Goal: Task Accomplishment & Management: Manage account settings

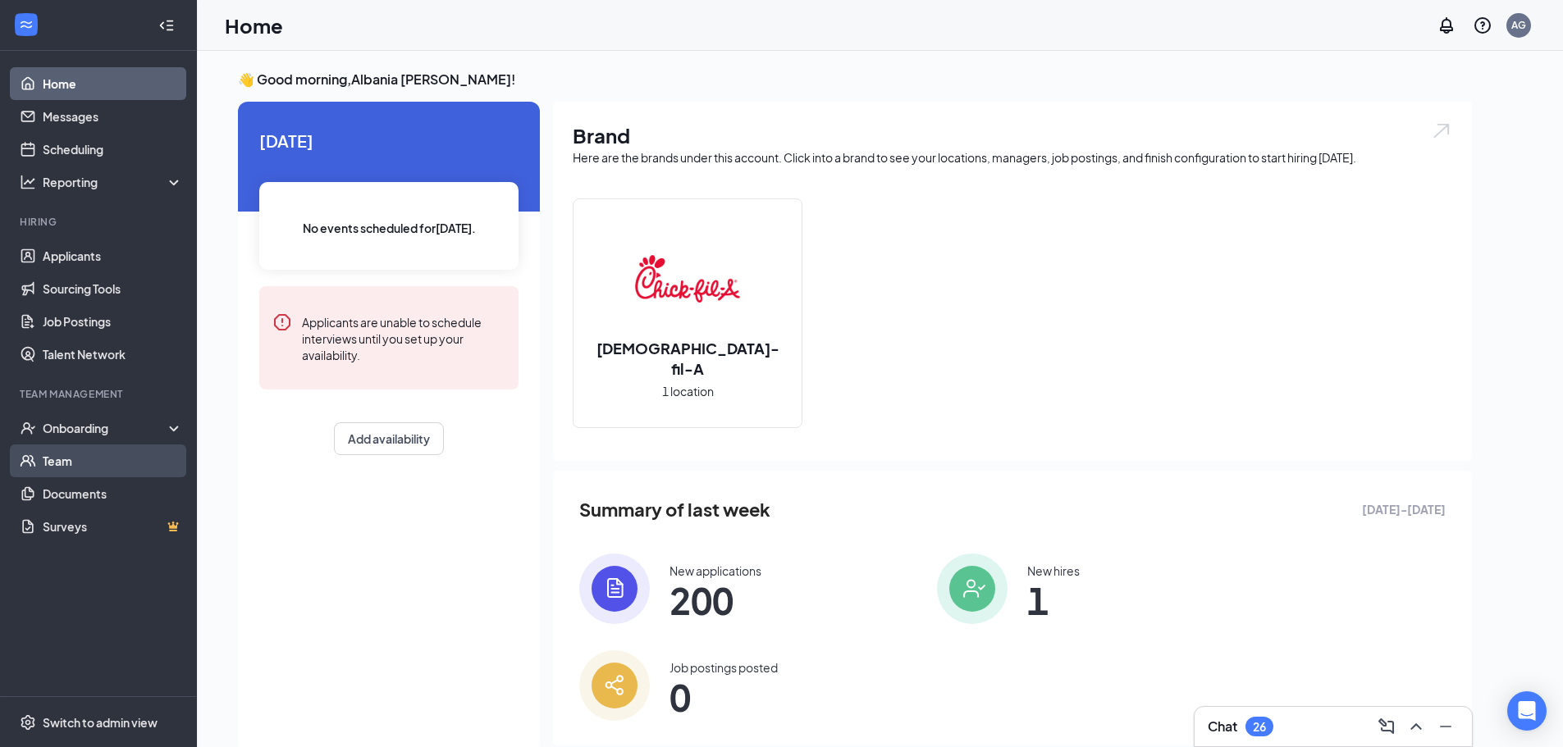
click at [122, 467] on link "Team" at bounding box center [113, 461] width 140 height 33
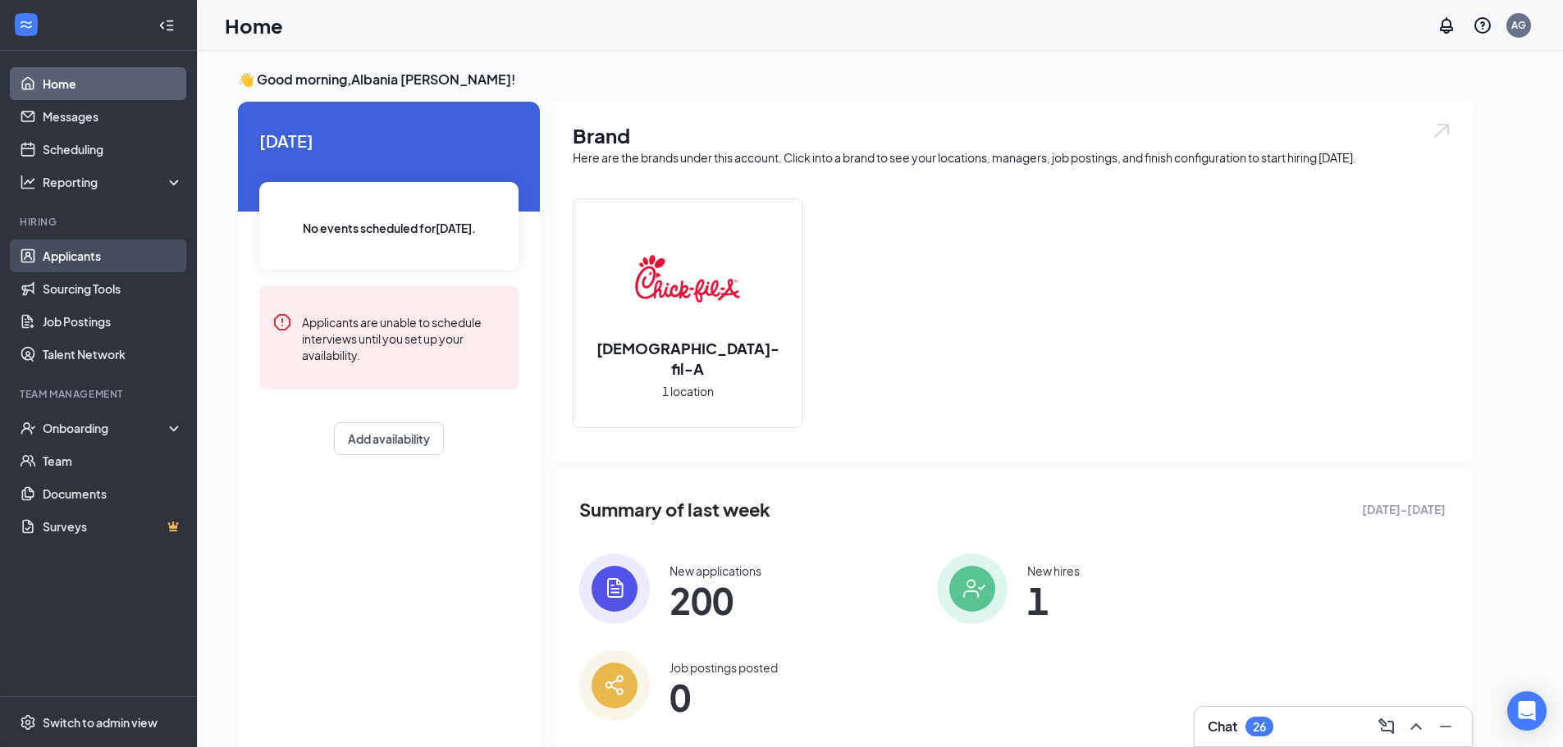
click at [102, 256] on link "Applicants" at bounding box center [113, 256] width 140 height 33
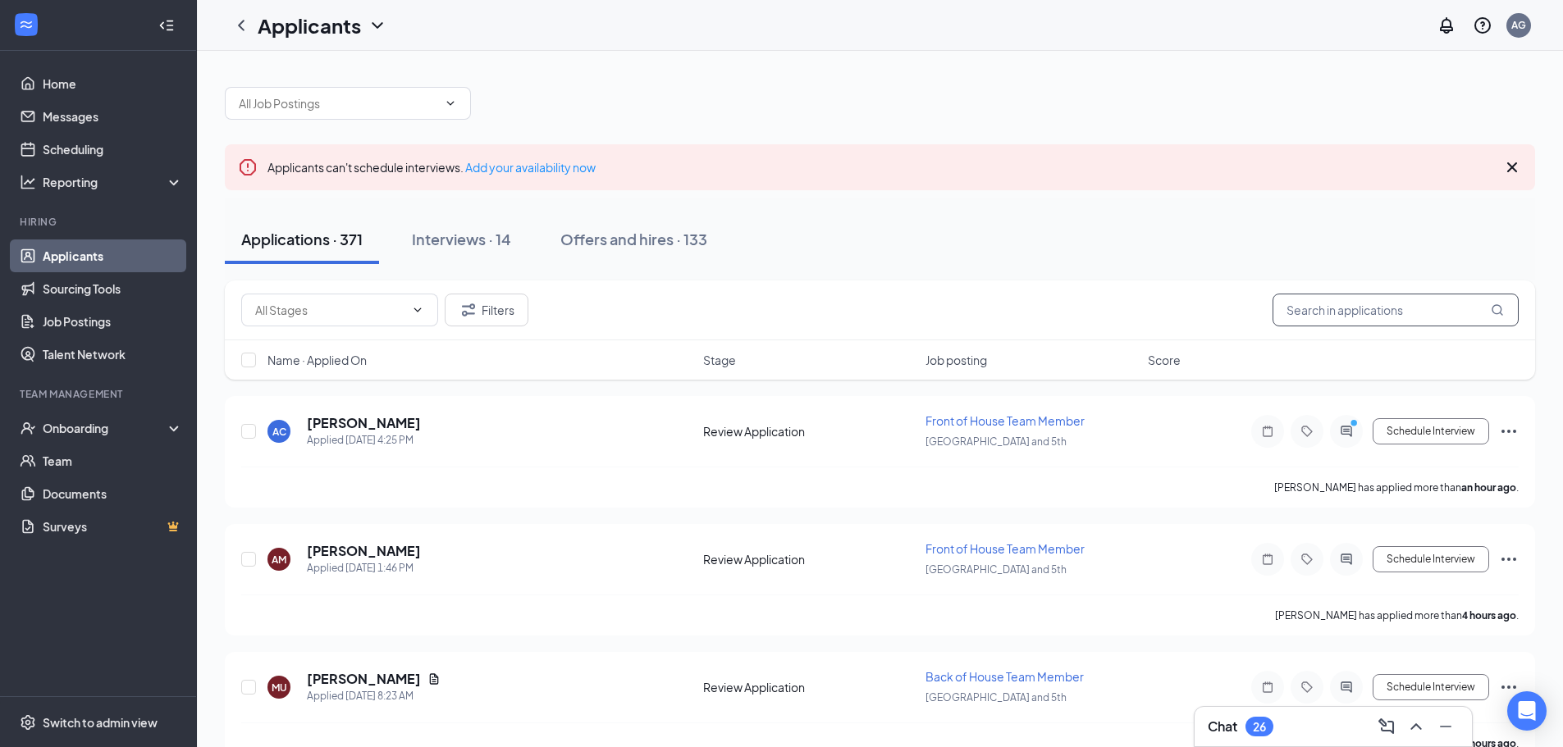
click at [1399, 304] on input "text" at bounding box center [1395, 310] width 246 height 33
type input "ilecia"
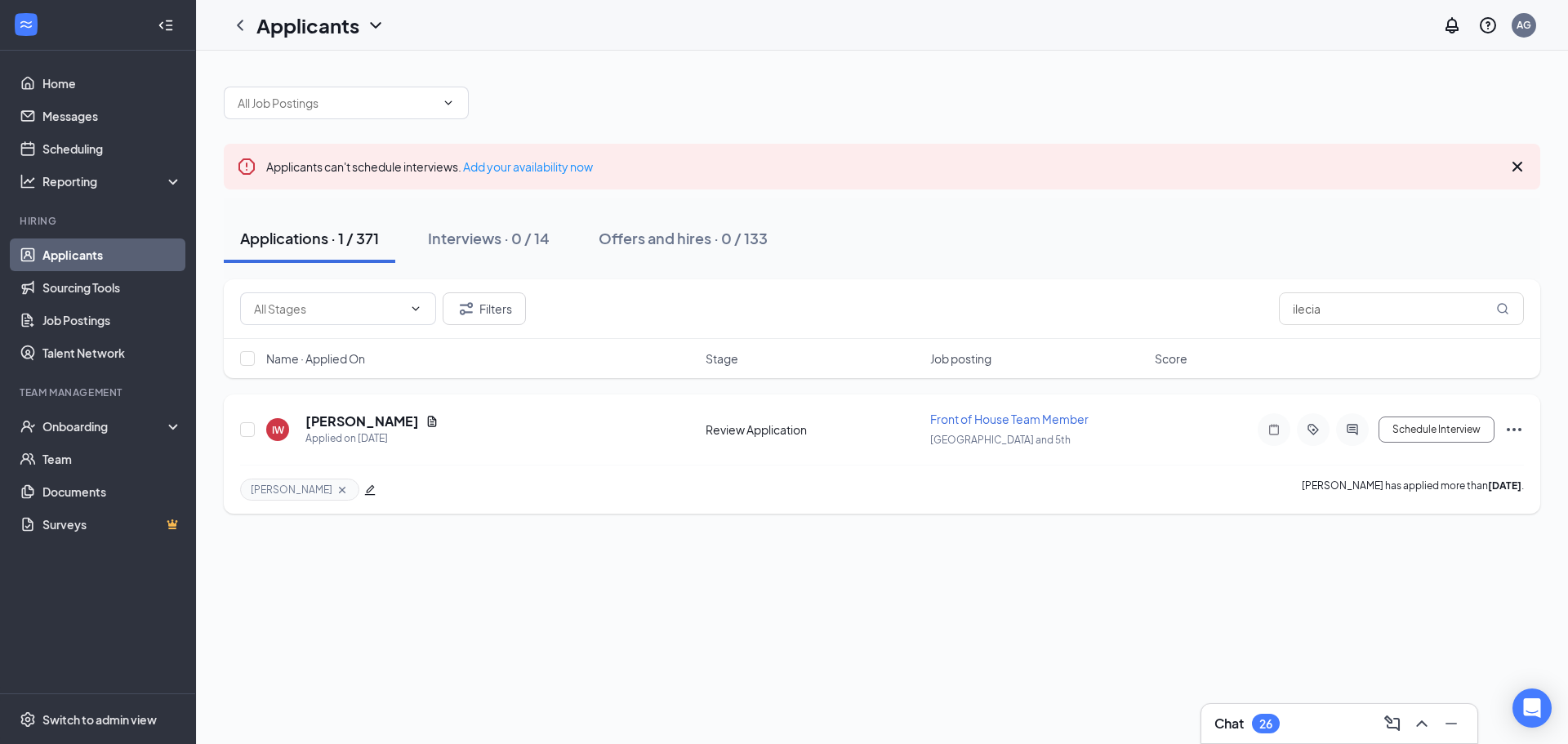
click at [330, 420] on h5 "[PERSON_NAME]" at bounding box center [362, 421] width 113 height 18
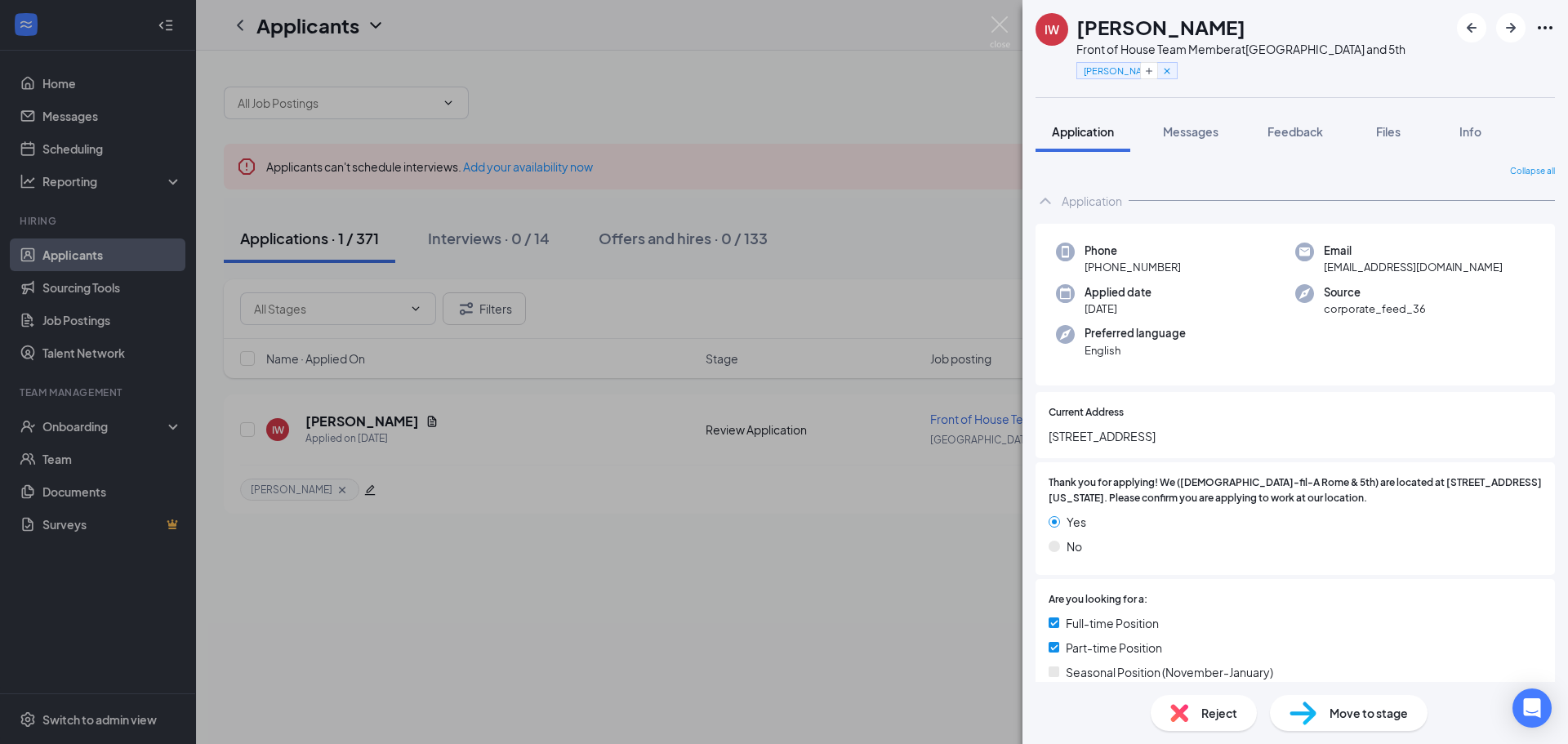
click at [1109, 266] on span "[PHONE_NUMBER]" at bounding box center [1133, 267] width 97 height 16
click at [1543, 25] on icon "Ellipses" at bounding box center [1545, 28] width 20 height 20
click at [1489, 66] on link "View full application" at bounding box center [1456, 65] width 176 height 16
click at [242, 470] on div "IW Ilecia Williams Front of House Team Member at Rome and 5th Vincent Applicati…" at bounding box center [784, 372] width 1568 height 744
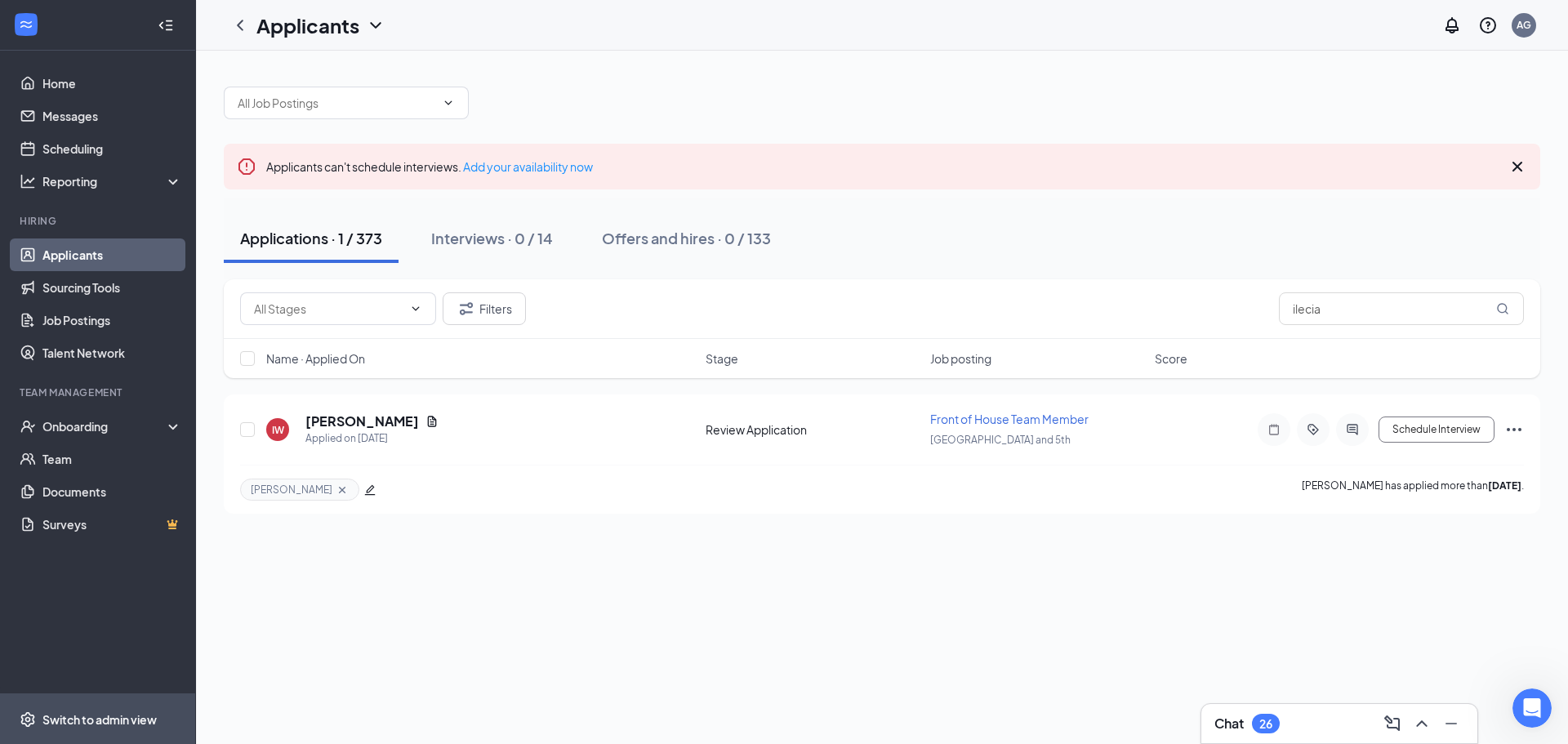
click at [129, 722] on div "Switch to admin view" at bounding box center [100, 720] width 114 height 16
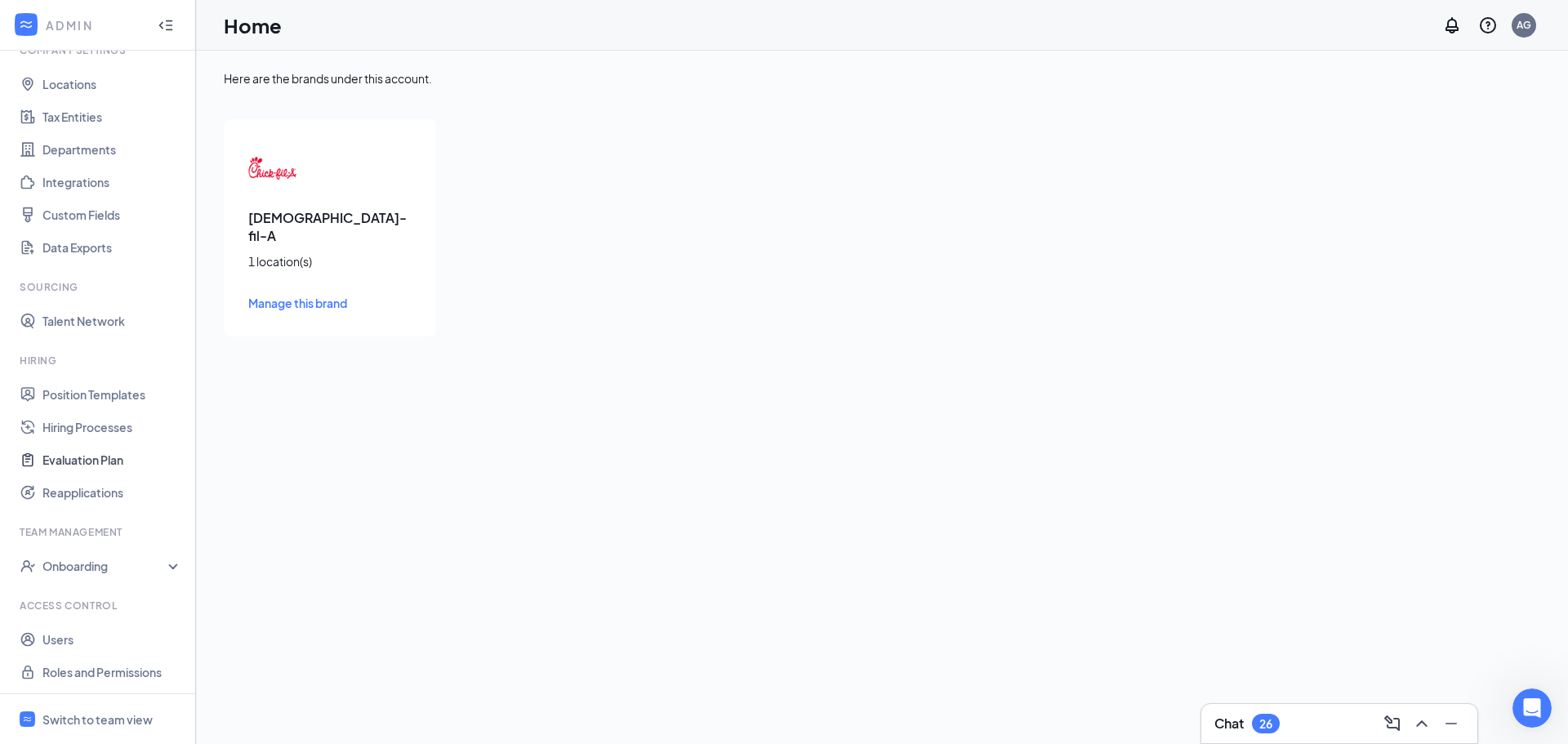
scroll to position [75, 0]
click at [102, 639] on link "Users" at bounding box center [112, 637] width 139 height 33
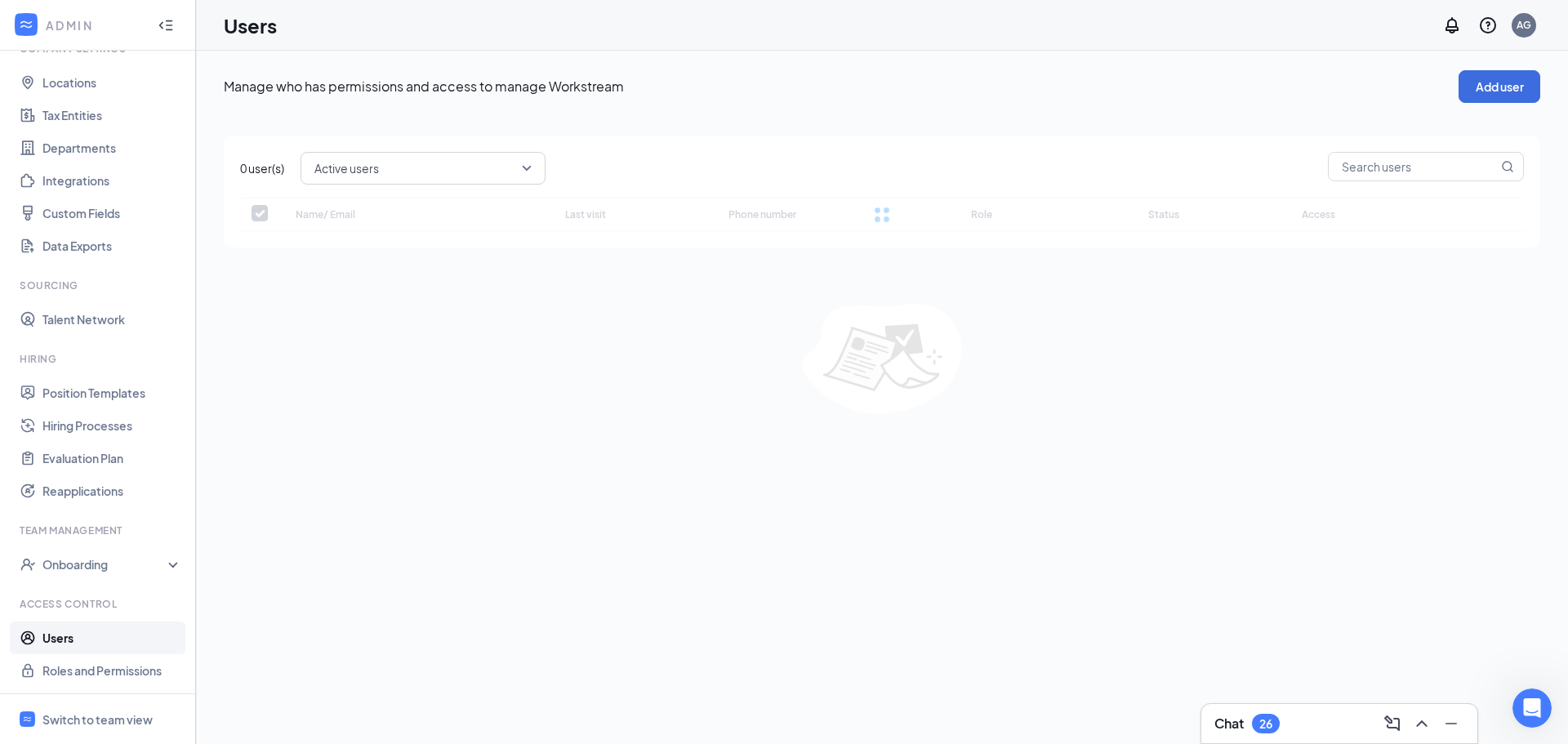
checkbox input "false"
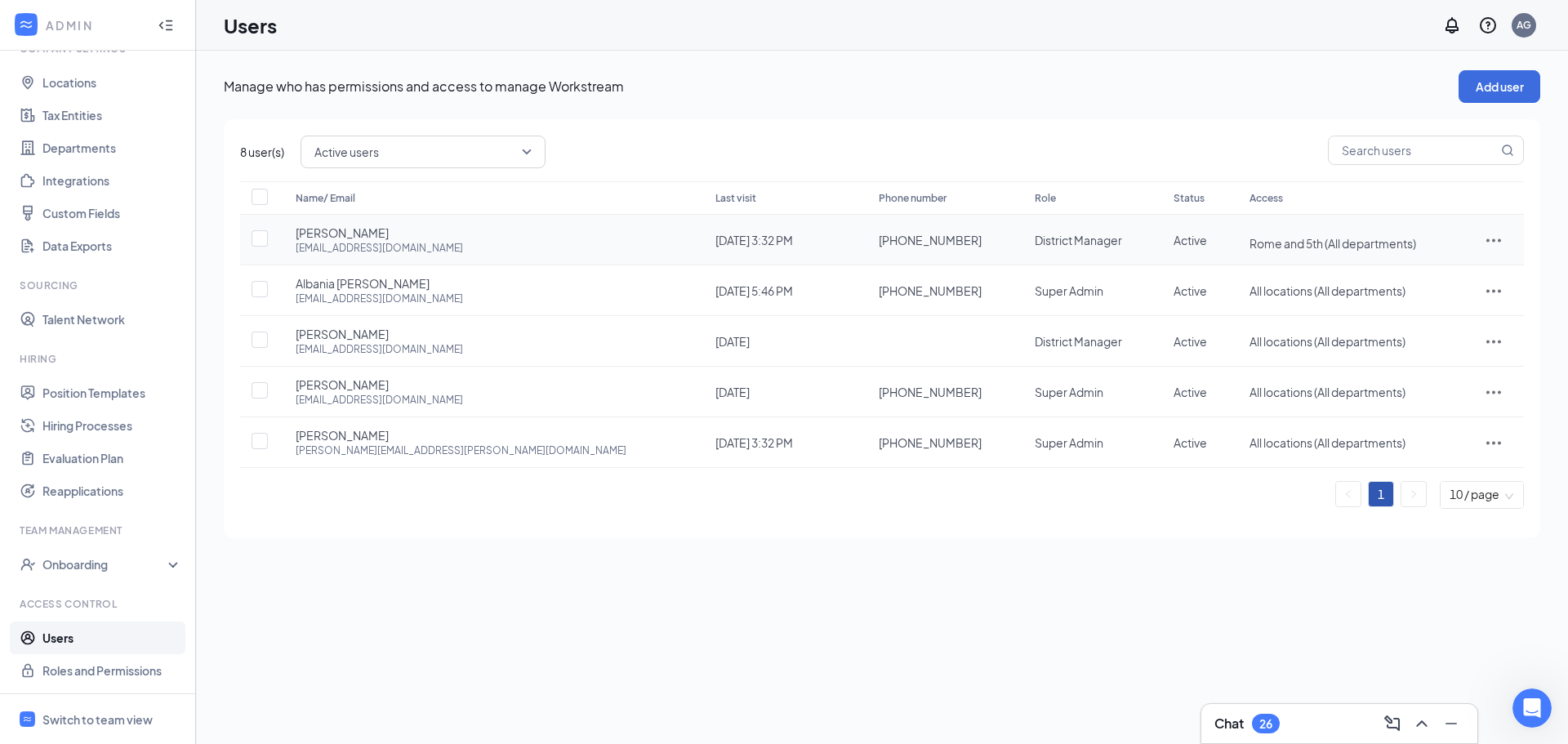
click at [1484, 244] on icon "ActionsIcon" at bounding box center [1494, 240] width 20 height 20
click at [1436, 282] on span "Edit user" at bounding box center [1444, 275] width 102 height 18
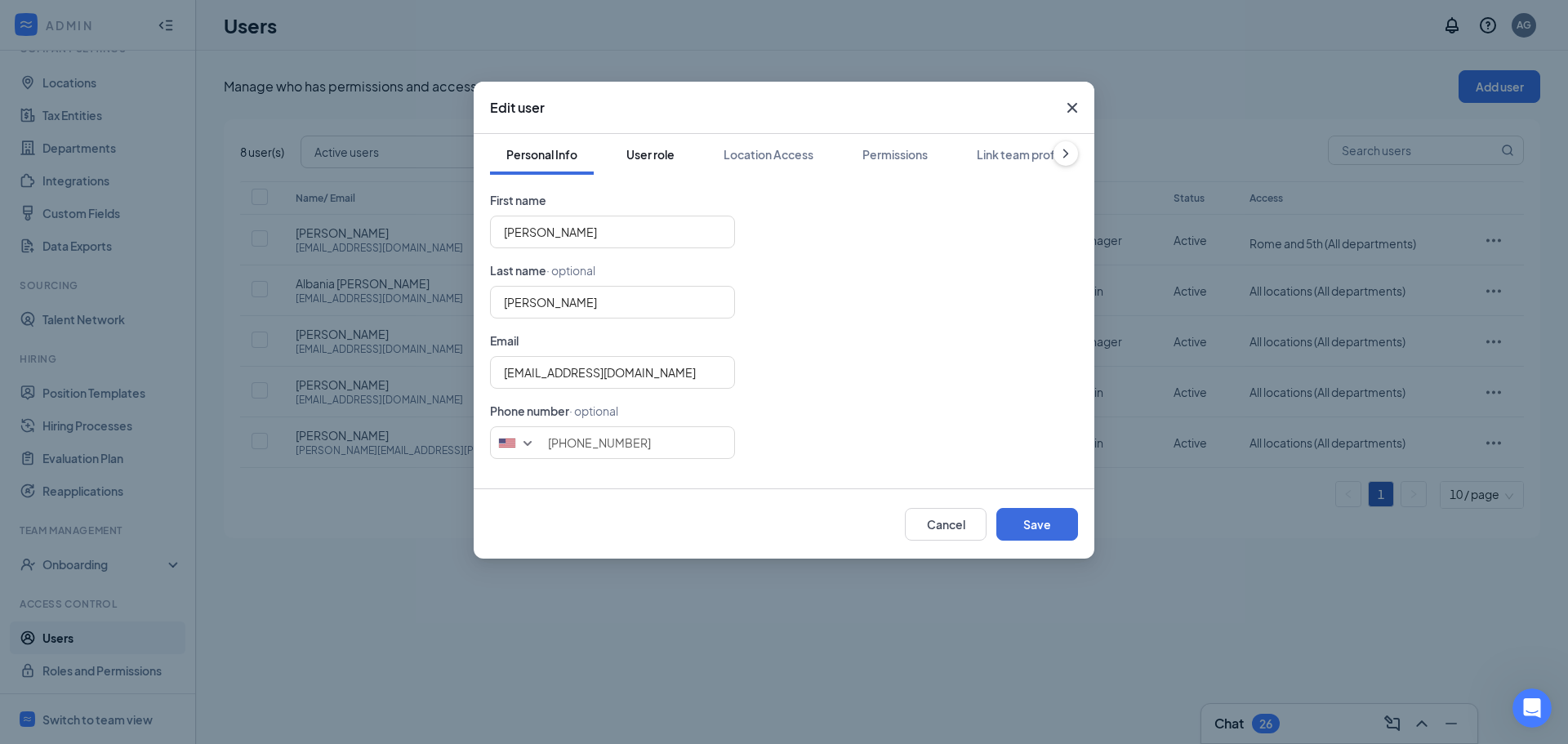
click at [662, 162] on button "User role" at bounding box center [650, 154] width 81 height 41
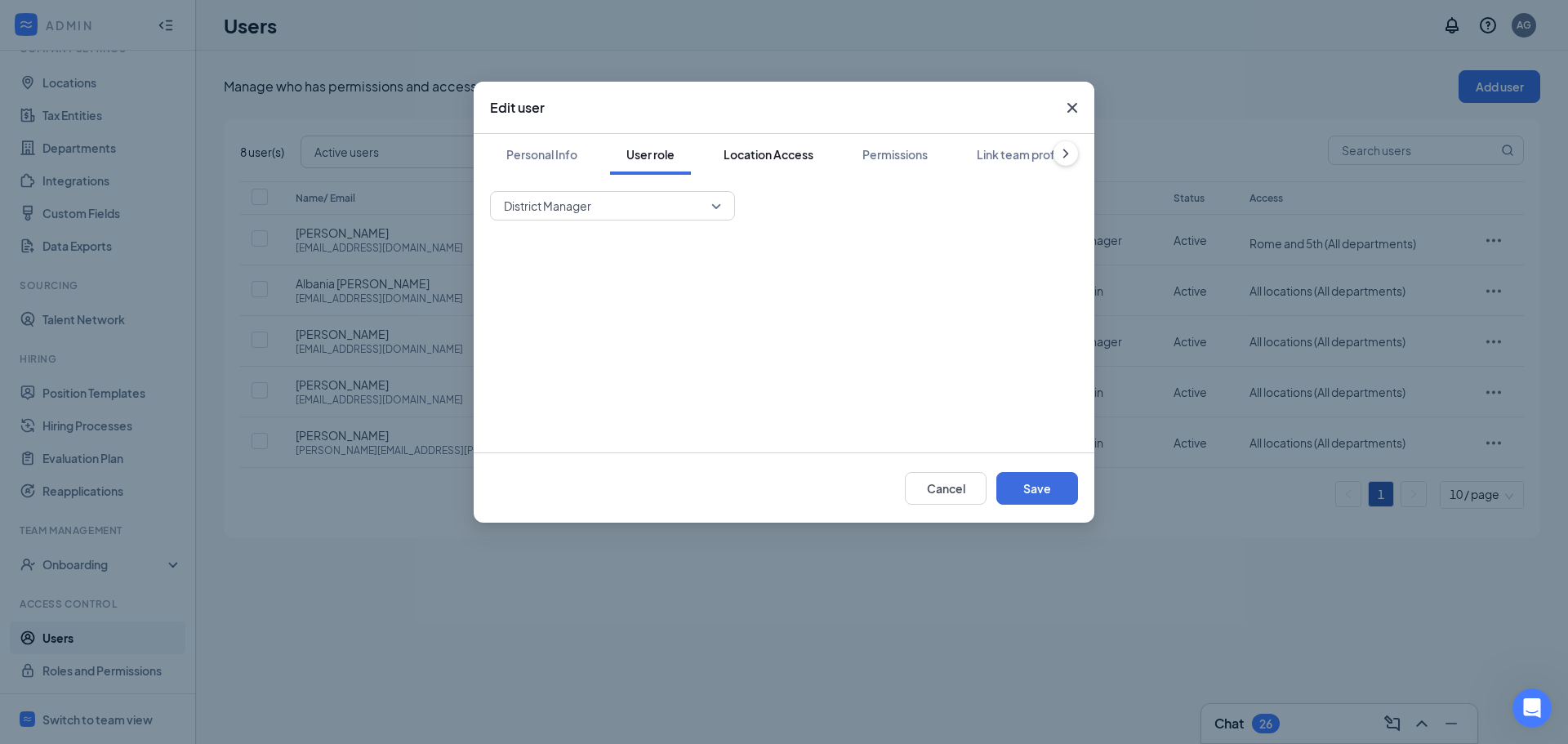
click at [758, 166] on button "Location Access" at bounding box center [768, 154] width 122 height 41
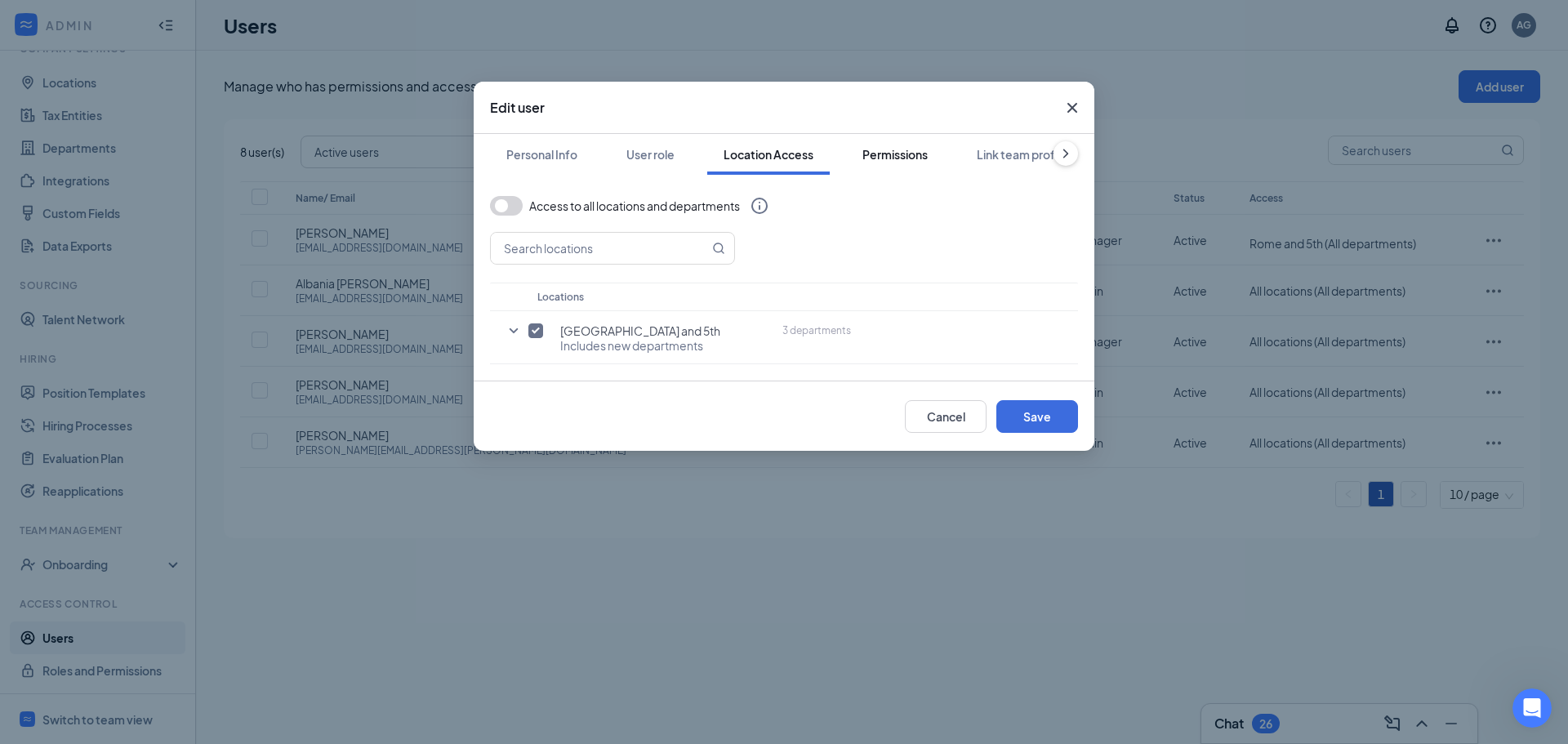
click at [900, 162] on button "Permissions" at bounding box center [895, 154] width 98 height 41
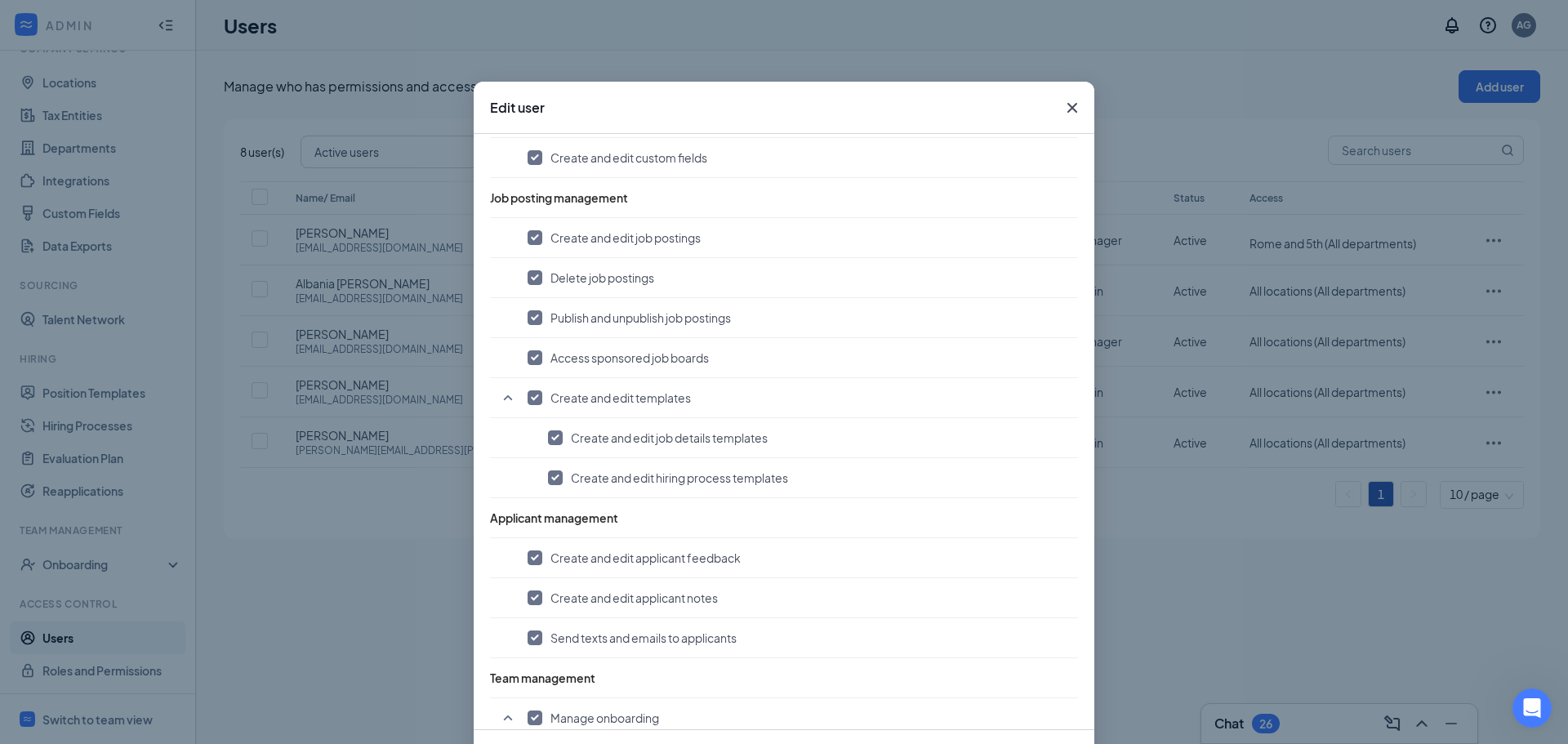
scroll to position [653, 0]
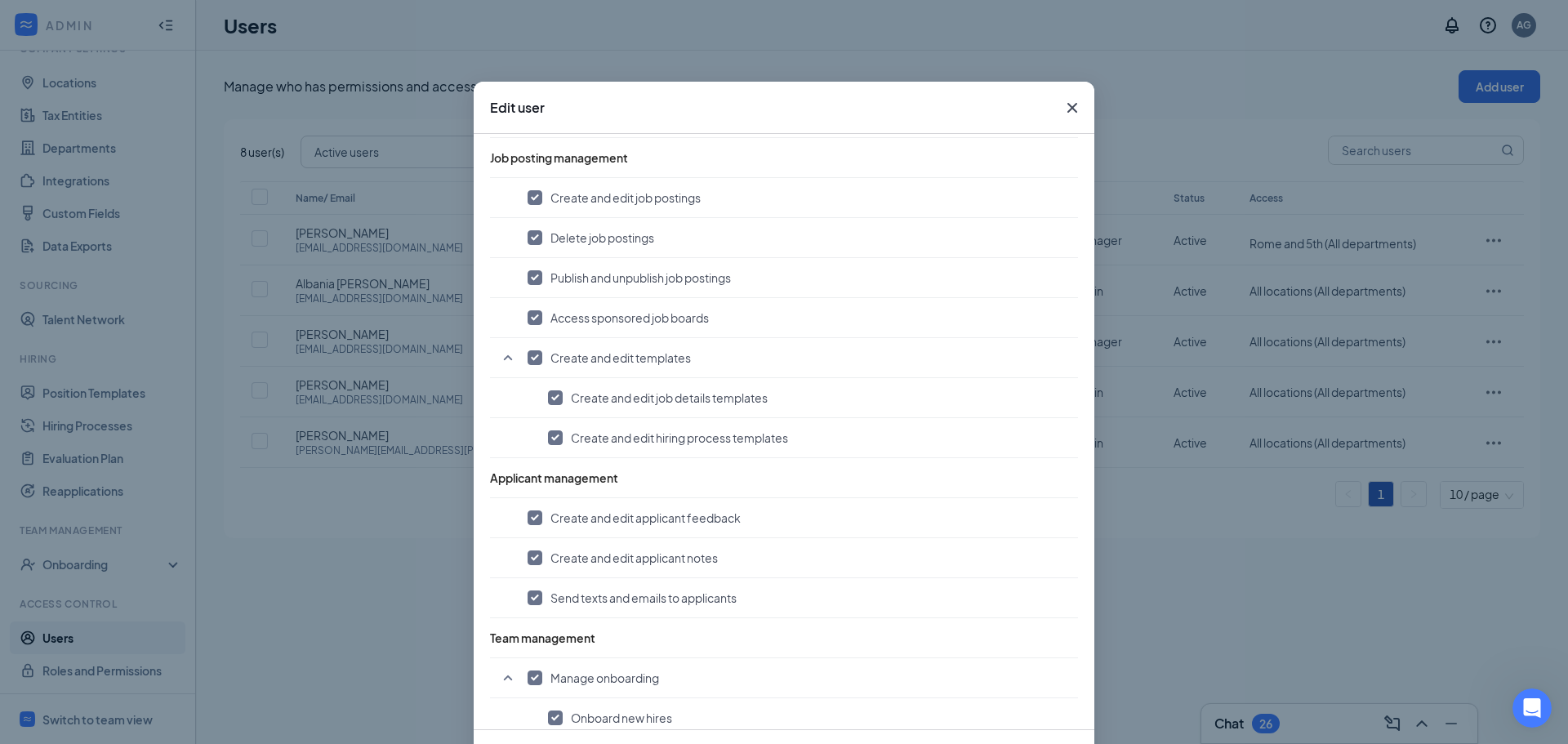
click at [1062, 106] on icon "Cross" at bounding box center [1072, 108] width 20 height 20
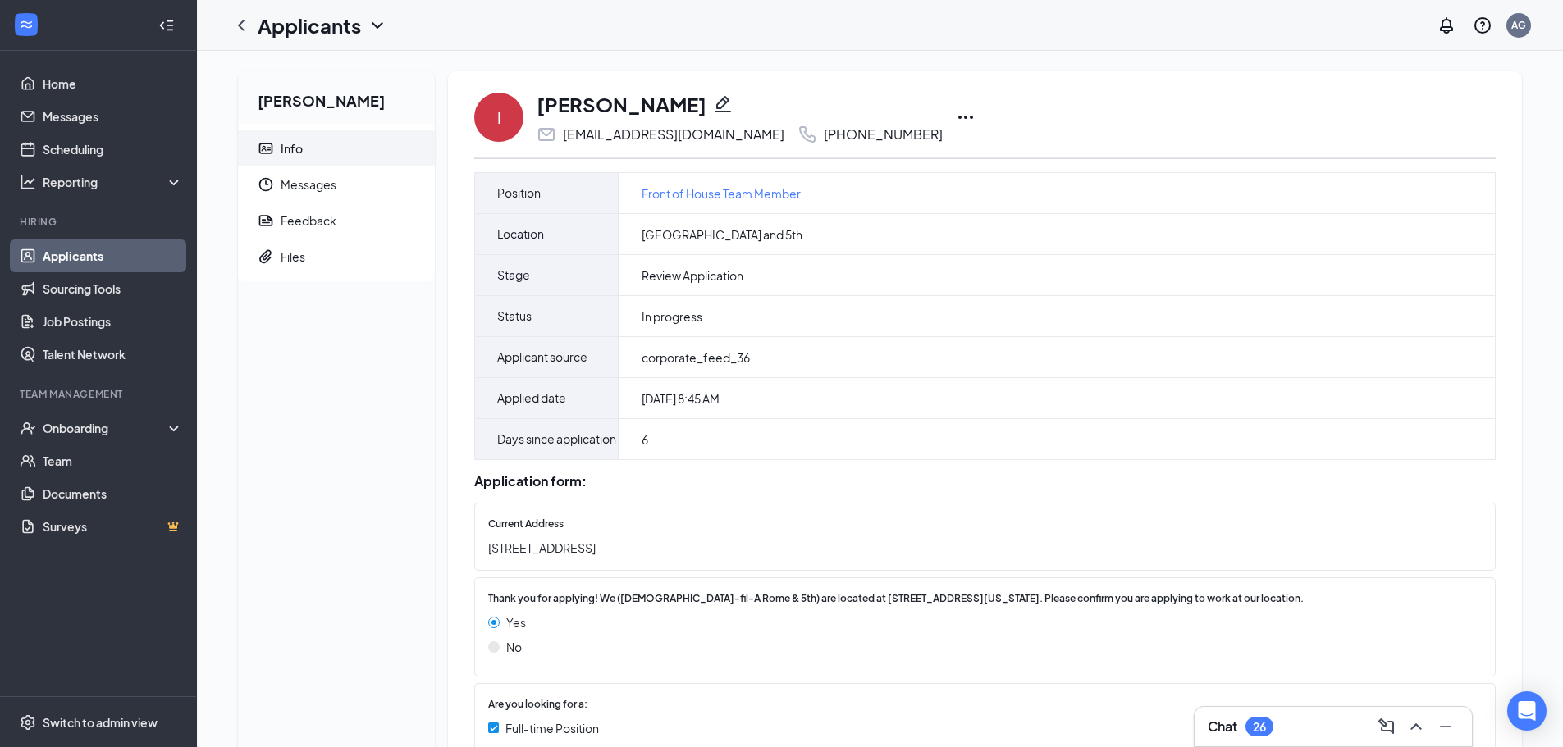
click at [956, 114] on icon "Ellipses" at bounding box center [966, 117] width 20 height 20
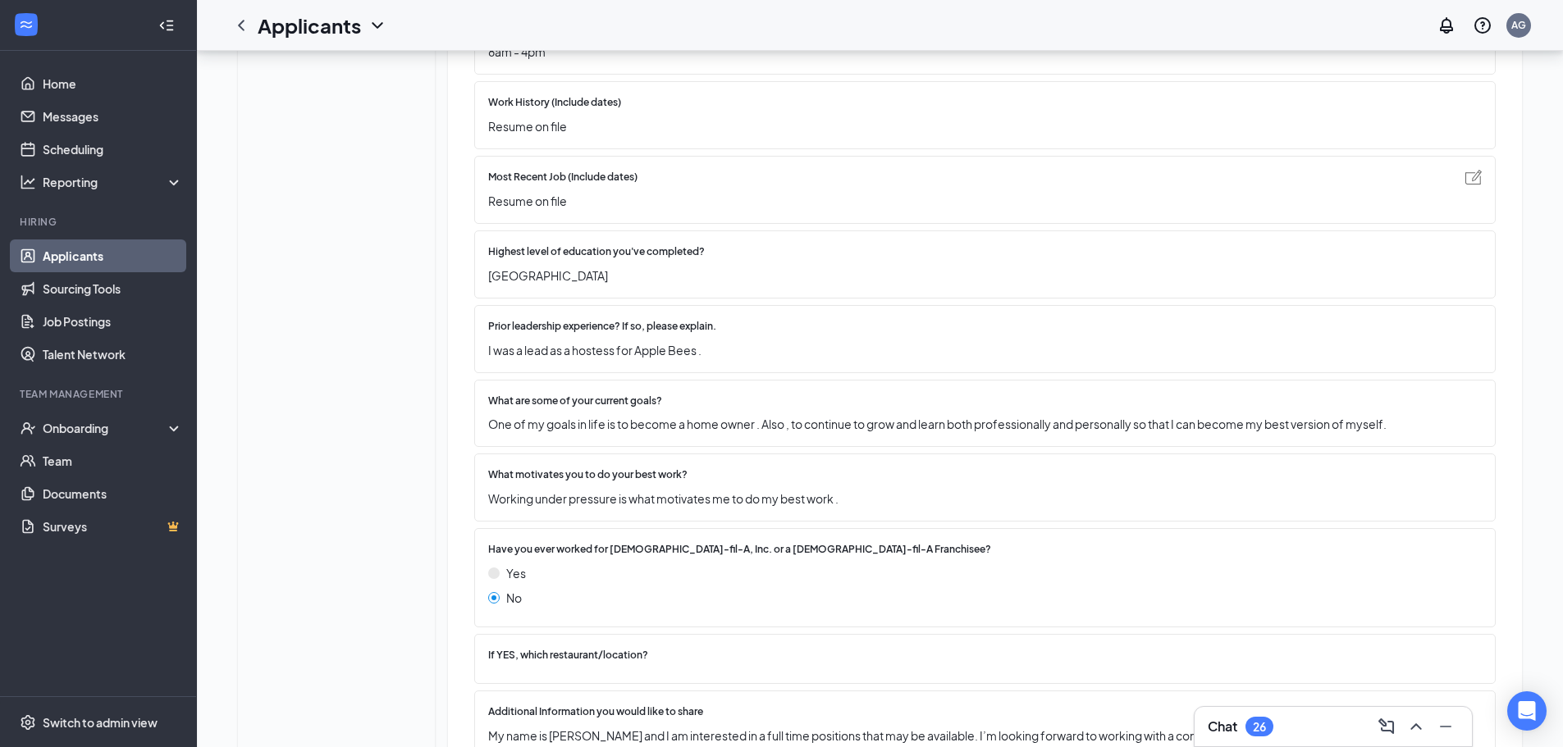
scroll to position [1798, 0]
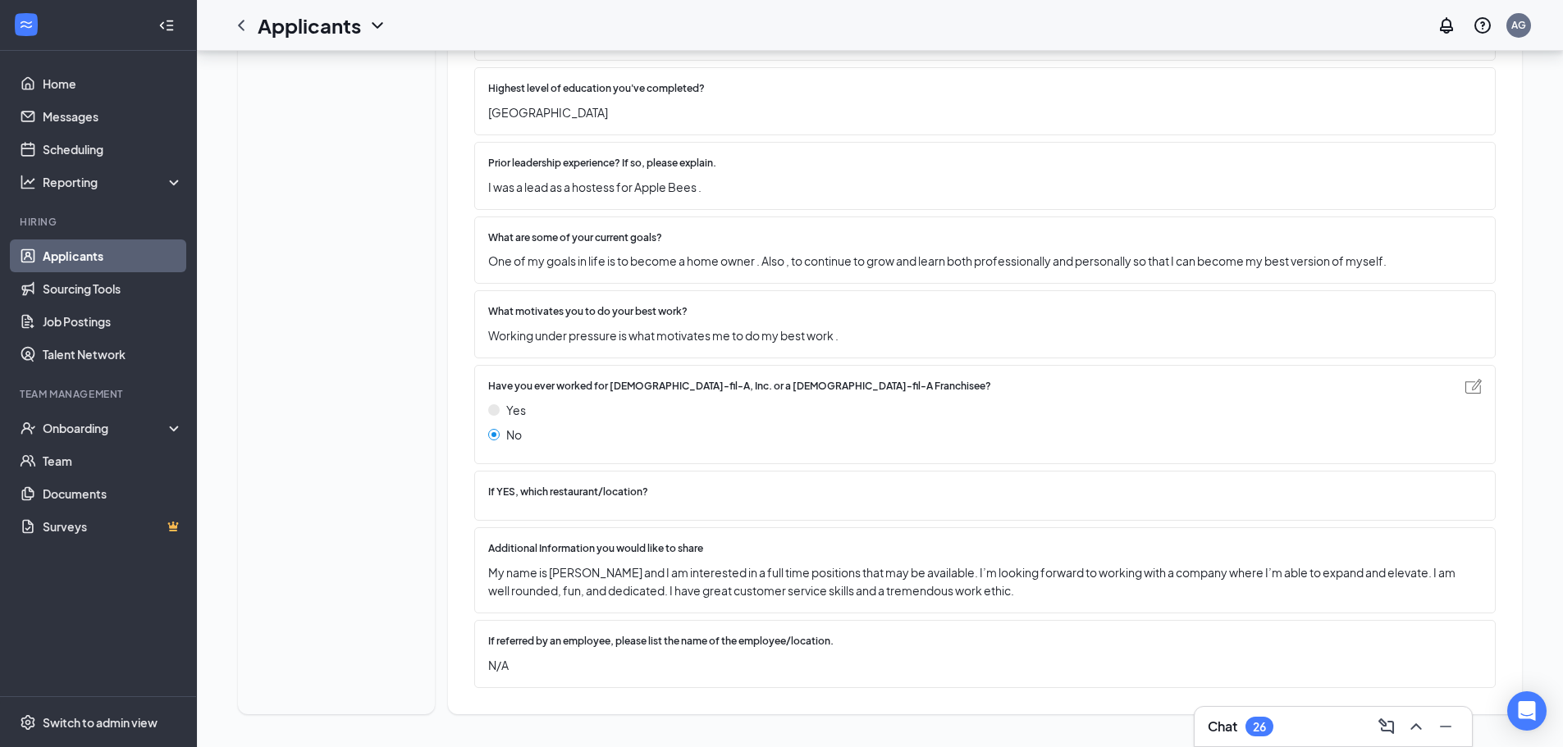
click at [494, 411] on img at bounding box center [493, 409] width 11 height 11
click at [1469, 394] on img at bounding box center [1473, 386] width 16 height 15
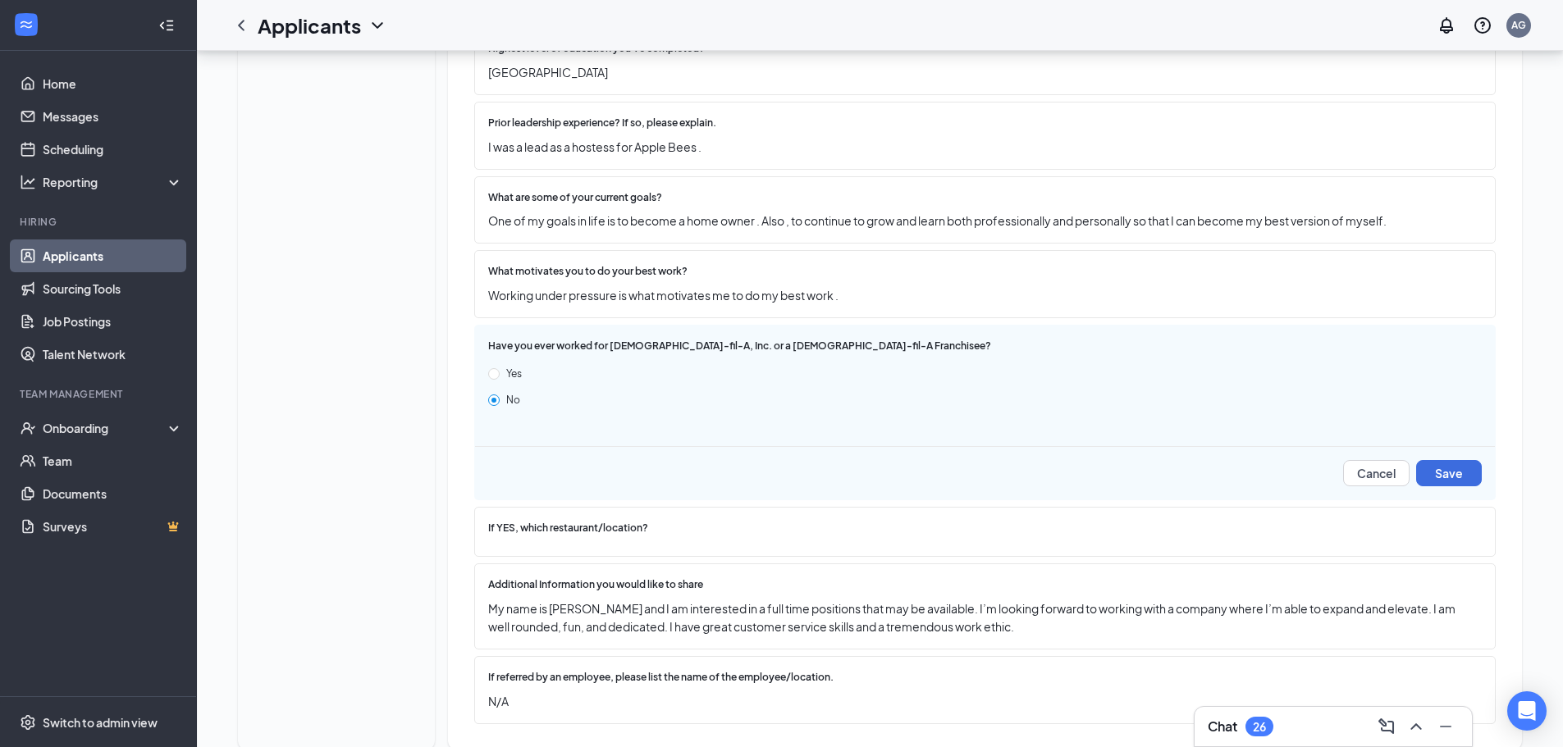
click at [1385, 487] on button "Cancel" at bounding box center [1376, 473] width 66 height 26
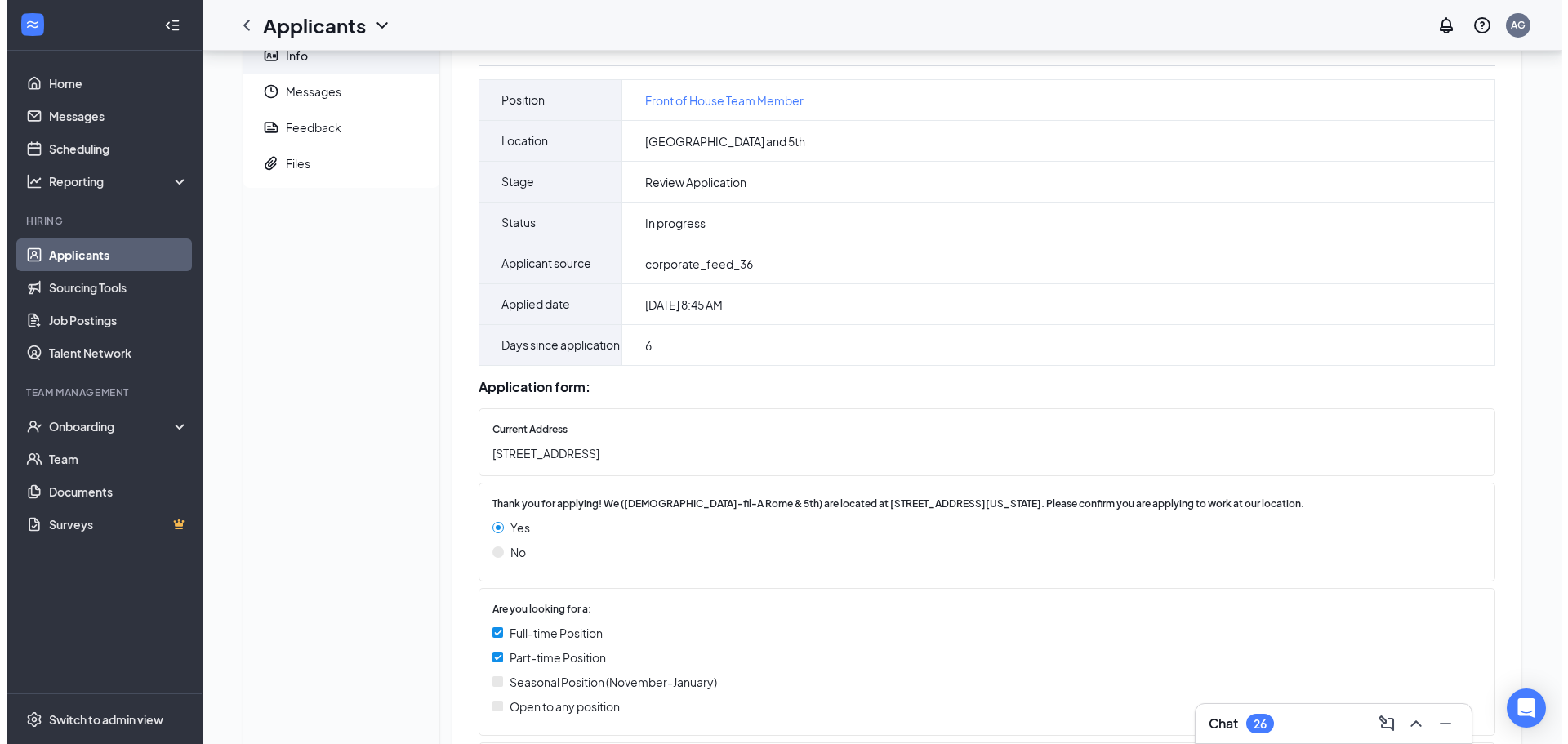
scroll to position [0, 0]
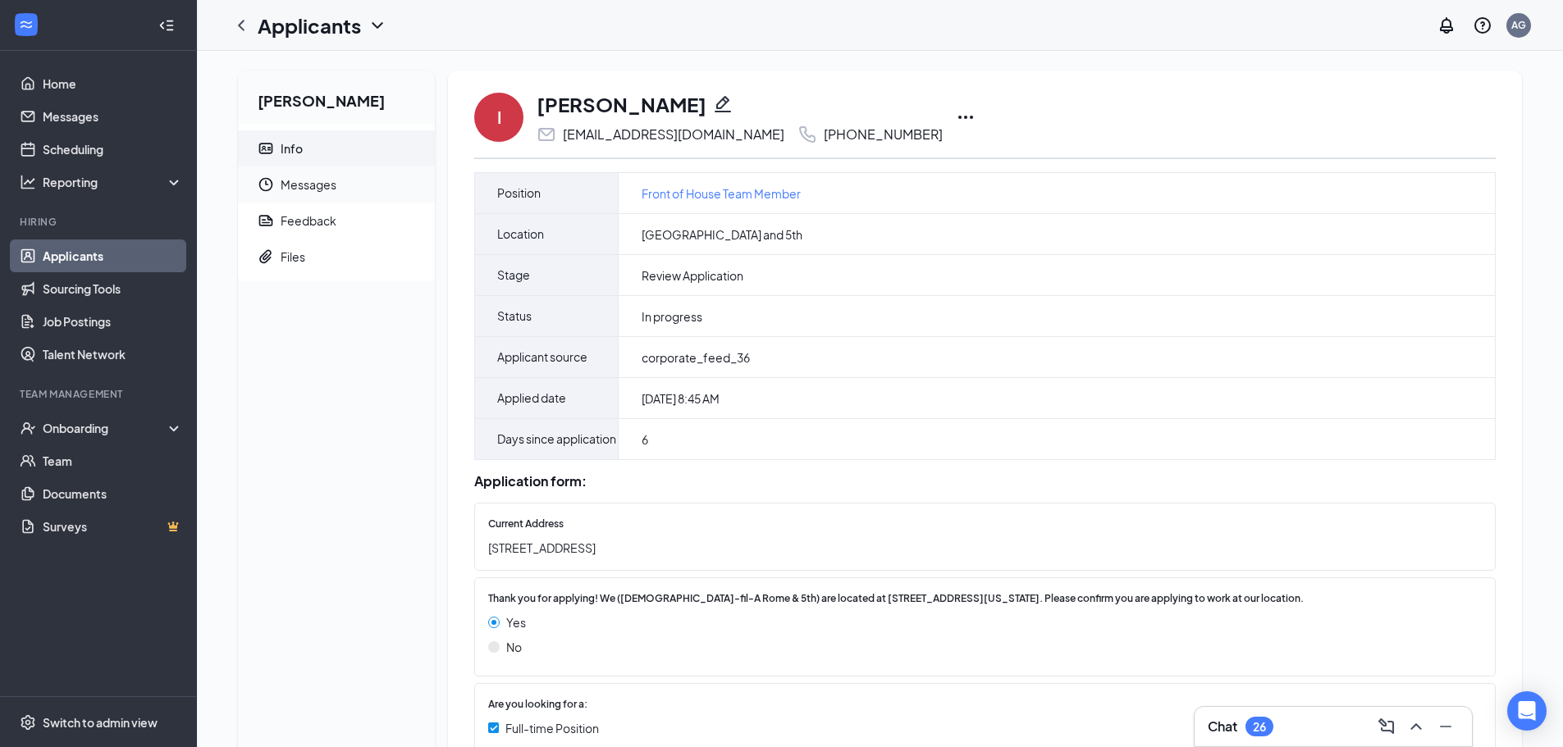
click at [368, 183] on span "Messages" at bounding box center [351, 185] width 141 height 36
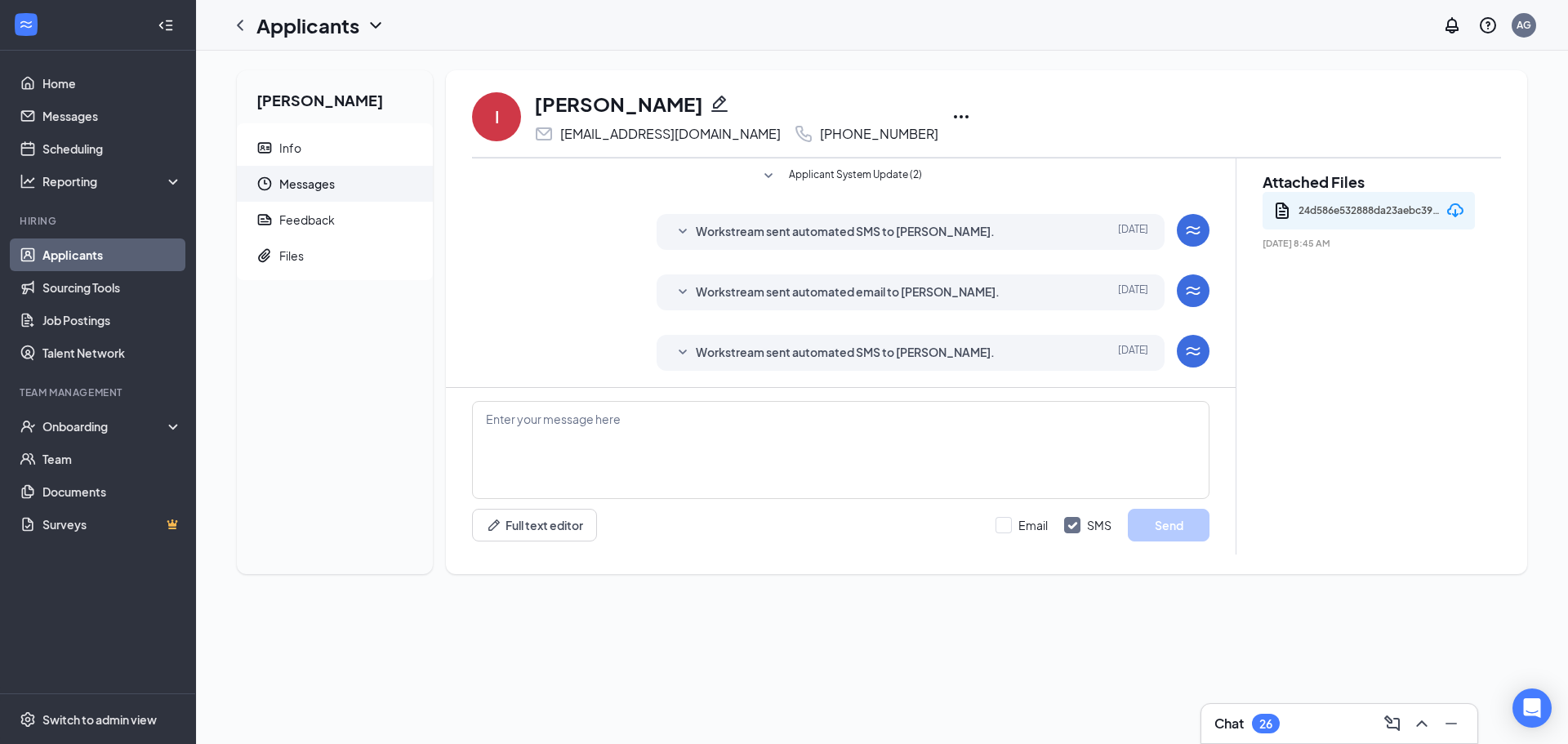
click at [825, 138] on div "[PHONE_NUMBER]" at bounding box center [879, 133] width 118 height 16
drag, startPoint x: 808, startPoint y: 136, endPoint x: 749, endPoint y: 130, distance: 59.3
click at [793, 130] on div "[PHONE_NUMBER]" at bounding box center [865, 134] width 144 height 20
click at [793, 130] on icon "Phone" at bounding box center [803, 134] width 20 height 20
click at [952, 124] on icon "Ellipses" at bounding box center [962, 117] width 20 height 20
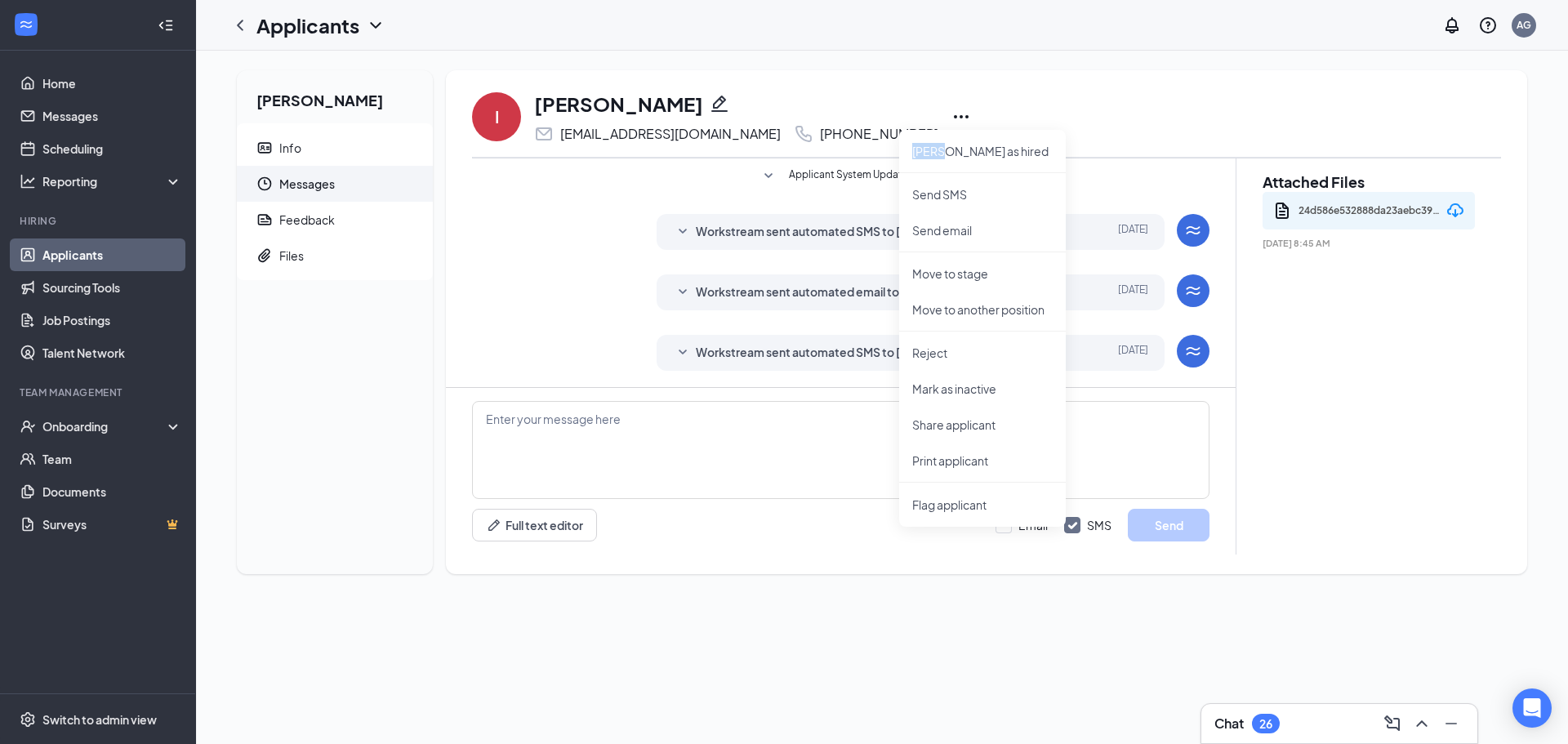
click at [952, 124] on icon "Ellipses" at bounding box center [962, 117] width 20 height 20
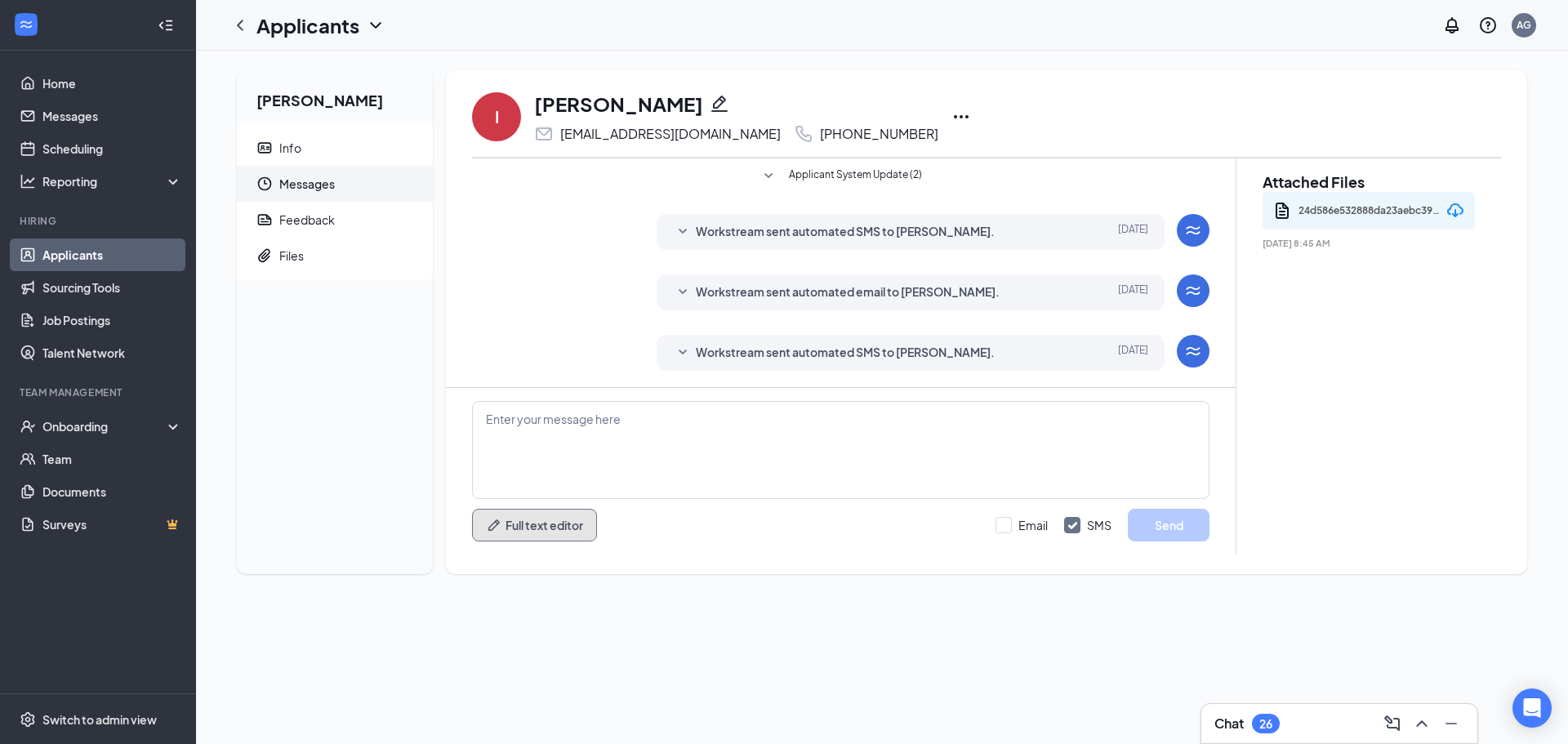
click at [555, 525] on button "Full text editor" at bounding box center [535, 525] width 125 height 33
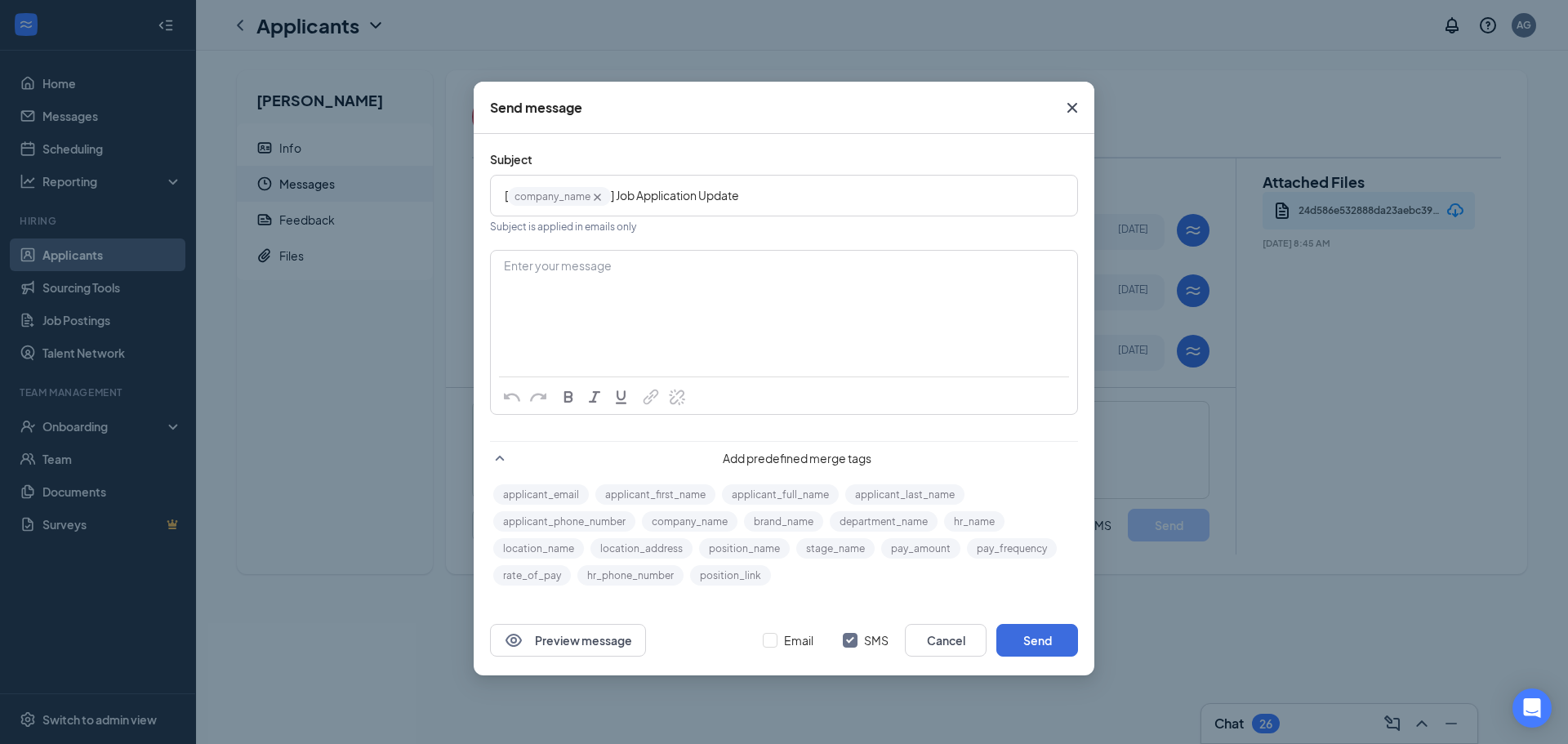
click at [1080, 107] on icon "Cross" at bounding box center [1072, 108] width 20 height 20
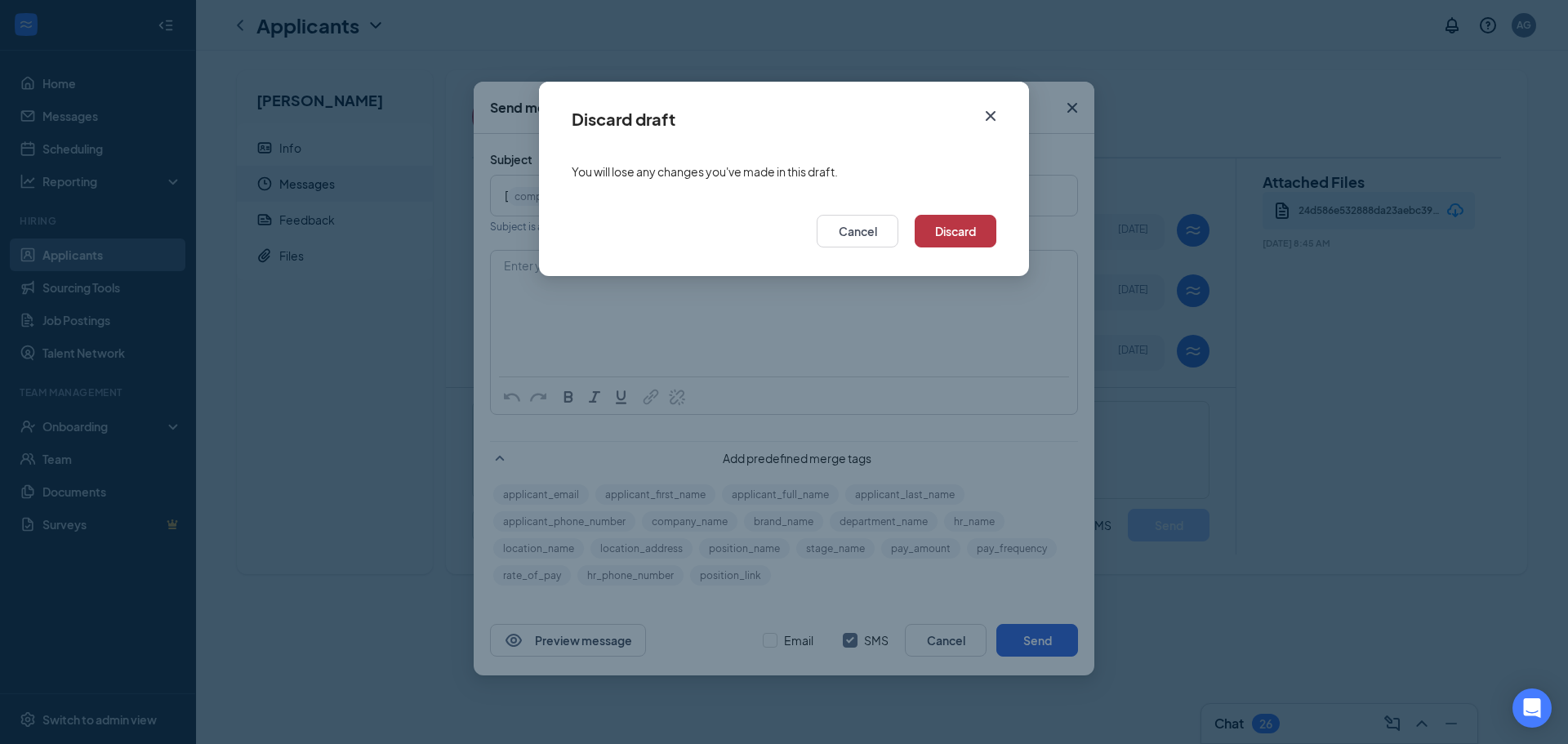
click at [960, 219] on button "Discard" at bounding box center [956, 231] width 82 height 33
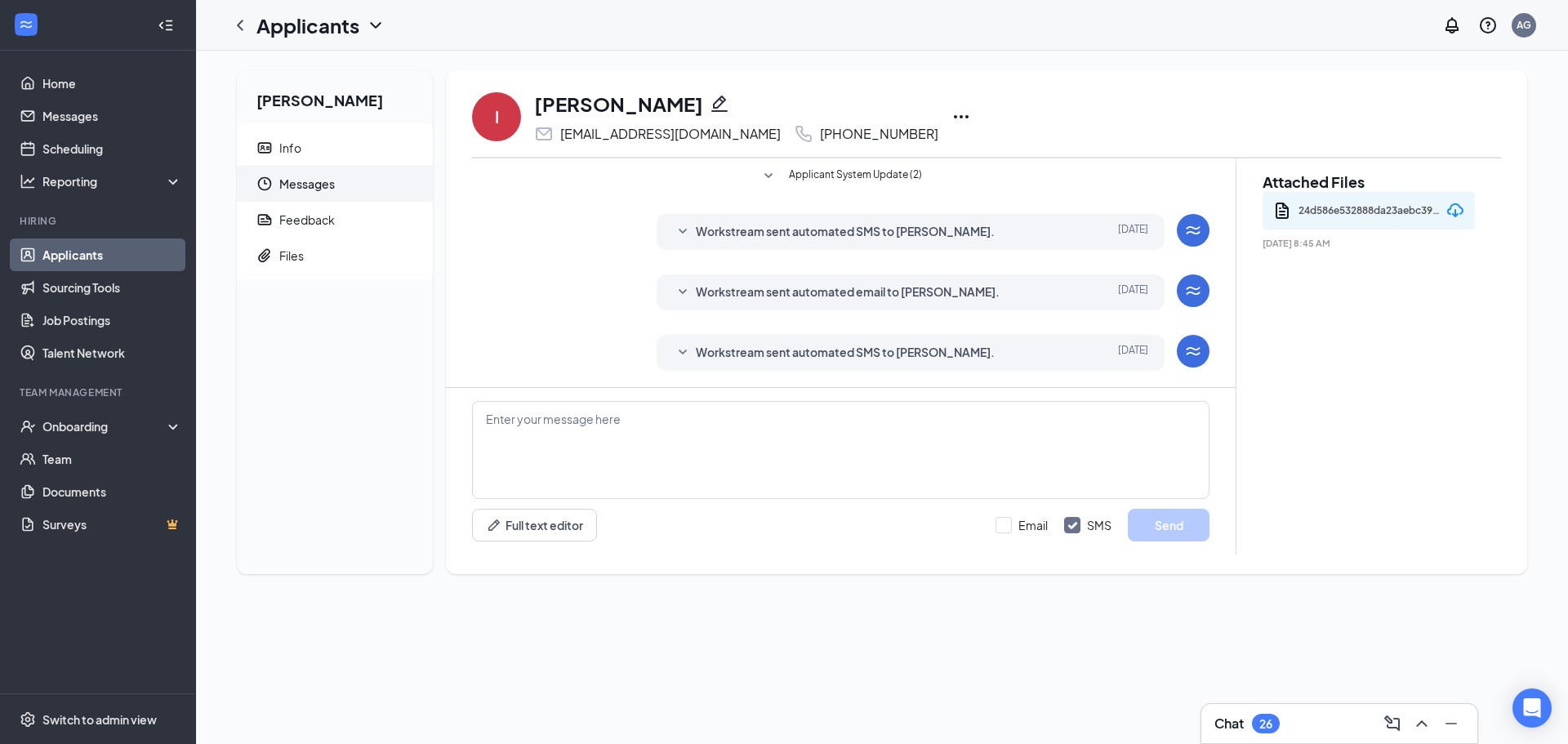
click at [952, 113] on icon "Ellipses" at bounding box center [962, 117] width 20 height 20
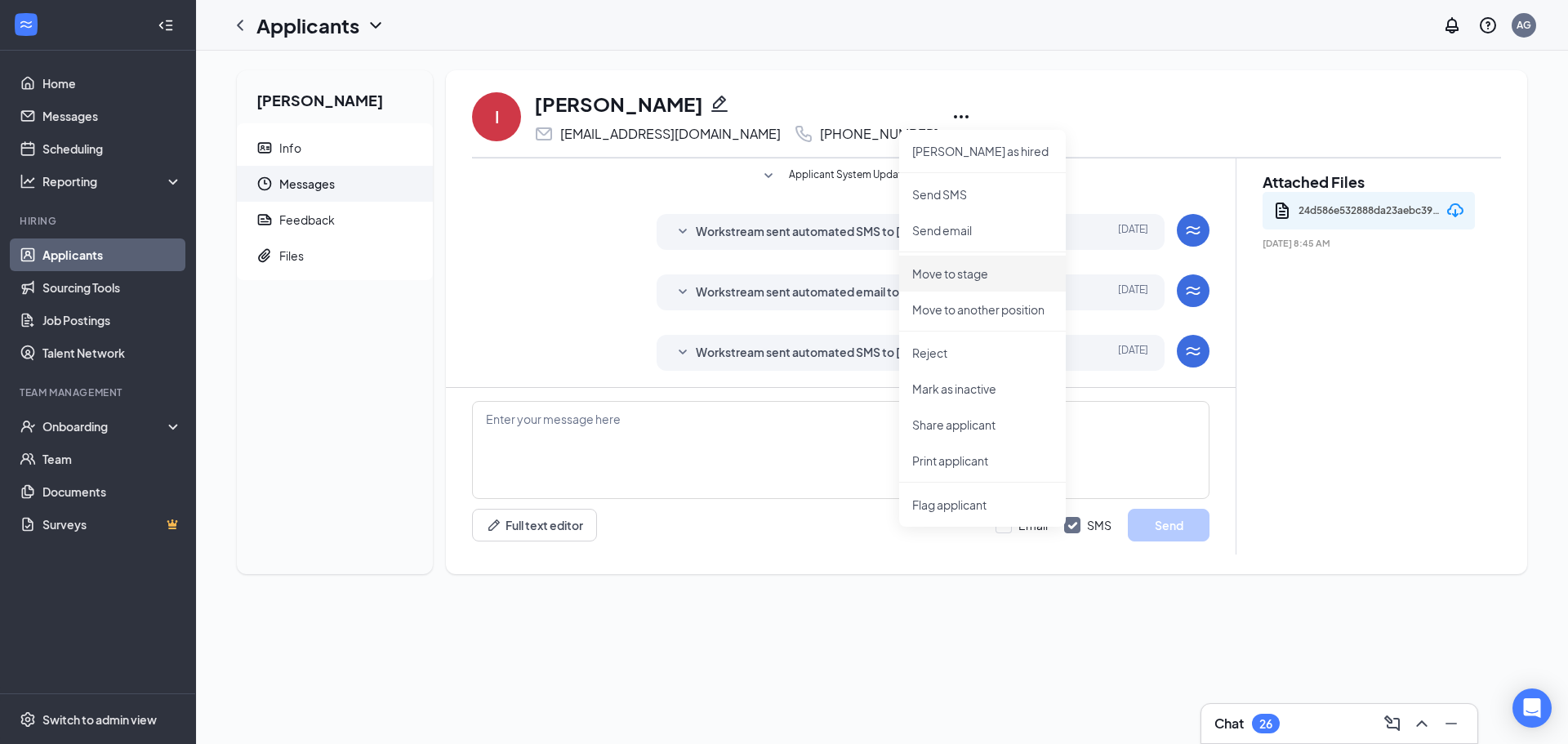
click at [1149, 126] on div "I [PERSON_NAME] [EMAIL_ADDRESS][DOMAIN_NAME] [PHONE_NUMBER] [PERSON_NAME] as hi…" at bounding box center [987, 117] width 1029 height 54
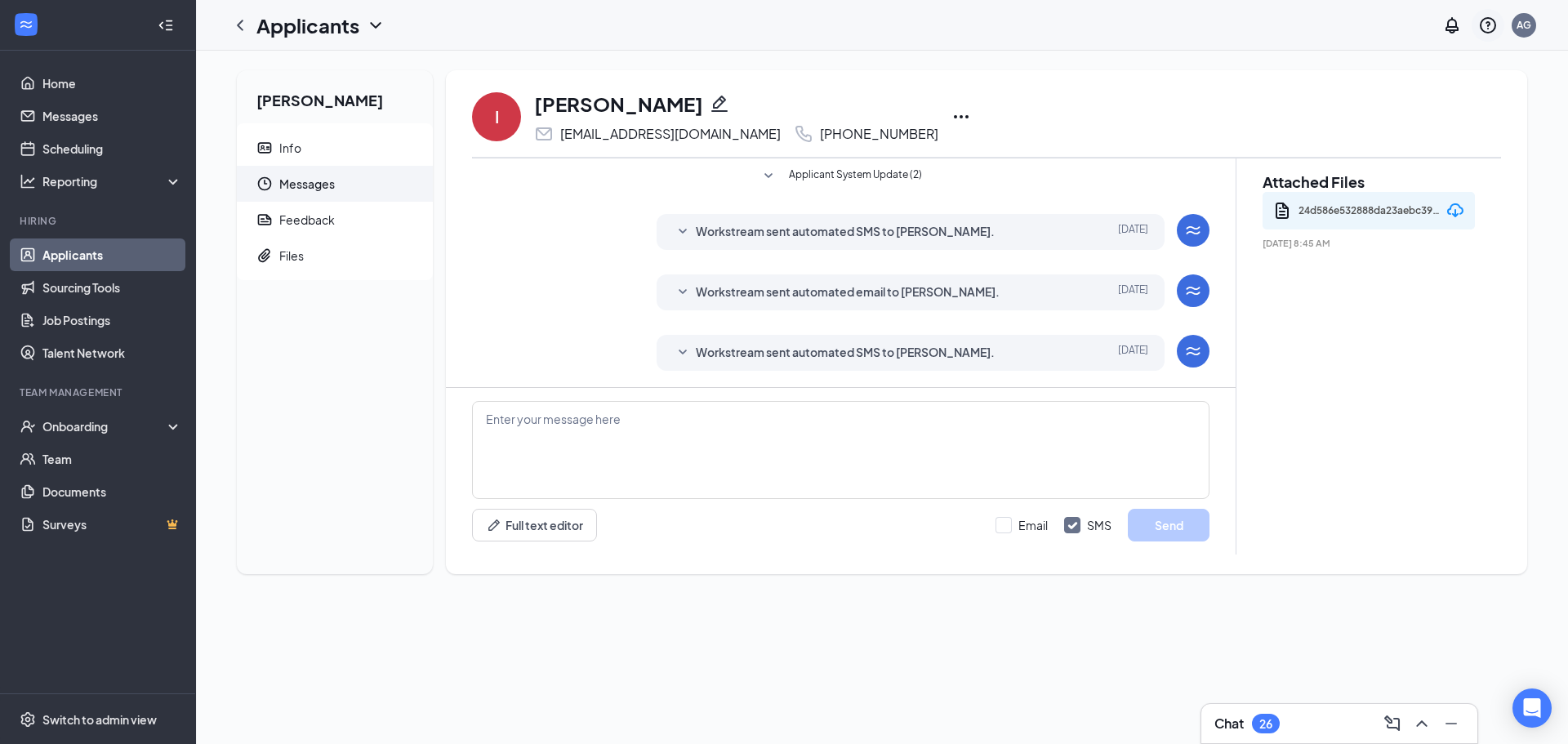
click at [1488, 29] on icon "QuestionInfo" at bounding box center [1488, 25] width 16 height 16
click at [1393, 112] on link "Help center" at bounding box center [1406, 112] width 176 height 16
click at [1529, 718] on div "Open Intercom Messenger" at bounding box center [1532, 708] width 43 height 43
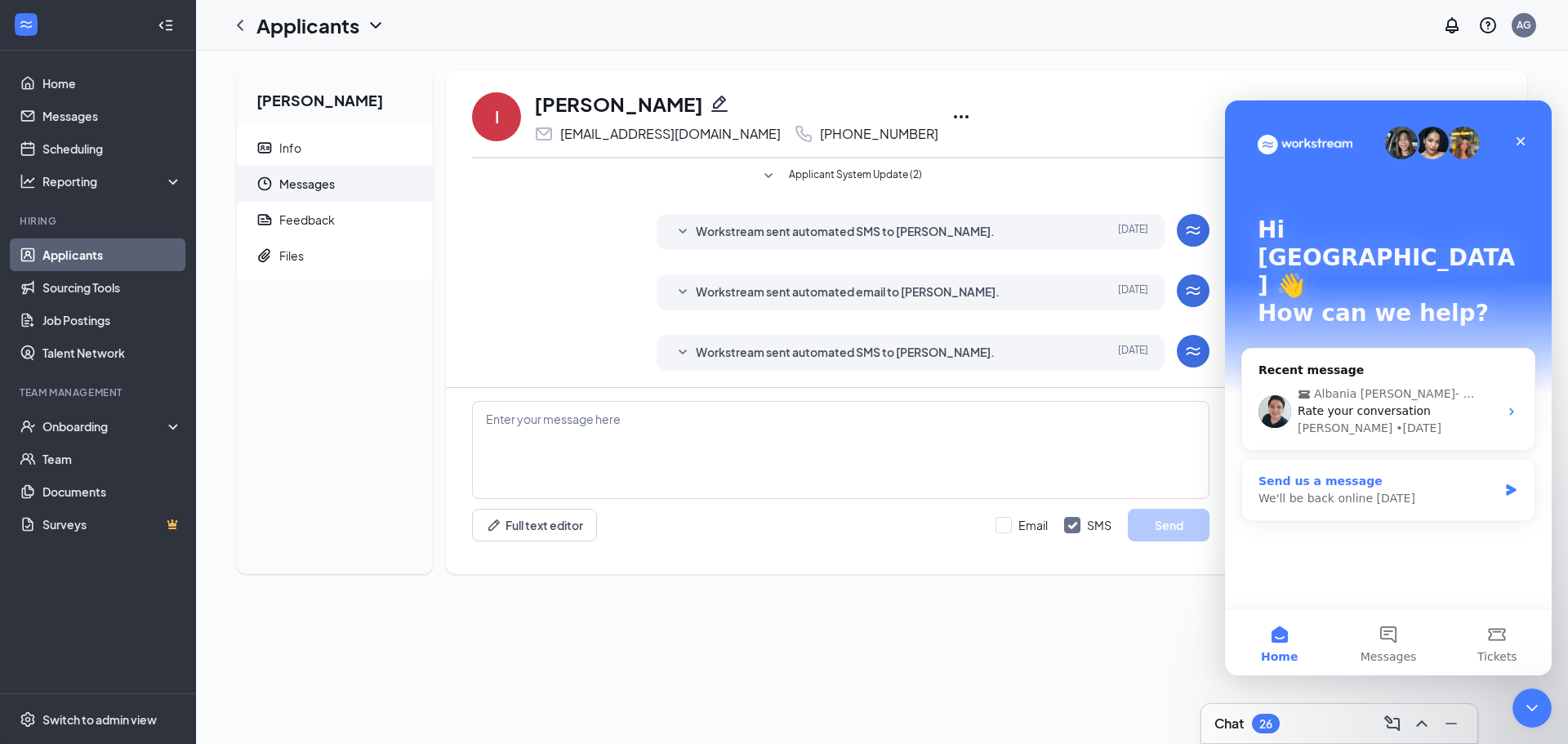
click at [1358, 460] on div "Send us a message We'll be back online [DATE]" at bounding box center [1389, 490] width 293 height 61
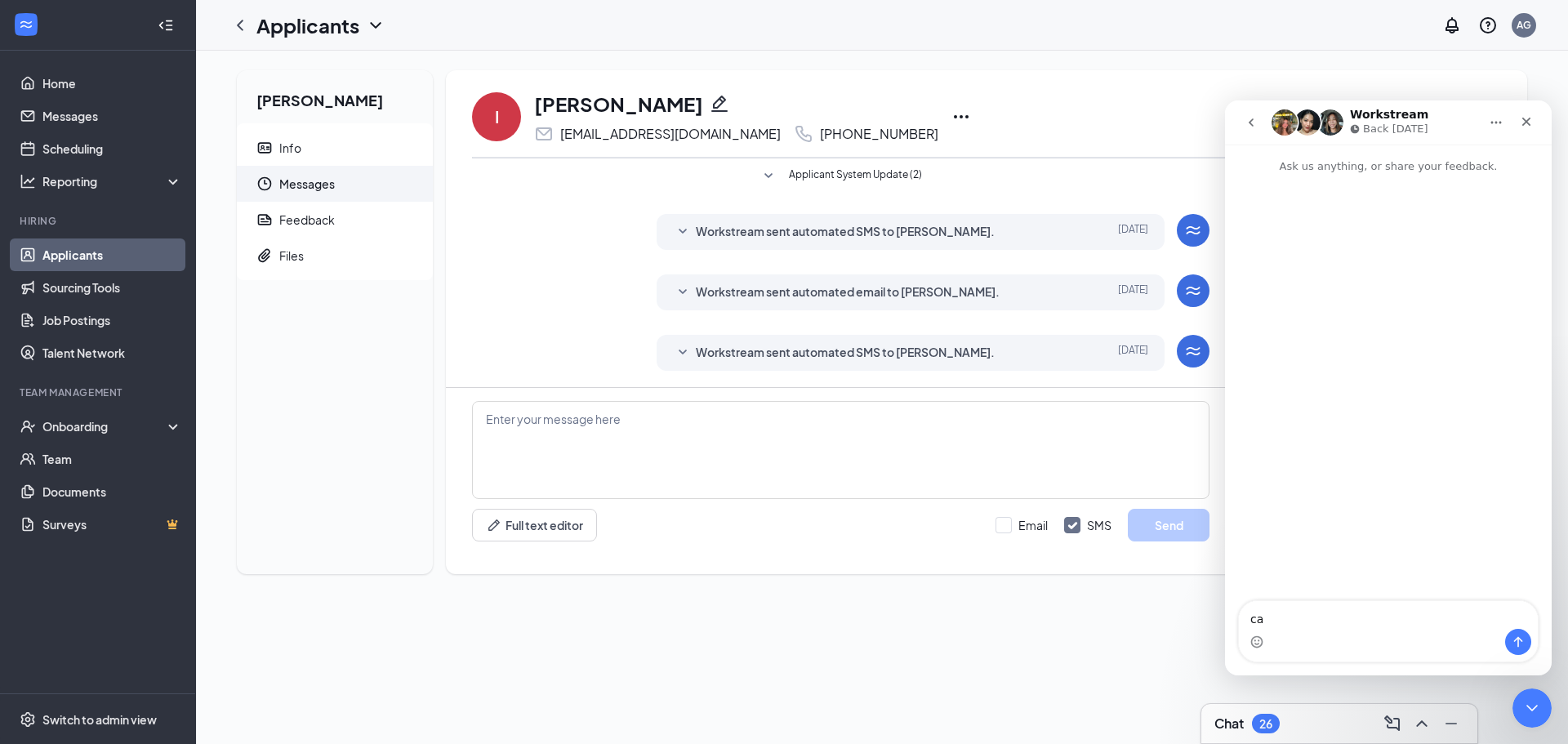
type textarea "c"
click at [1257, 622] on textarea "Can I update an applicant's phone number?" at bounding box center [1389, 616] width 299 height 28
type textarea "How can I update an applicant's phone number?"
click at [1517, 637] on icon "Send a message…" at bounding box center [1518, 641] width 13 height 13
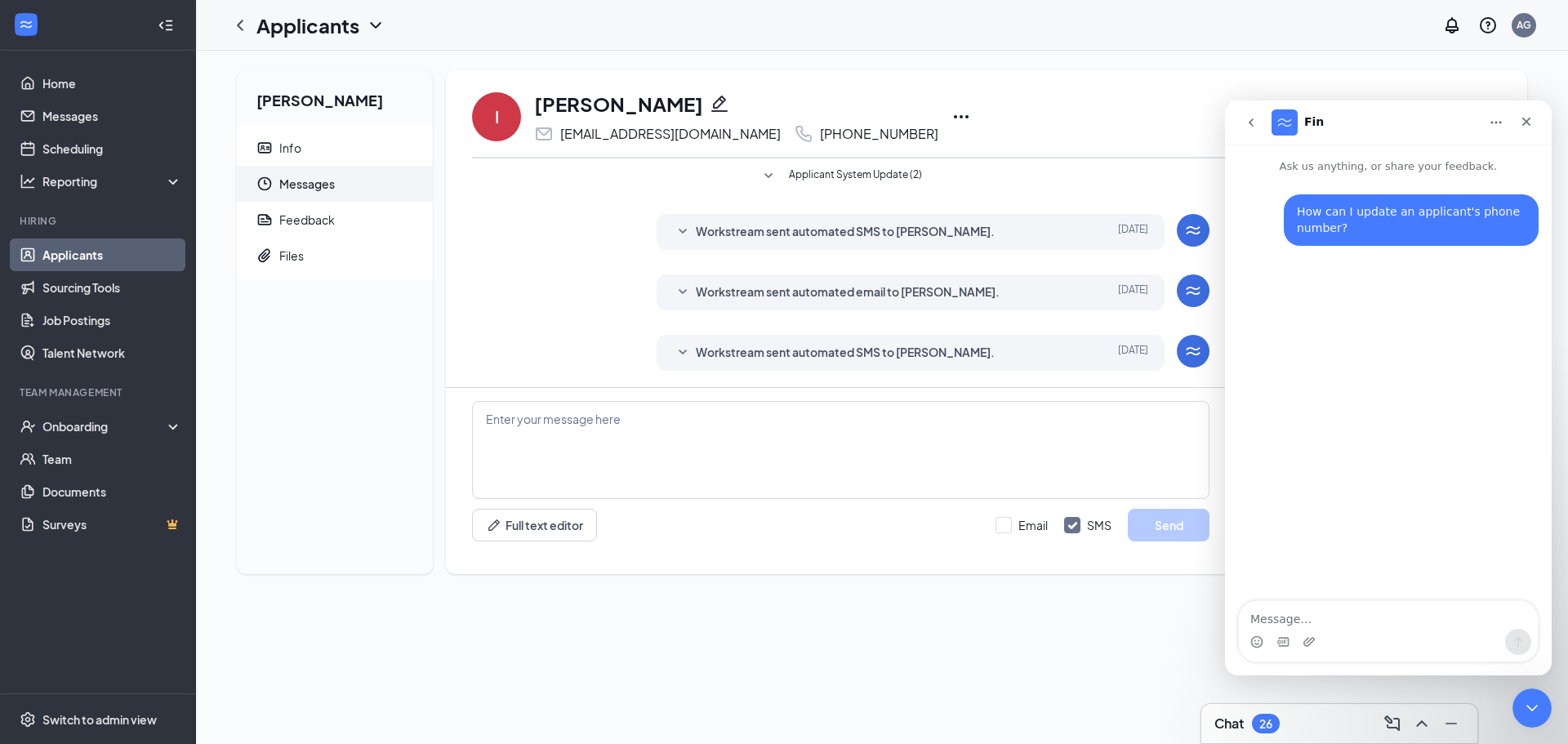
click at [282, 23] on h1 "Applicants" at bounding box center [308, 25] width 103 height 28
click at [244, 25] on icon "ChevronLeft" at bounding box center [240, 26] width 20 height 20
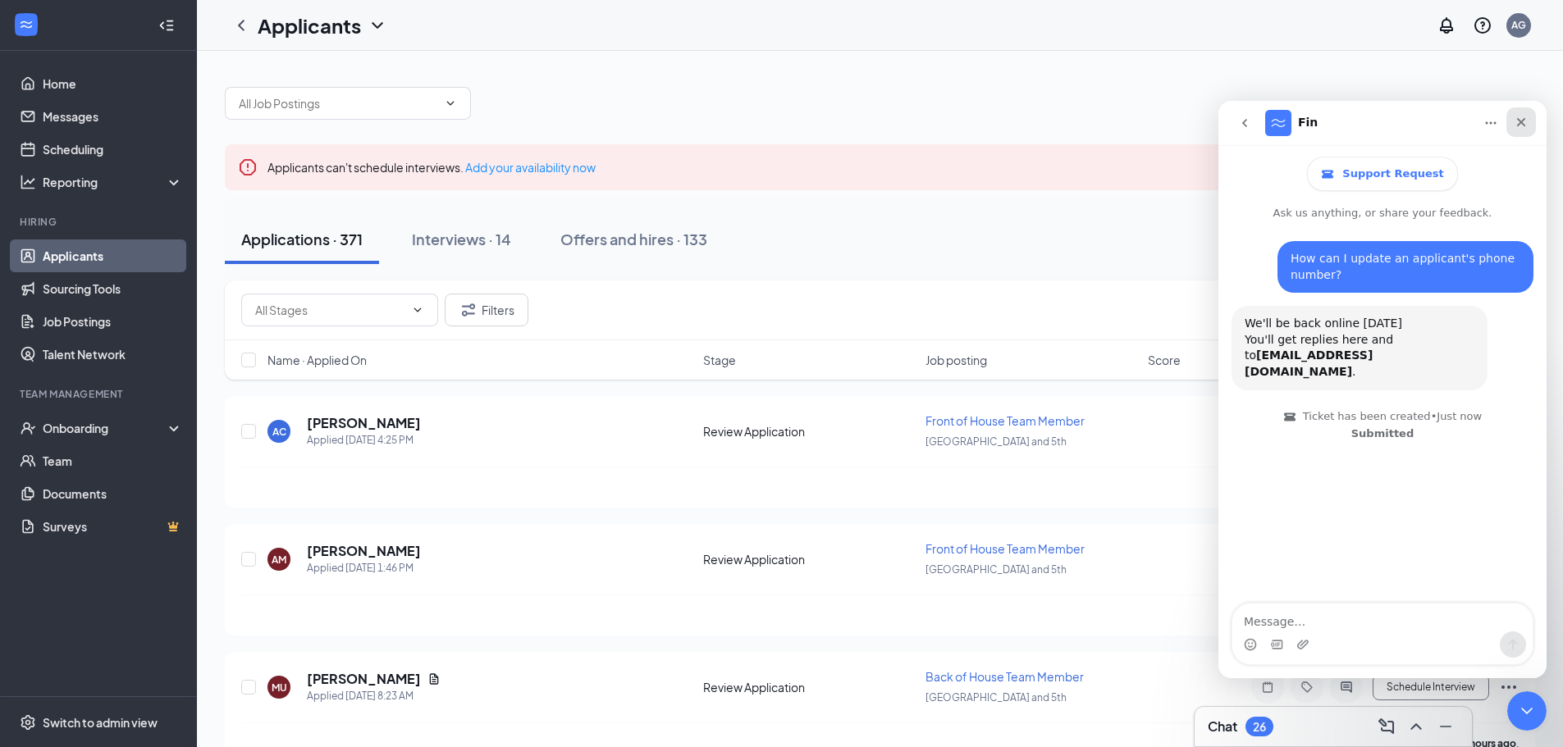
click at [1531, 125] on div "Close" at bounding box center [1521, 122] width 30 height 30
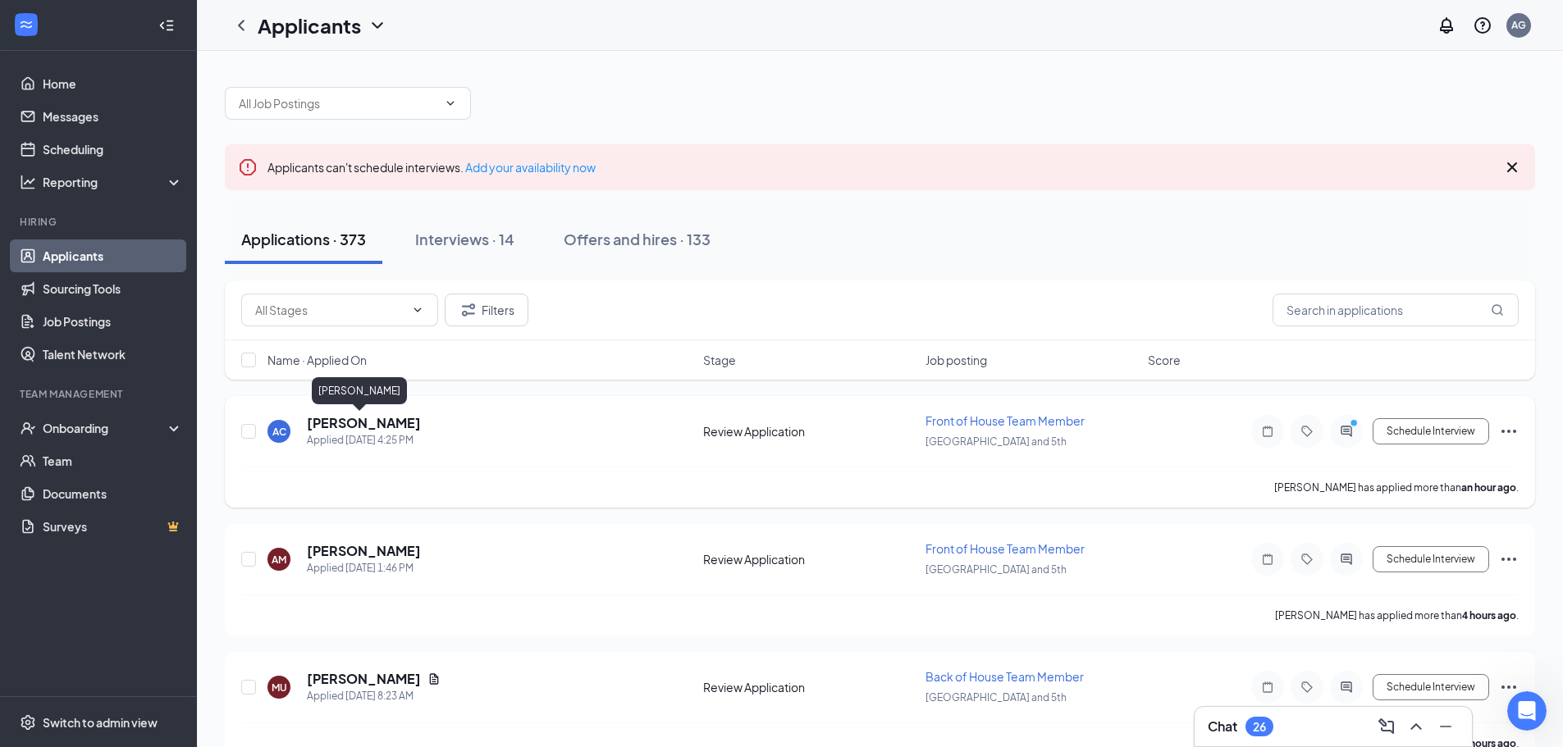
click at [380, 416] on h5 "[PERSON_NAME]" at bounding box center [364, 423] width 114 height 18
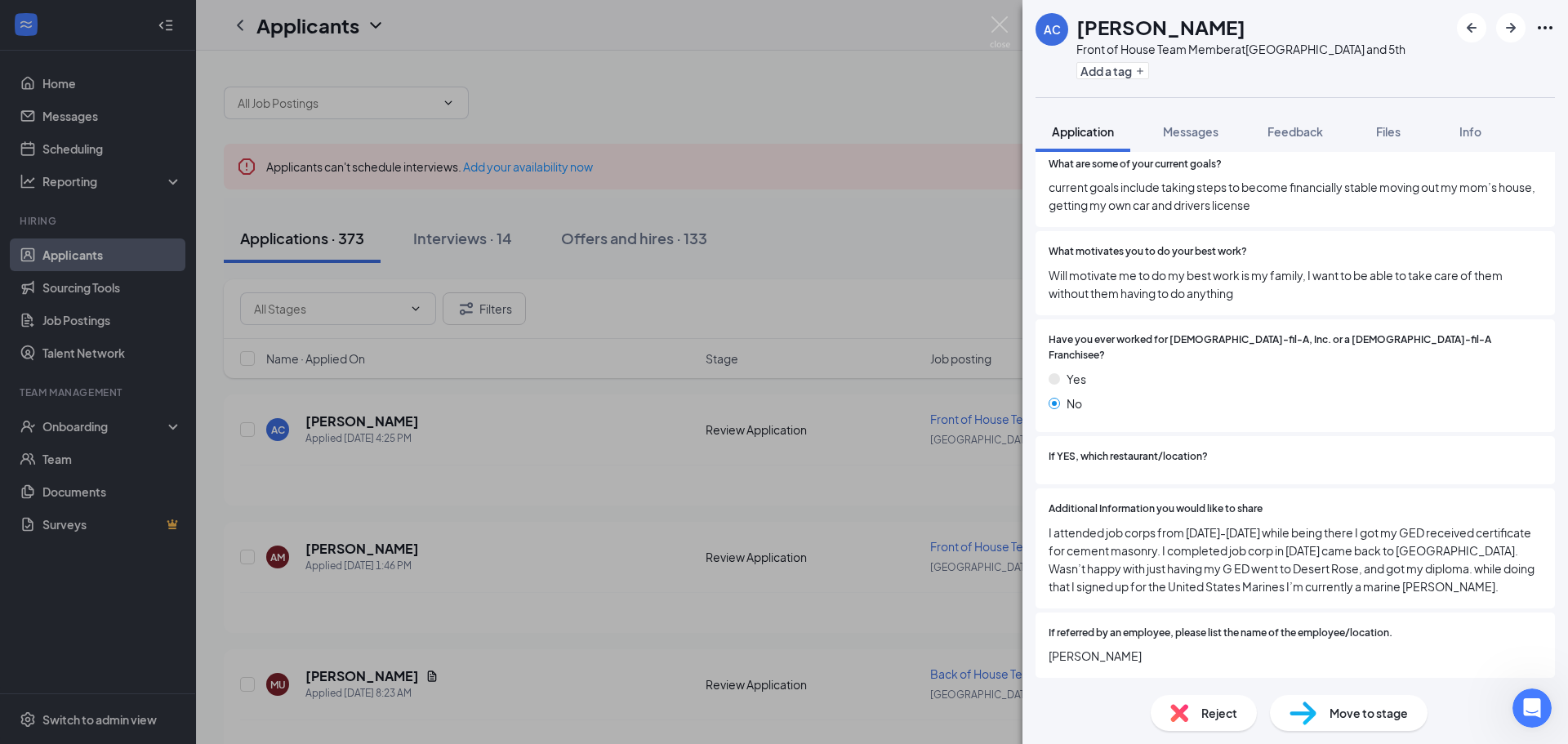
scroll to position [1727, 0]
click at [1024, 398] on div "Collapse all Application Phone [PHONE_NUMBER] Email [EMAIL_ADDRESS][DOMAIN_NAME…" at bounding box center [1295, 417] width 546 height 530
click at [662, 372] on div "AC [PERSON_NAME] Front of House Team Member at [GEOGRAPHIC_DATA] and 5th Add a …" at bounding box center [784, 372] width 1568 height 744
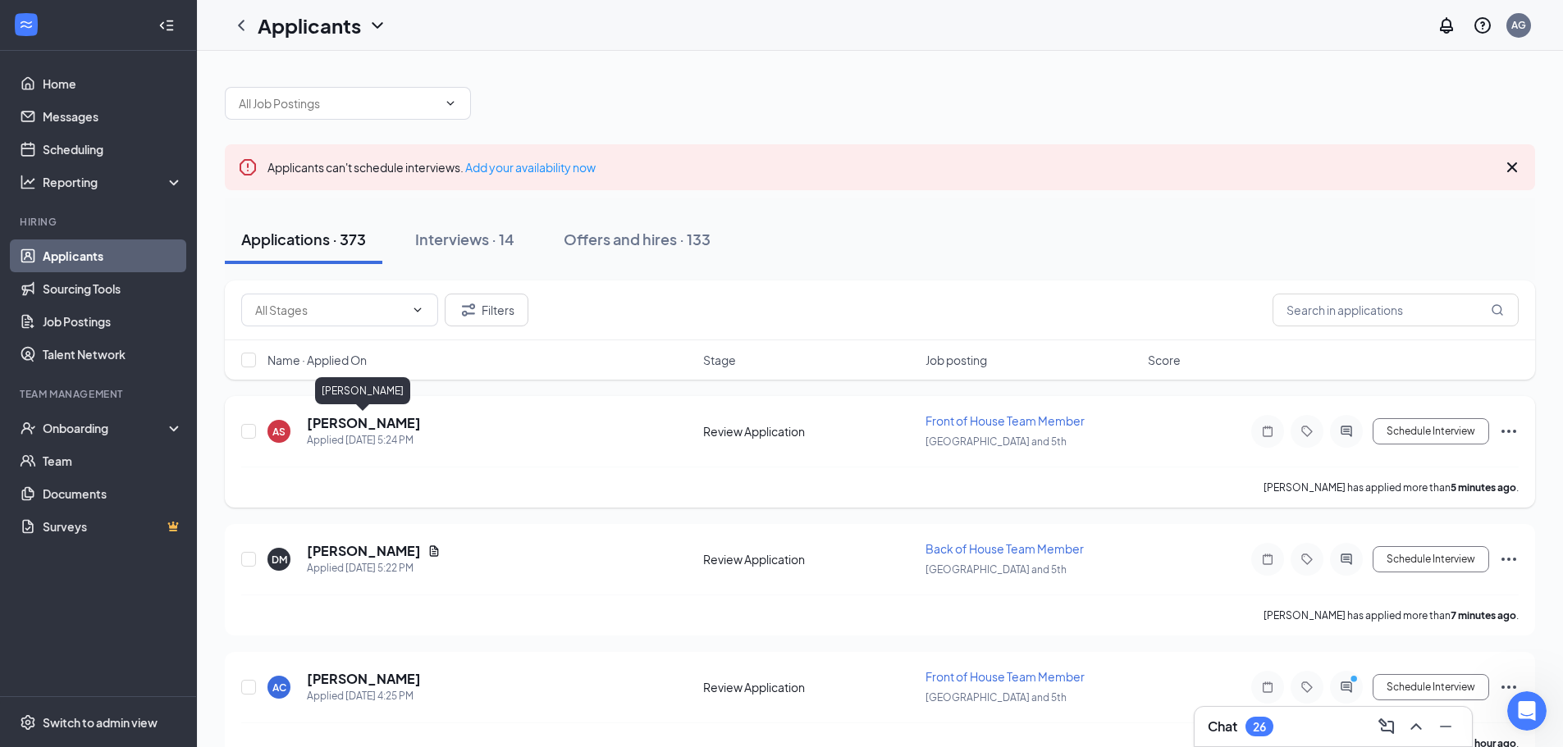
click at [390, 420] on h5 "[PERSON_NAME]" at bounding box center [364, 423] width 114 height 18
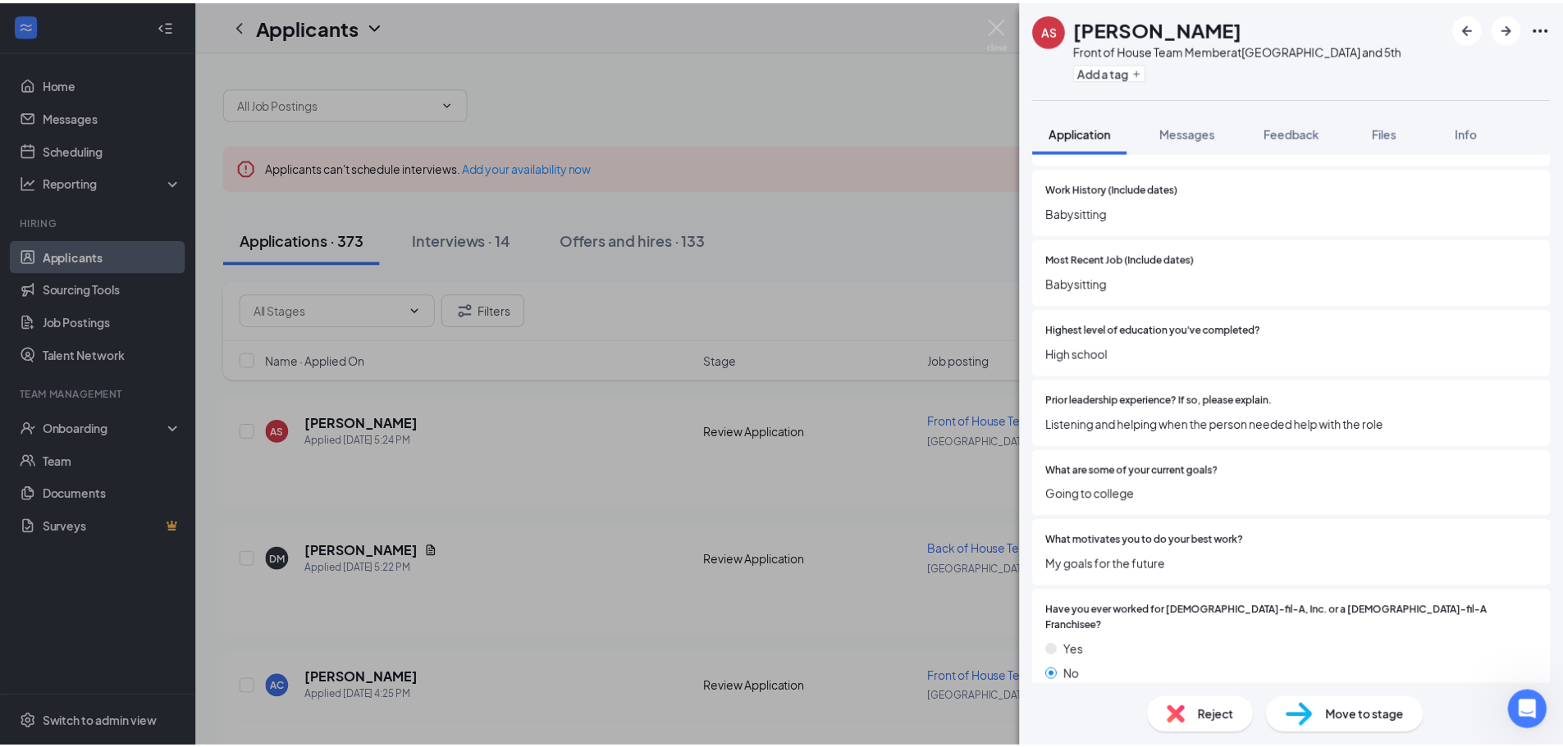
scroll to position [1395, 0]
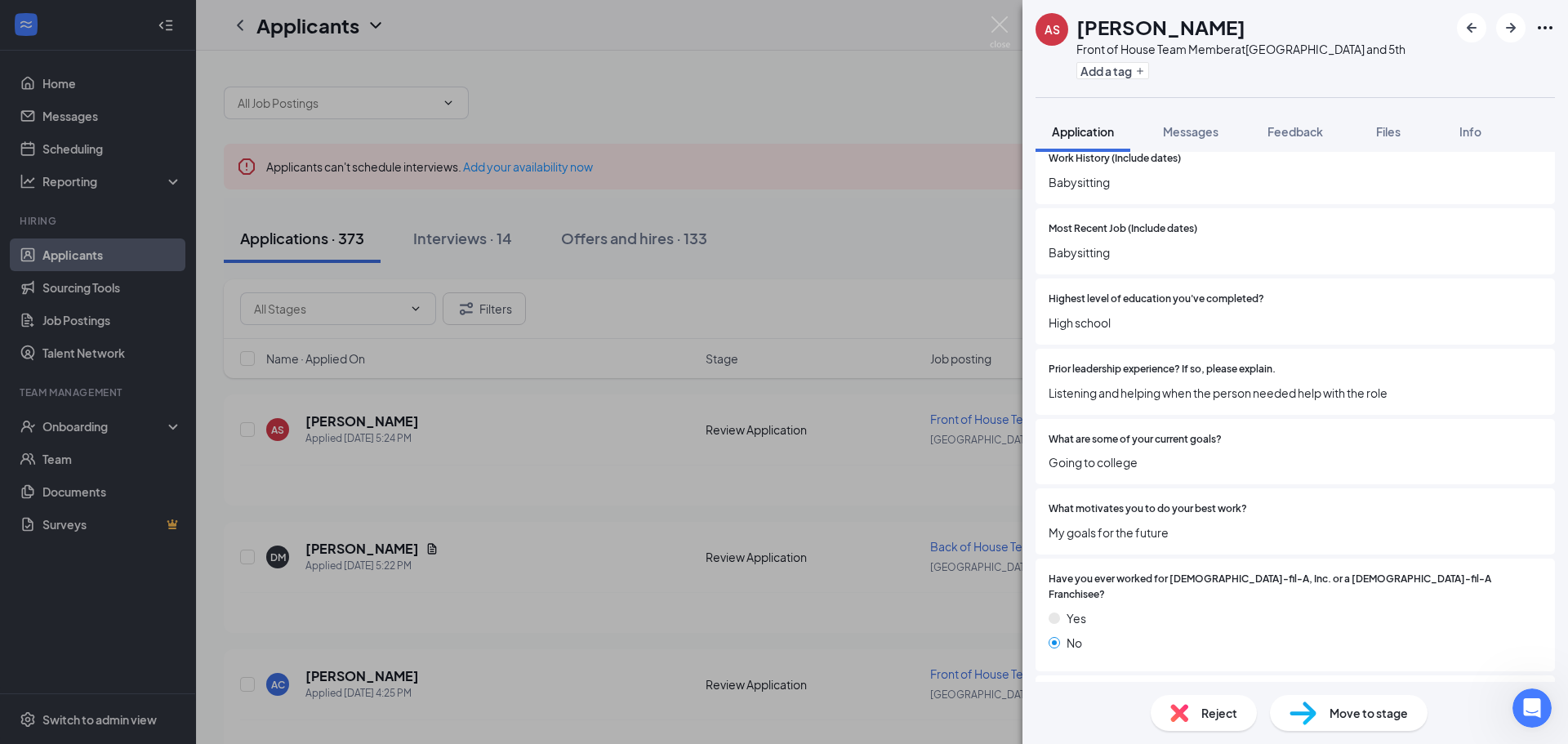
click at [903, 494] on div "AS [PERSON_NAME] Front of House Team Member at [GEOGRAPHIC_DATA] and 5th Add a …" at bounding box center [784, 372] width 1568 height 744
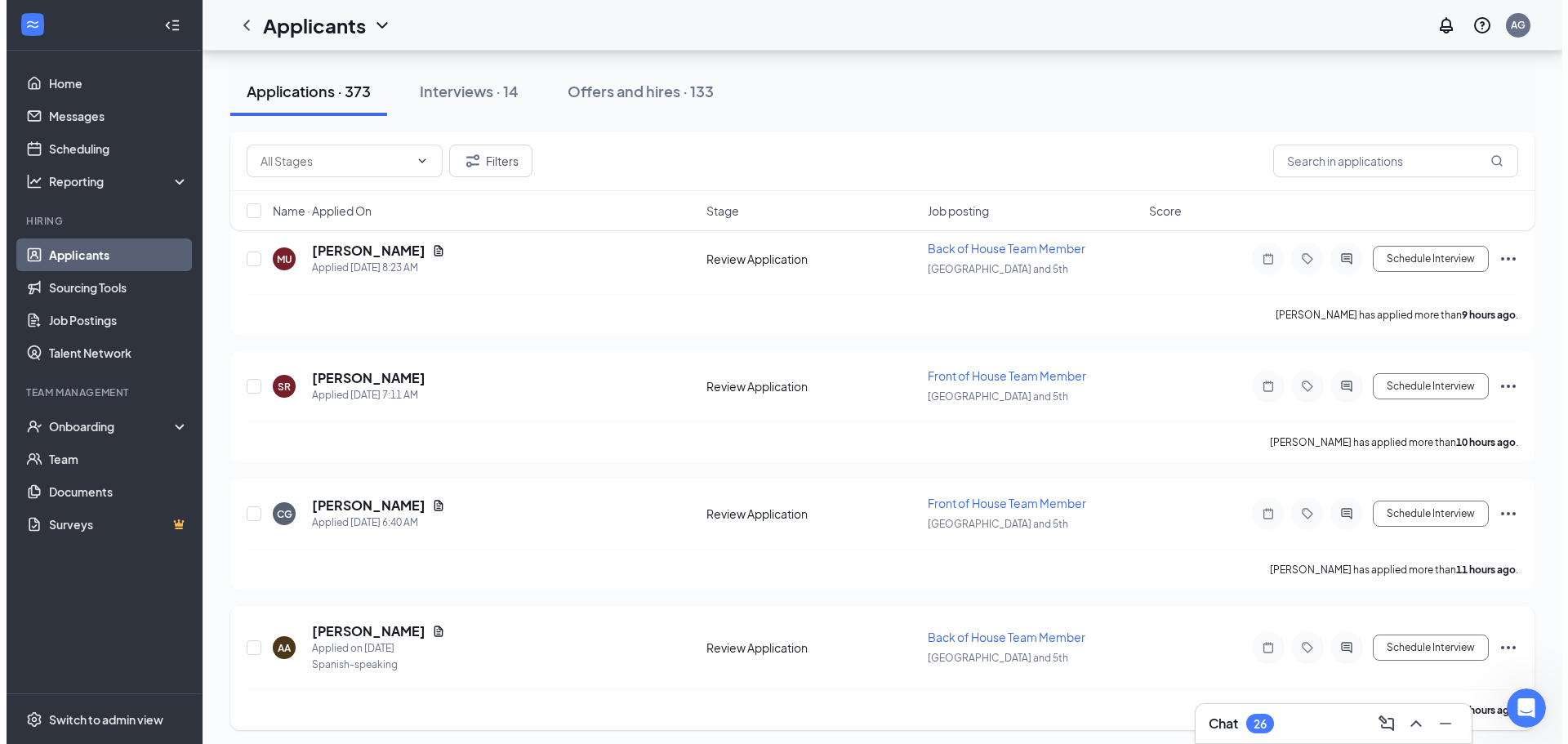
scroll to position [653, 0]
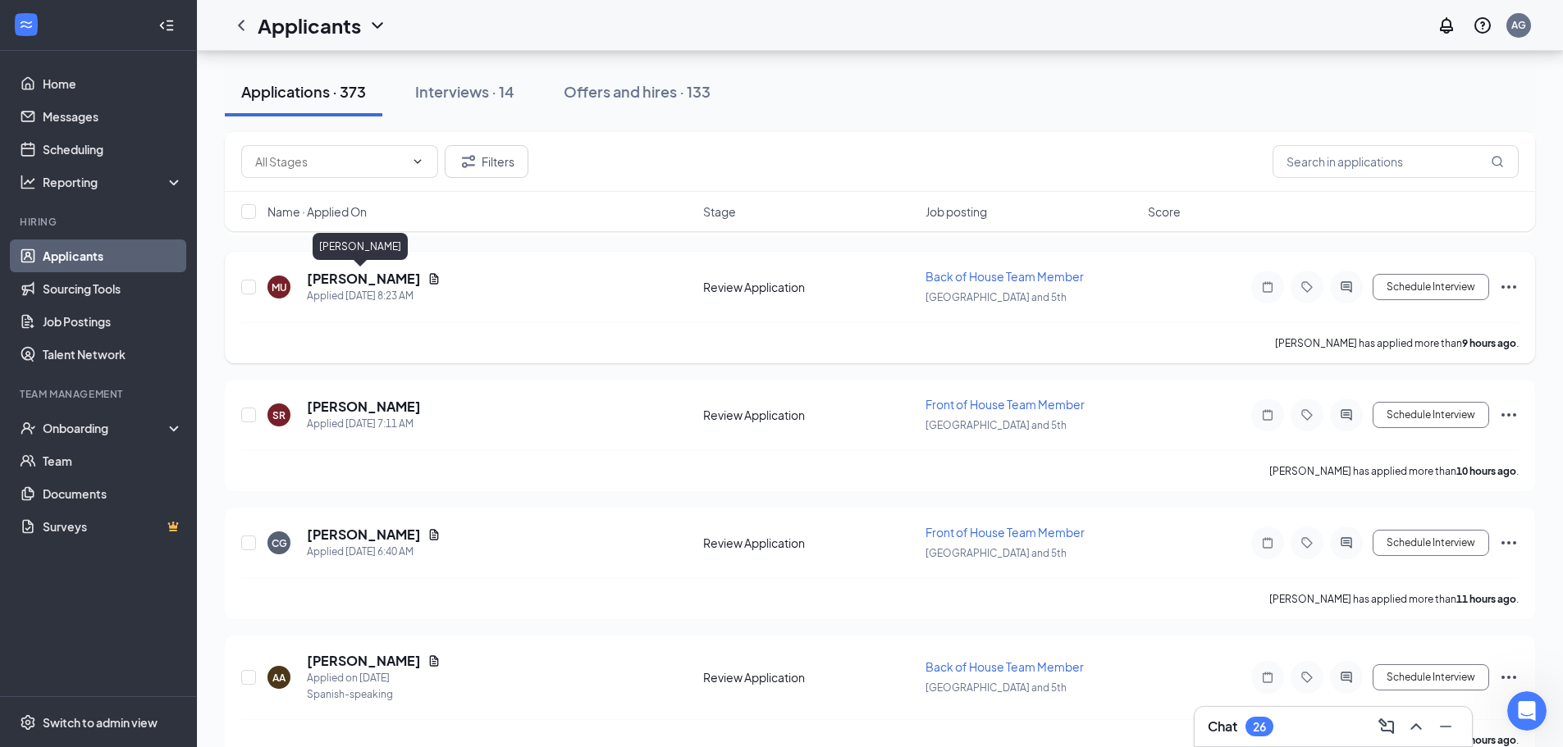
click at [345, 281] on h5 "[PERSON_NAME]" at bounding box center [364, 279] width 114 height 18
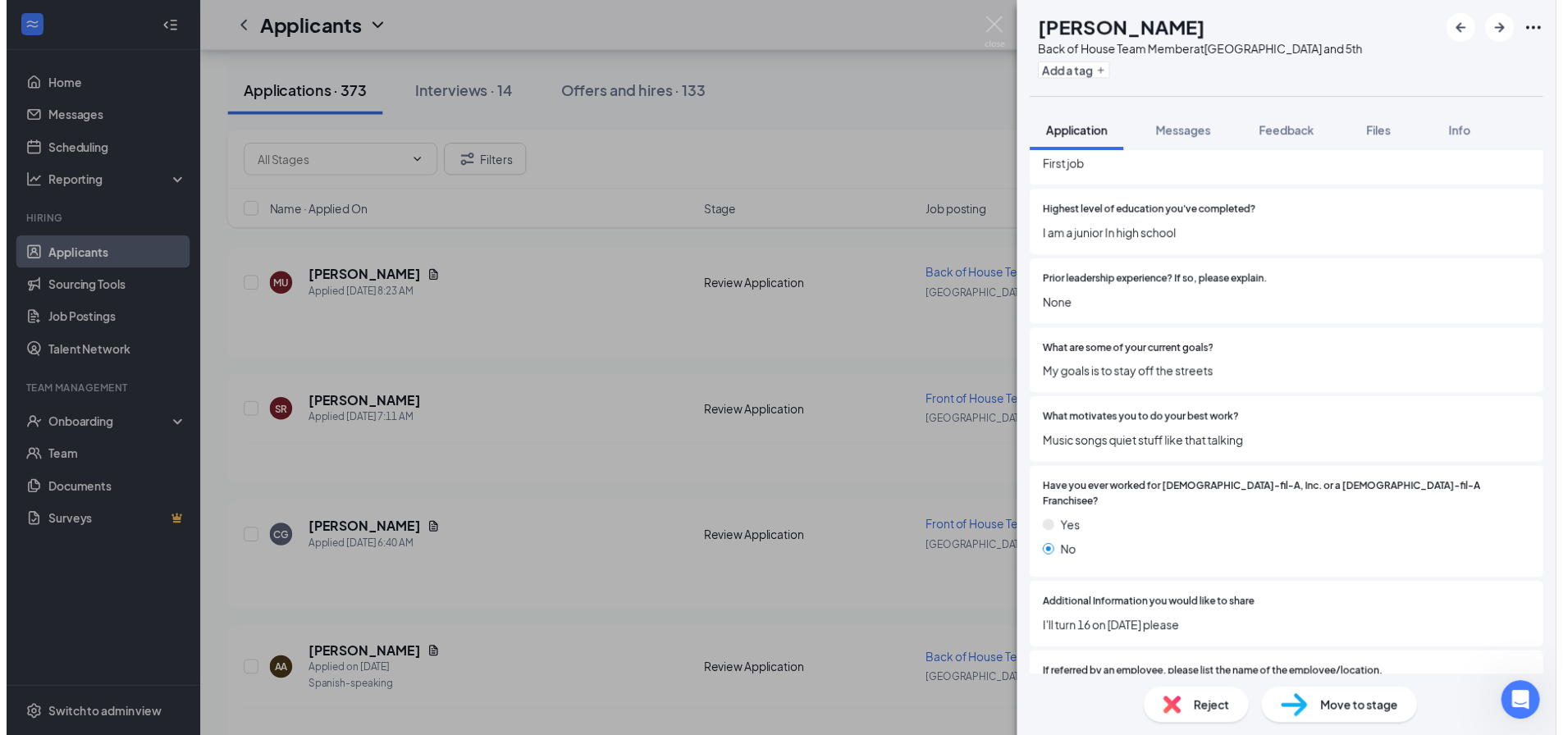
scroll to position [1723, 0]
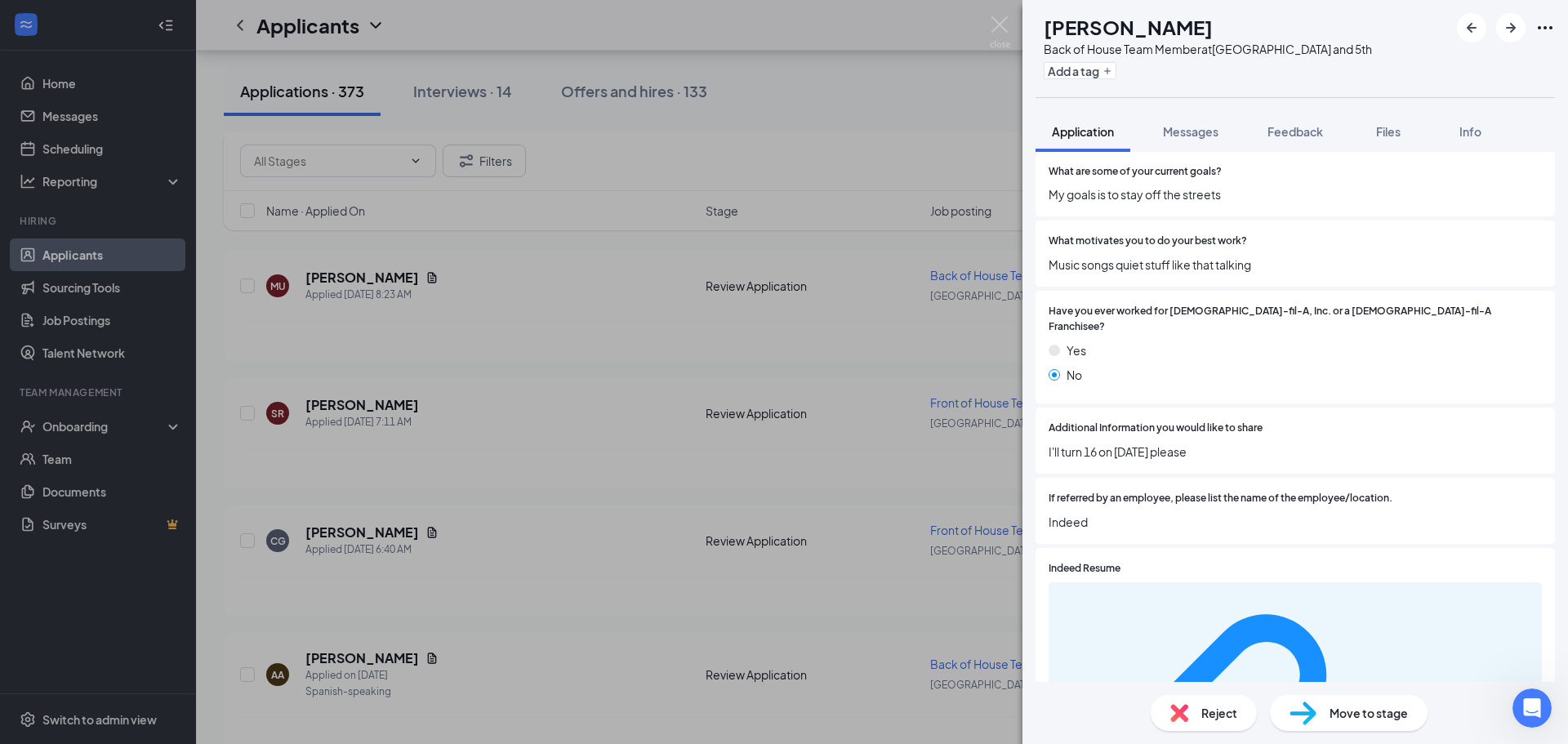
click at [658, 420] on div "MU [PERSON_NAME] Back of House Team Member at [GEOGRAPHIC_DATA] and 5th Add a t…" at bounding box center [784, 372] width 1568 height 744
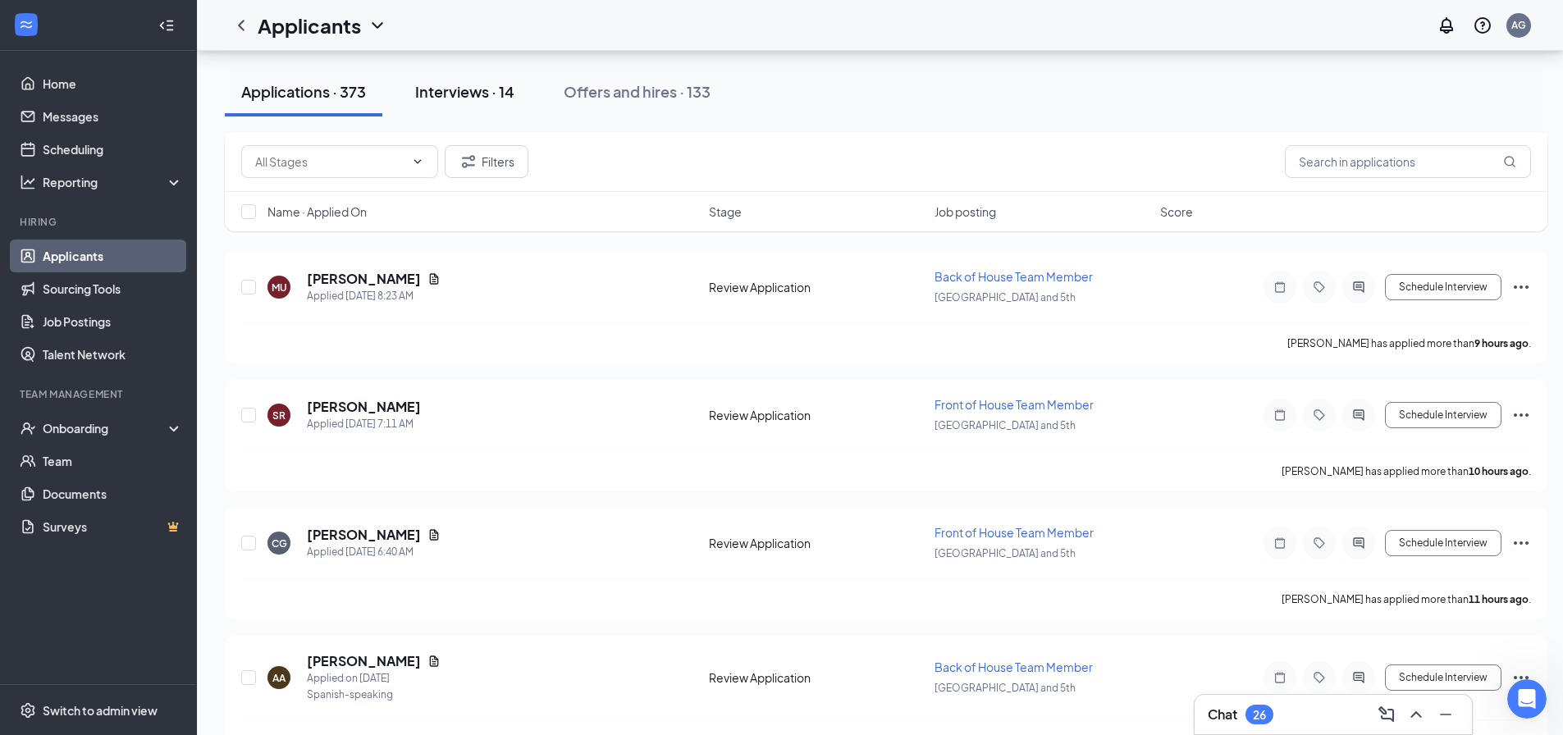
click at [501, 107] on button "Interviews · 14" at bounding box center [465, 91] width 132 height 49
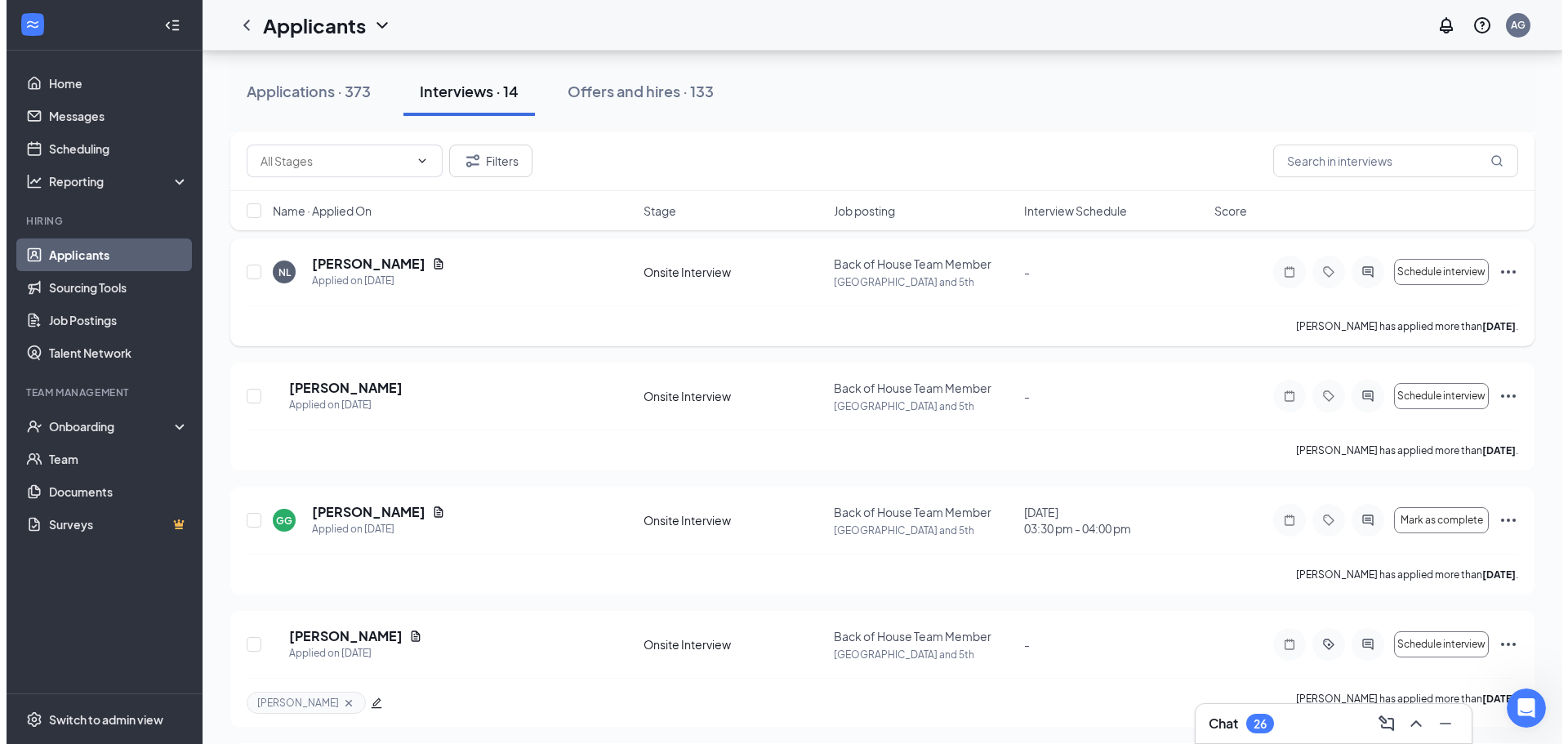
scroll to position [735, 0]
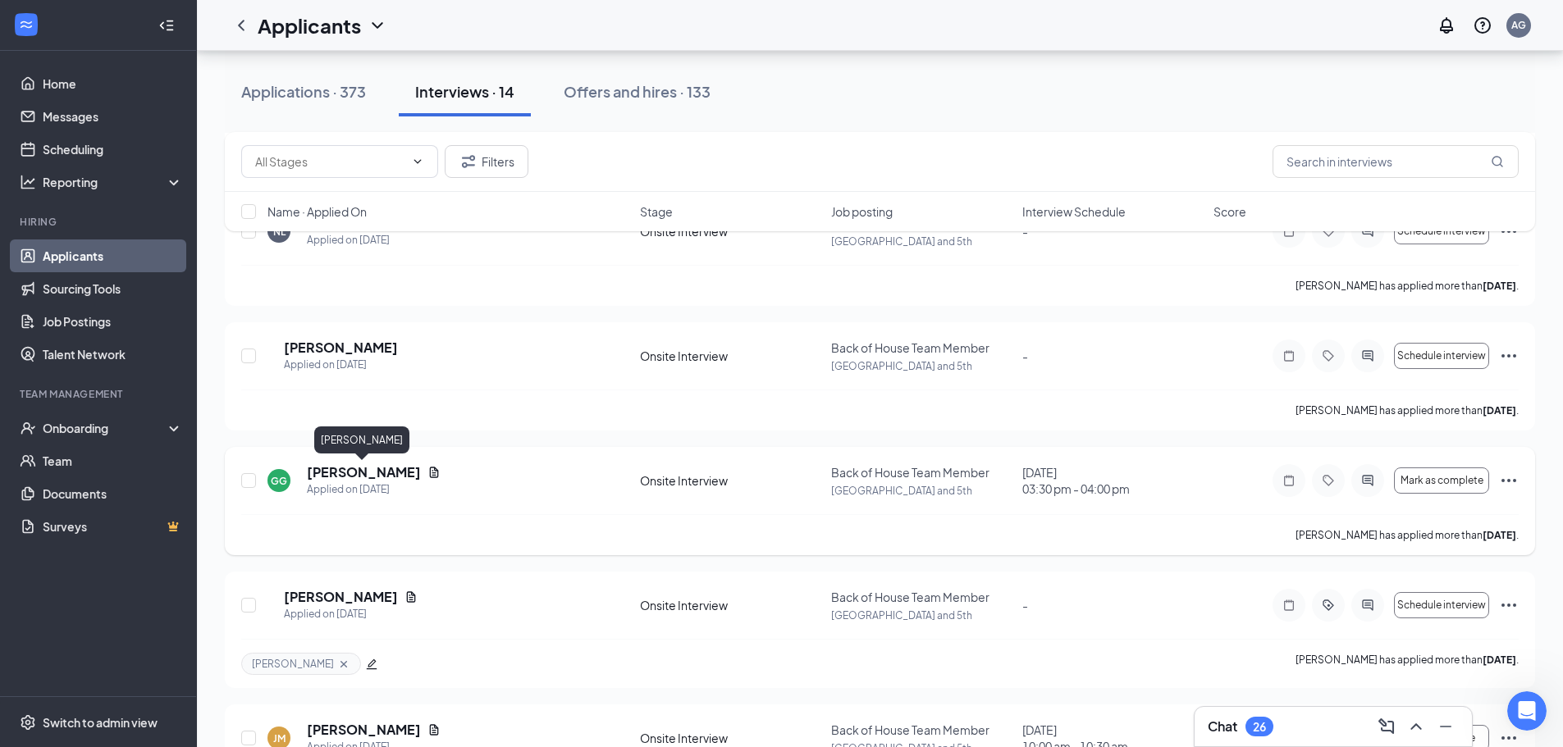
click at [372, 470] on h5 "[PERSON_NAME]" at bounding box center [364, 473] width 114 height 18
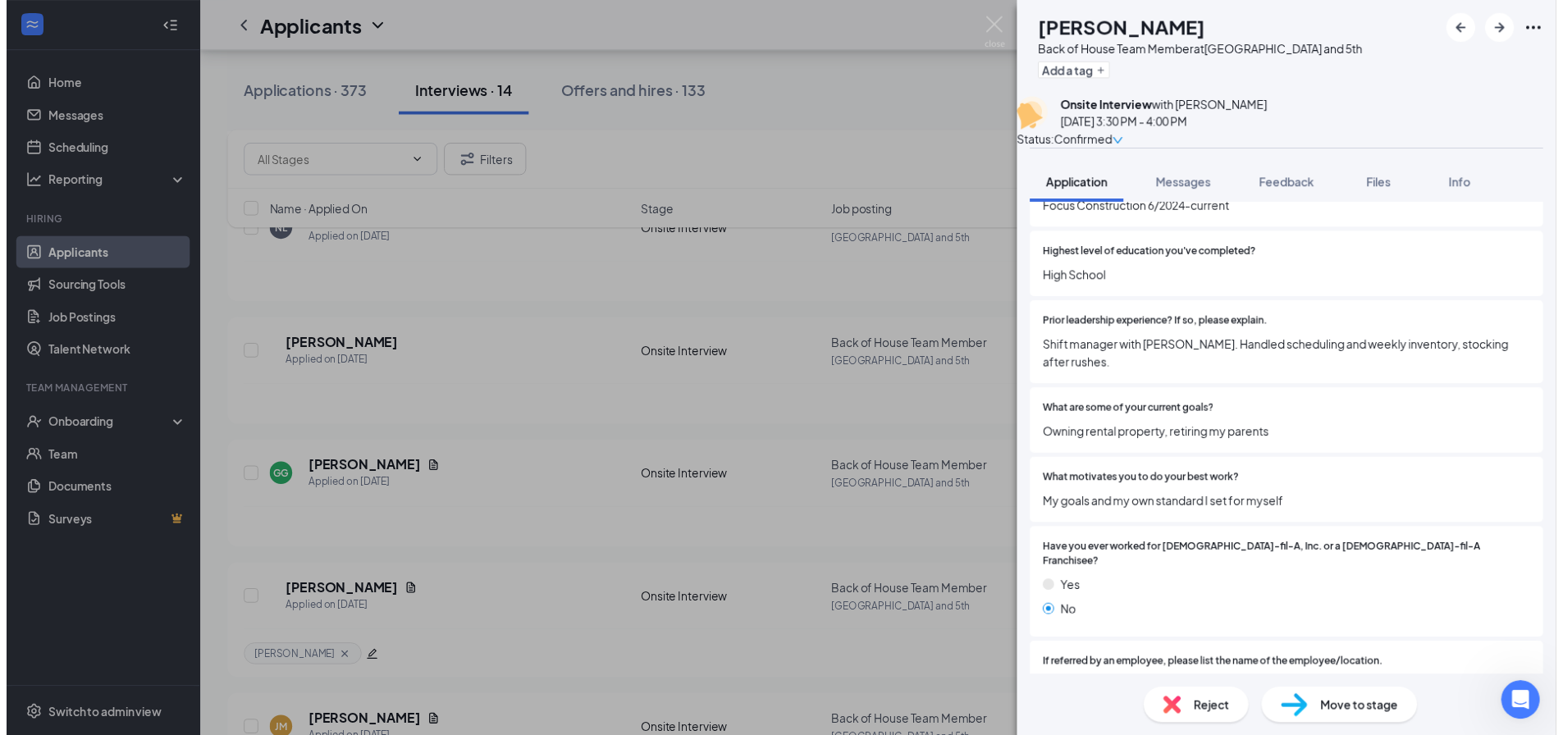
scroll to position [1652, 0]
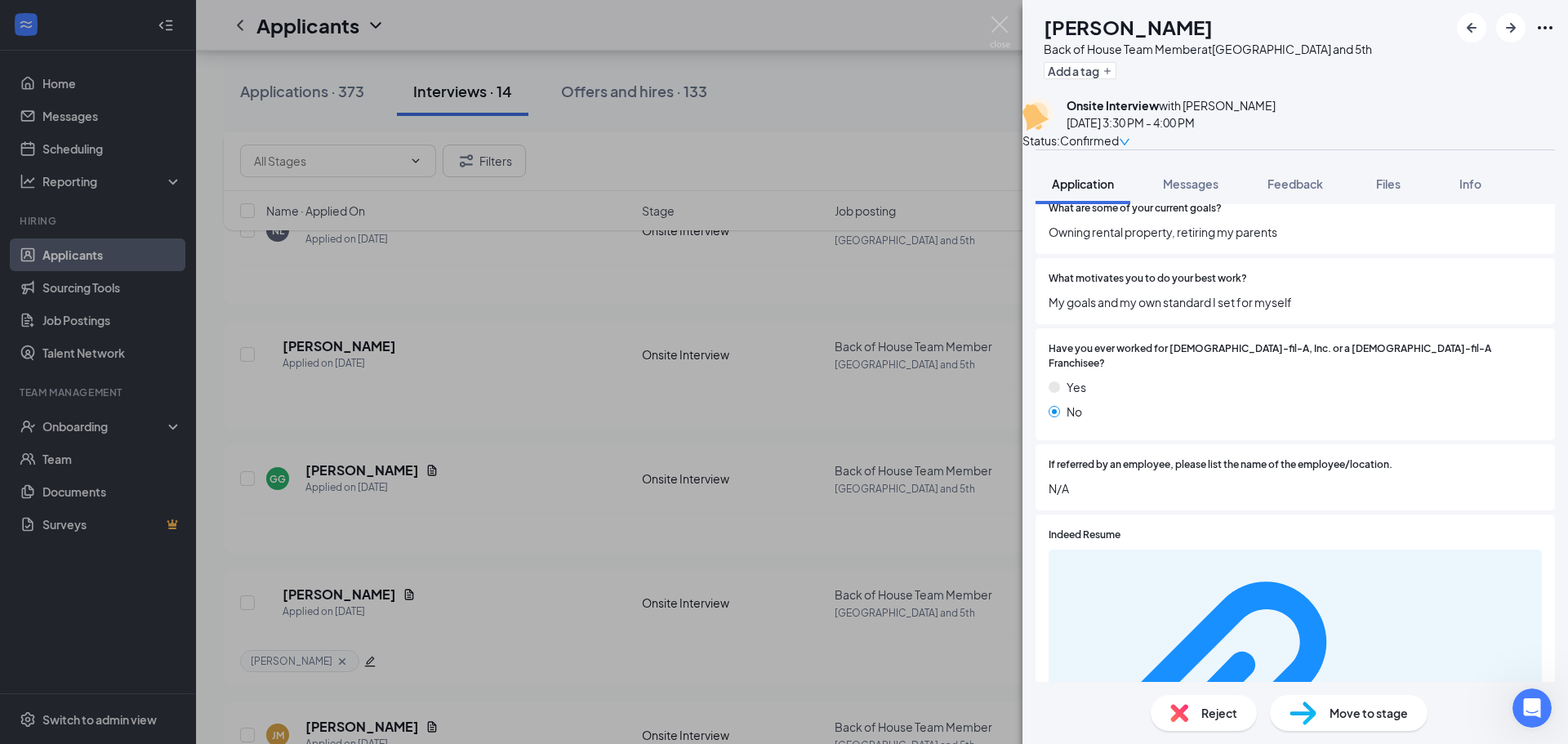
click at [766, 447] on div "[PERSON_NAME] Back of House Team Member at [GEOGRAPHIC_DATA] and 5th Add a tag …" at bounding box center [784, 372] width 1568 height 744
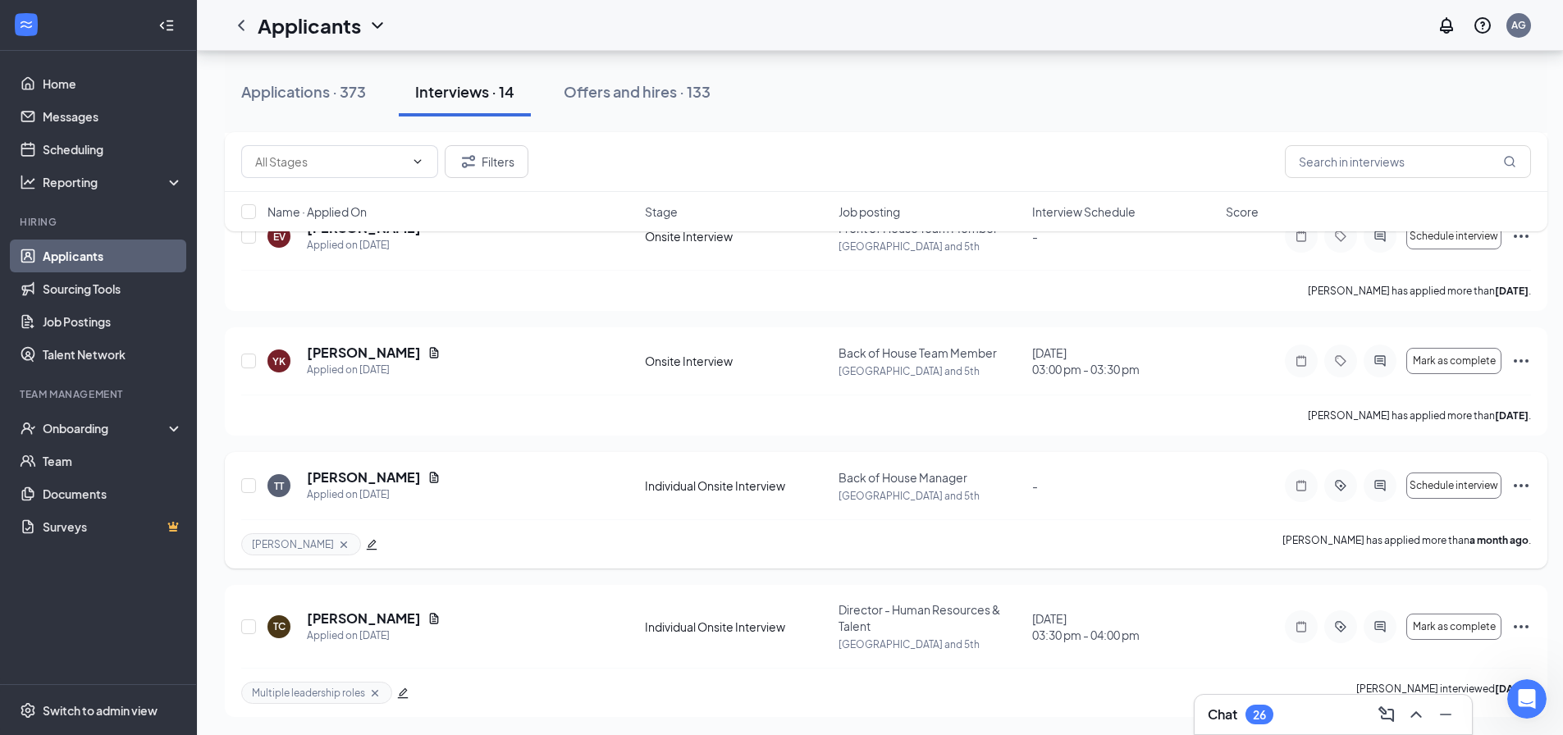
scroll to position [1508, 0]
click at [381, 355] on h5 "[PERSON_NAME]" at bounding box center [364, 351] width 114 height 18
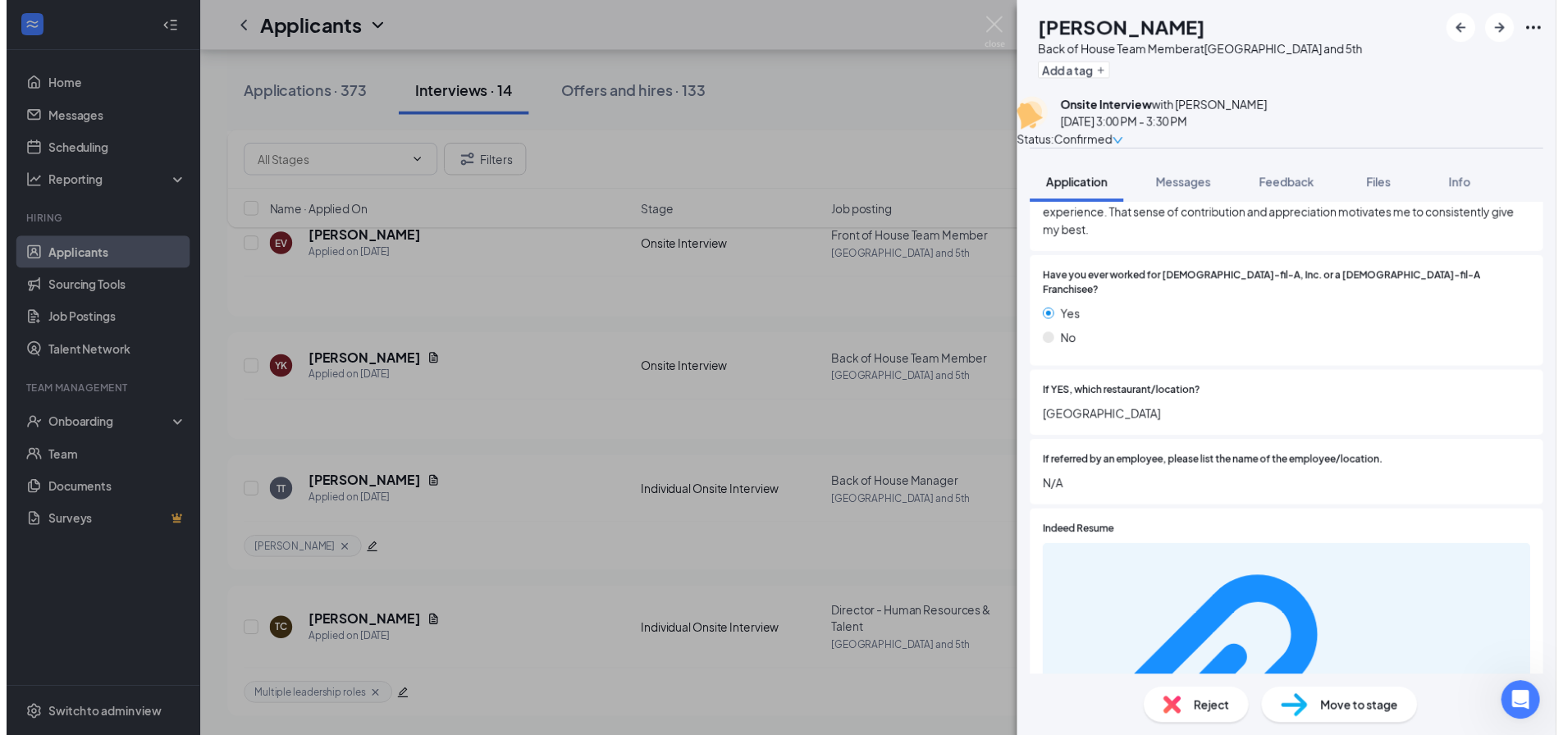
scroll to position [2509, 0]
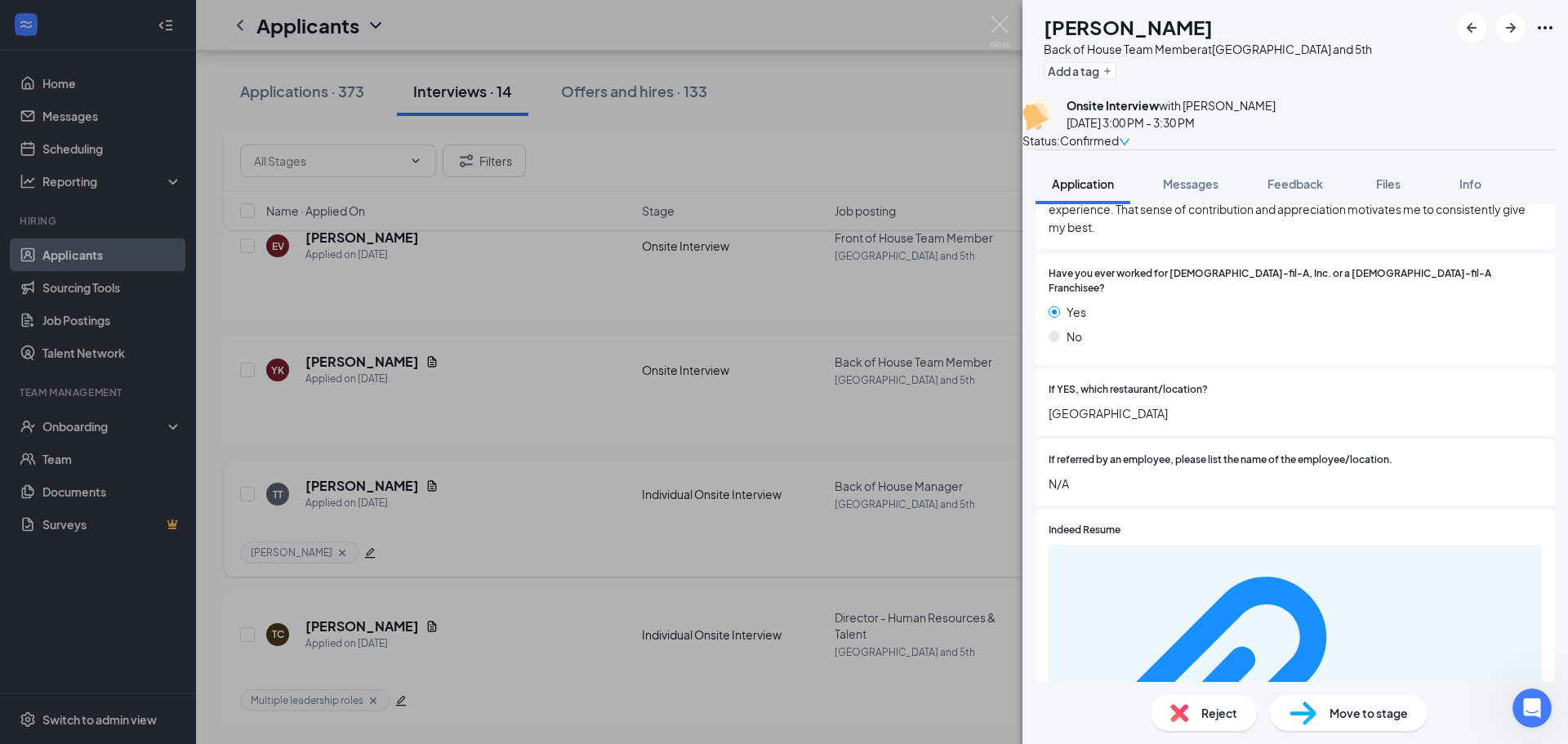
drag, startPoint x: 691, startPoint y: 478, endPoint x: 568, endPoint y: 494, distance: 124.0
click at [694, 479] on div "YK [PERSON_NAME] Back of House Team Member at [GEOGRAPHIC_DATA] and 5th Add a t…" at bounding box center [784, 372] width 1568 height 744
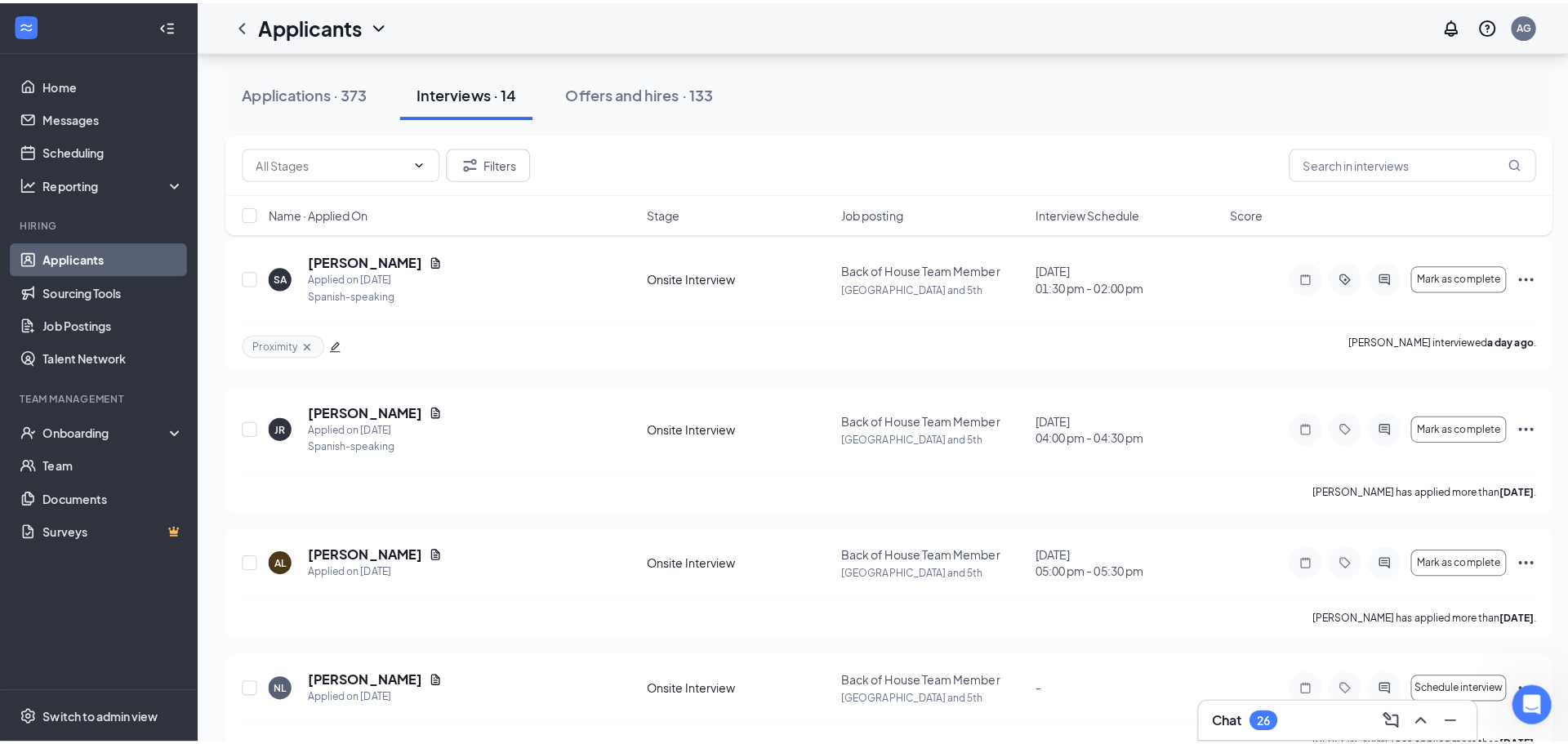
scroll to position [276, 0]
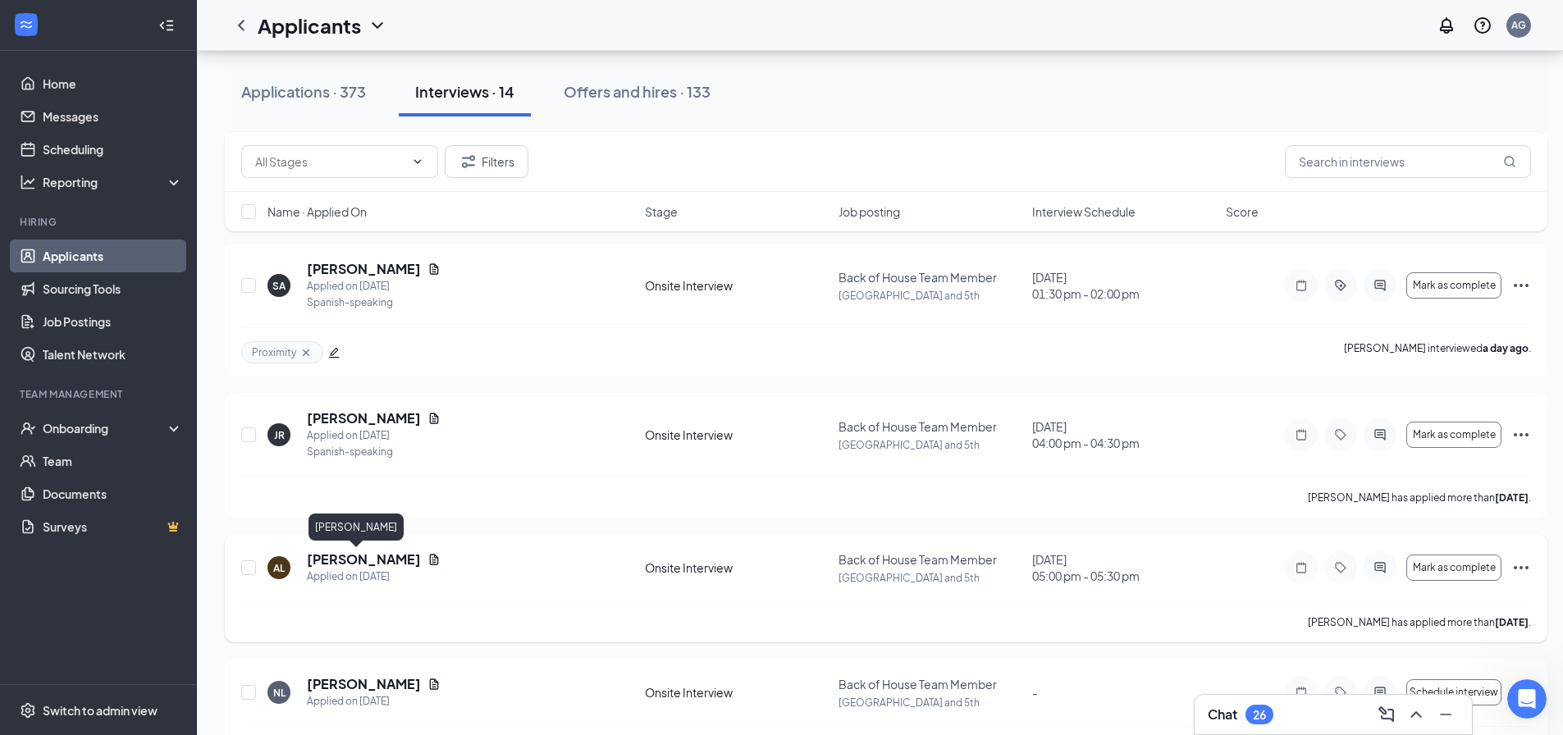
click at [335, 563] on h5 "[PERSON_NAME]" at bounding box center [364, 560] width 114 height 18
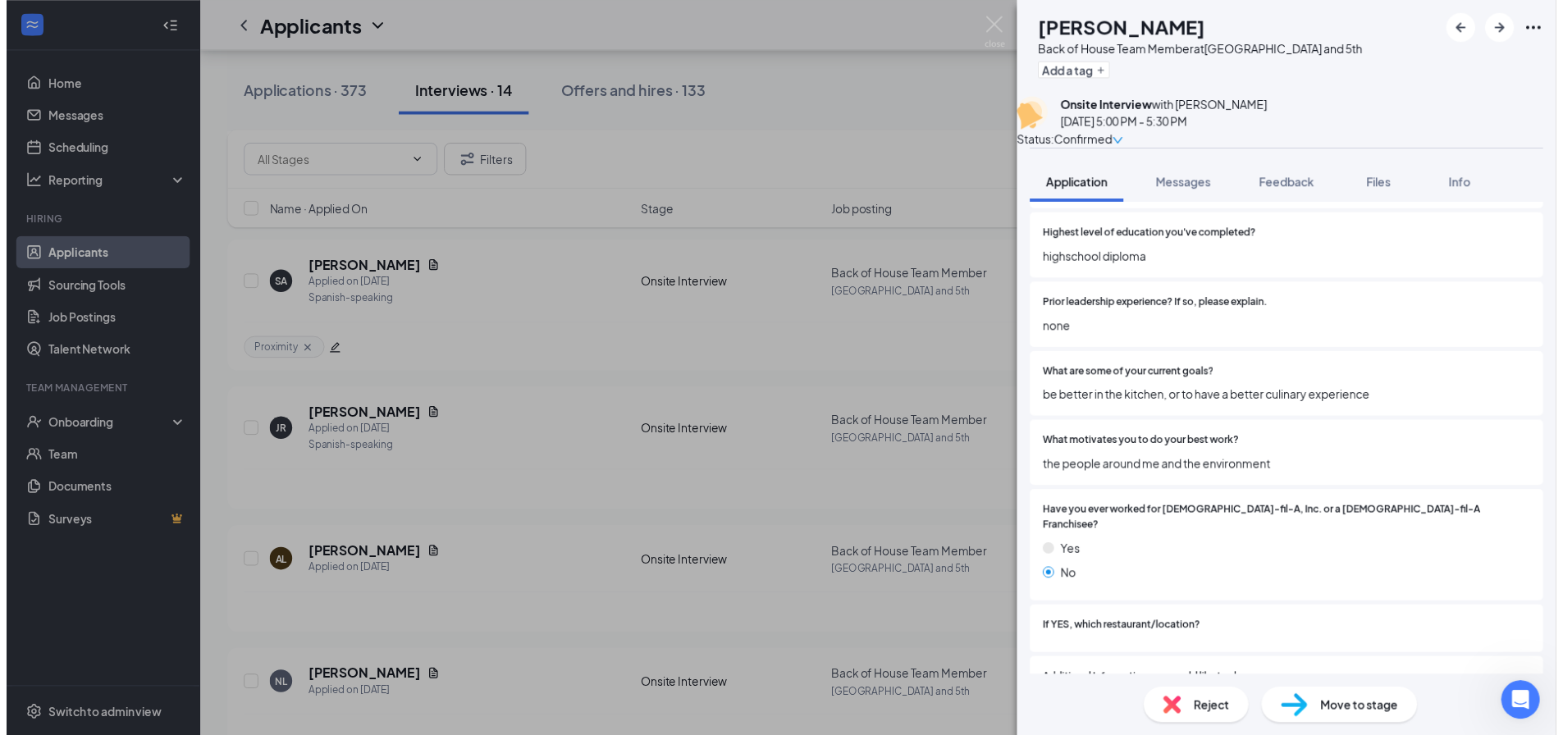
scroll to position [1821, 0]
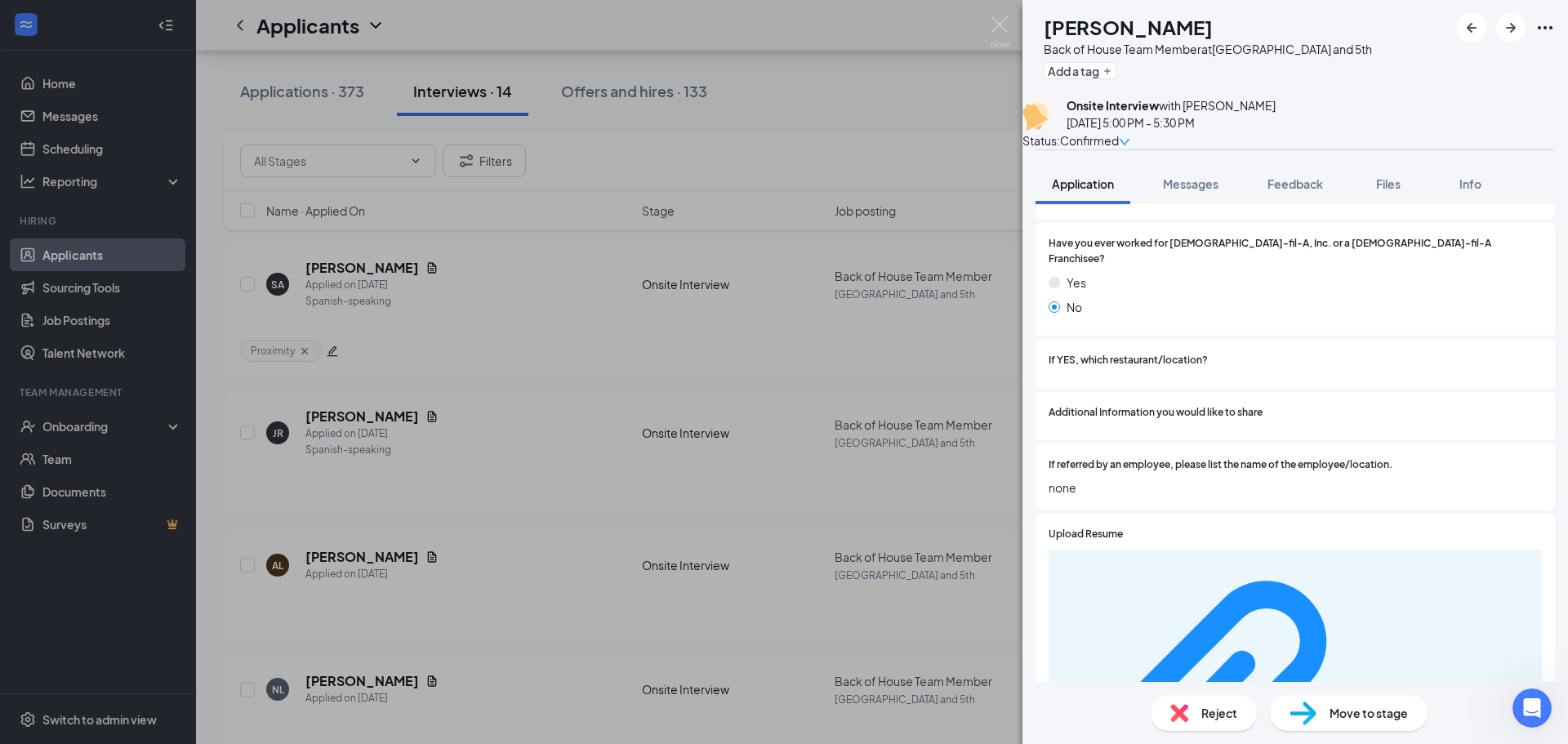
click at [713, 508] on div "AL [PERSON_NAME] Back of House Team Member at [GEOGRAPHIC_DATA] and 5th Add a t…" at bounding box center [784, 372] width 1568 height 744
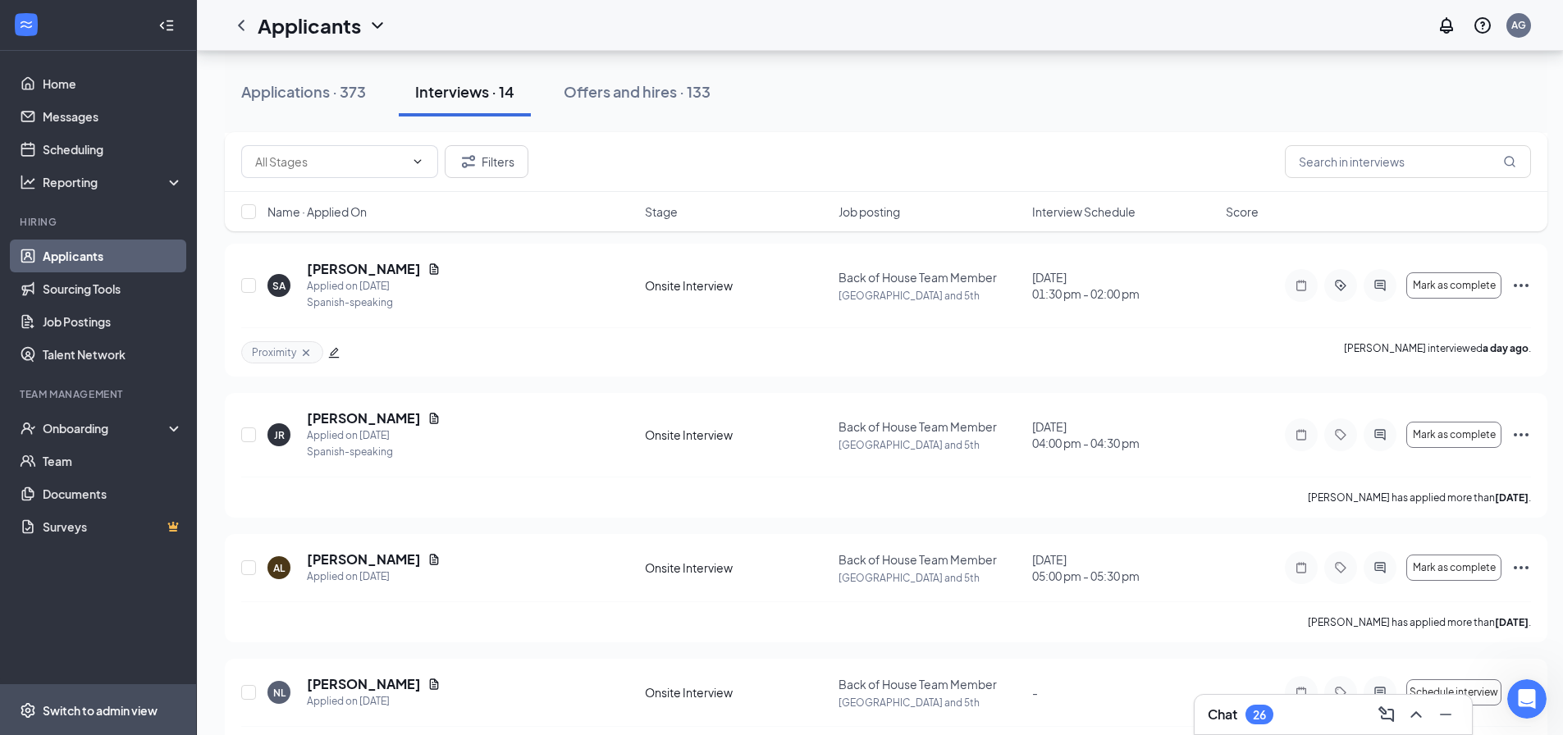
click at [135, 719] on div "Switch to admin view" at bounding box center [100, 710] width 115 height 16
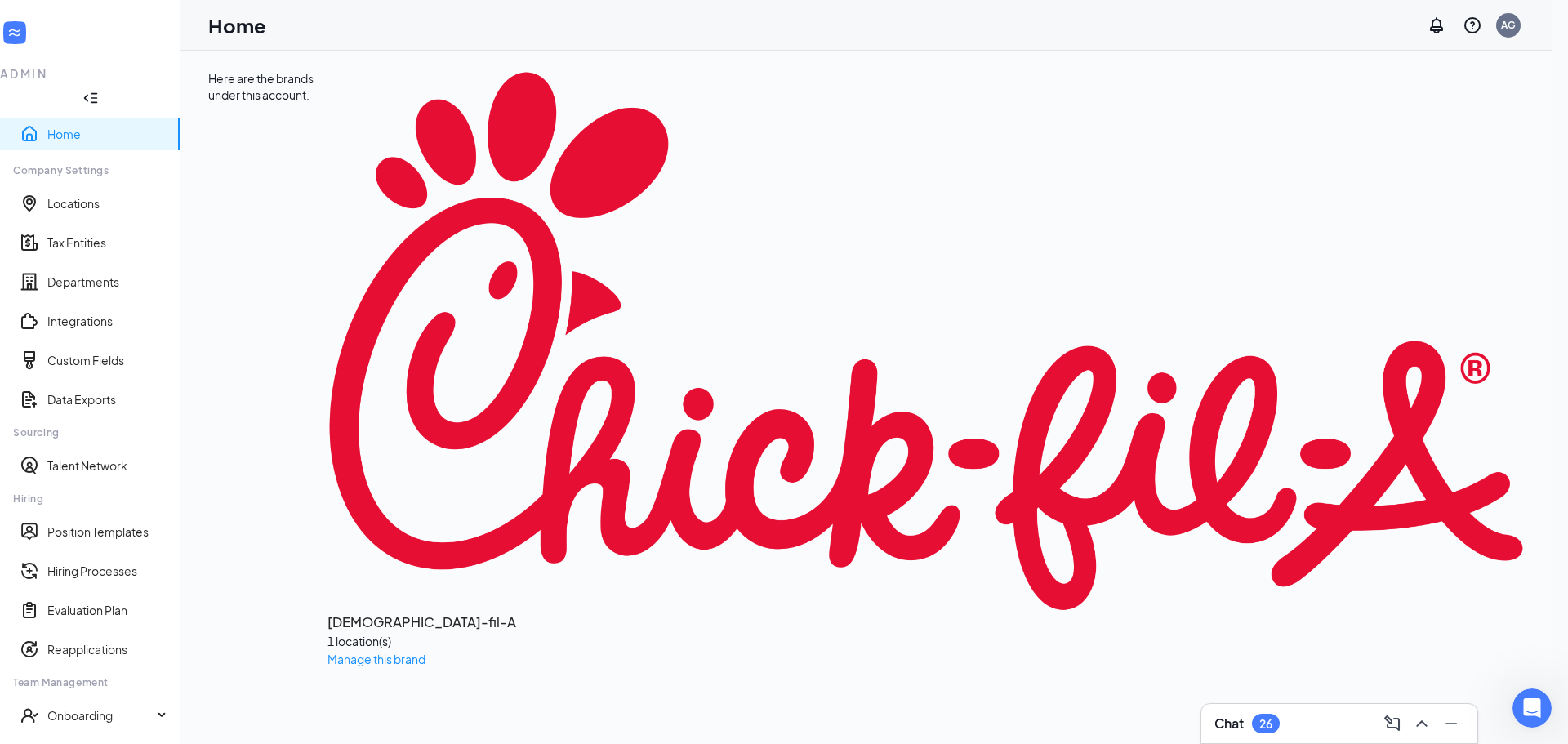
scroll to position [75, 0]
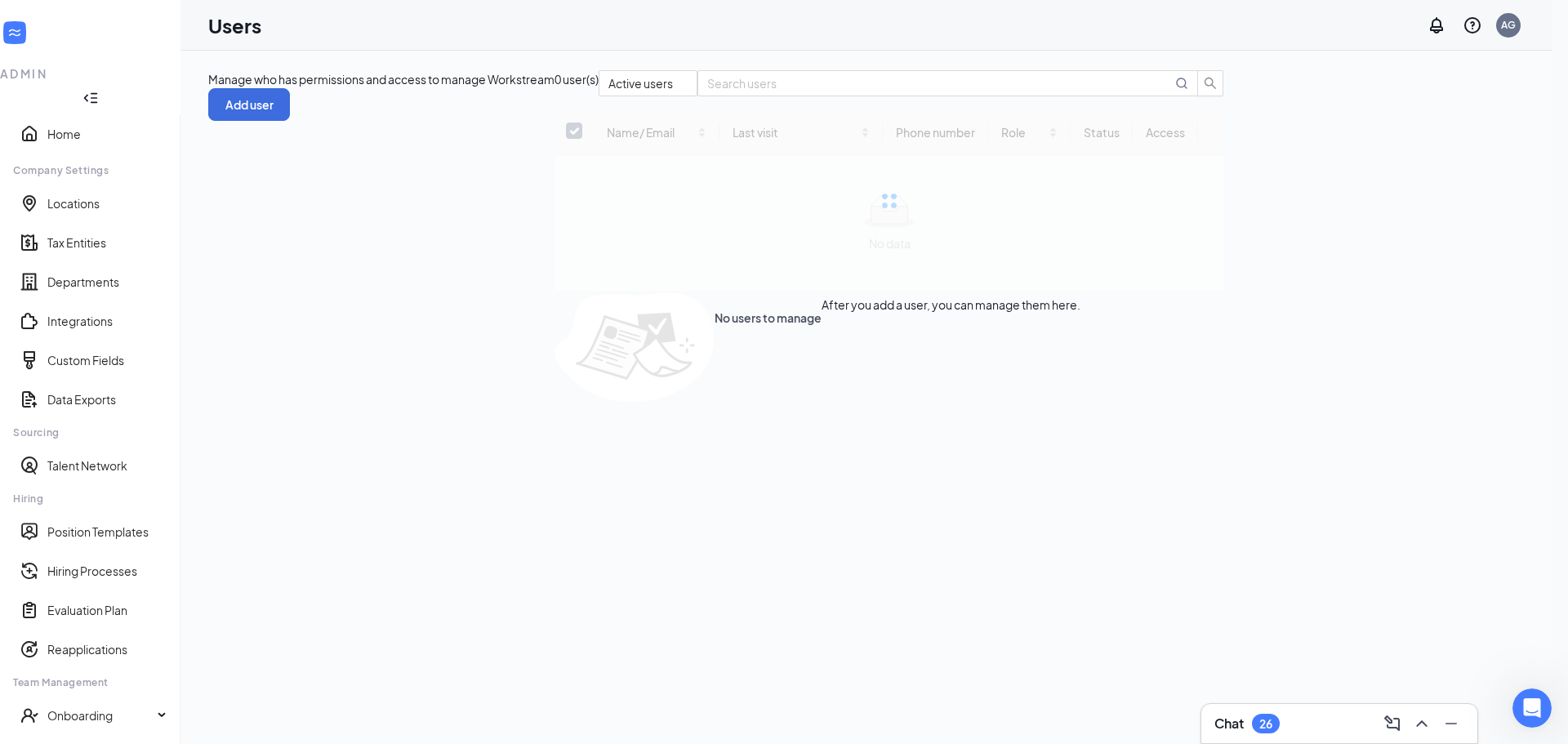
checkbox input "false"
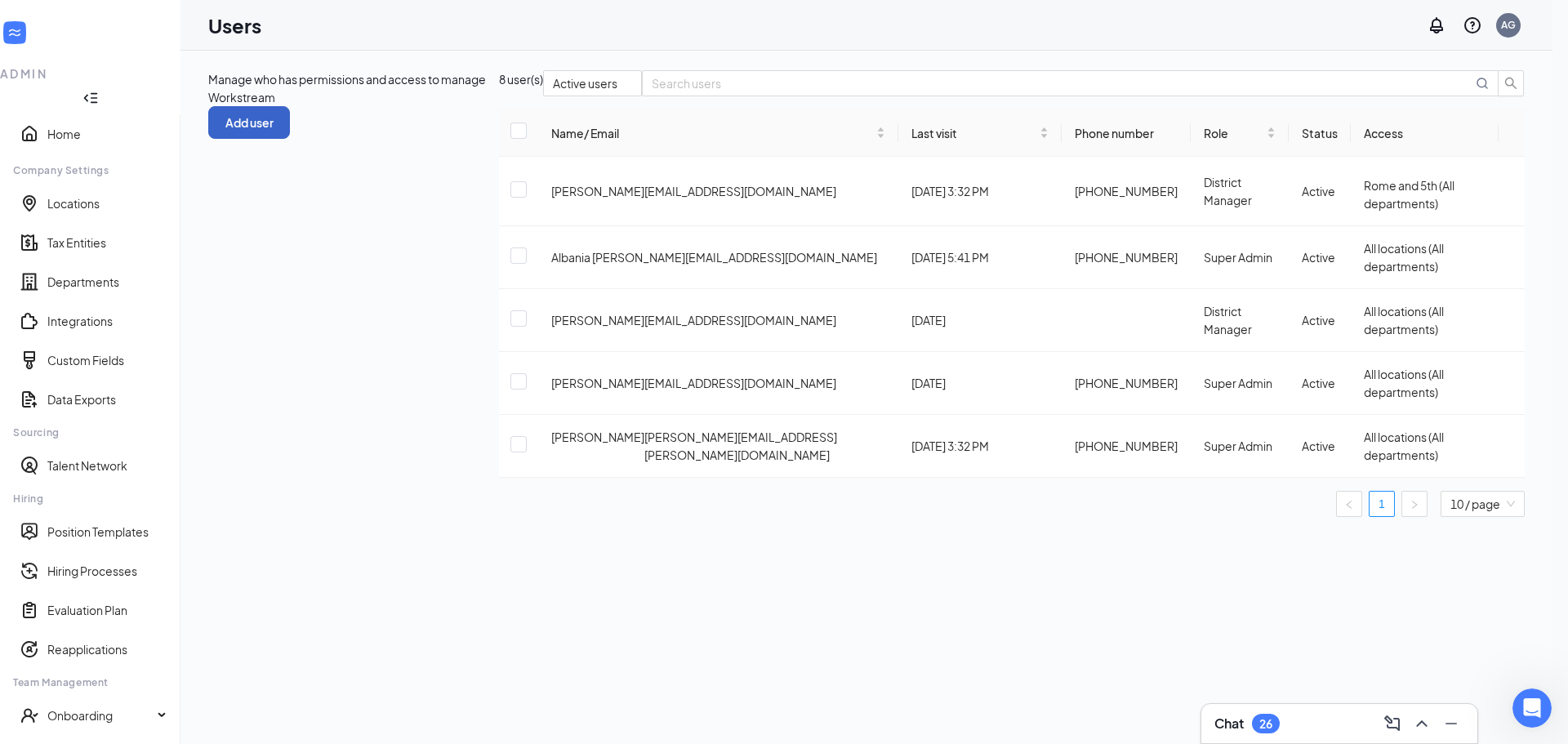
click at [290, 107] on button "Add user" at bounding box center [249, 123] width 82 height 33
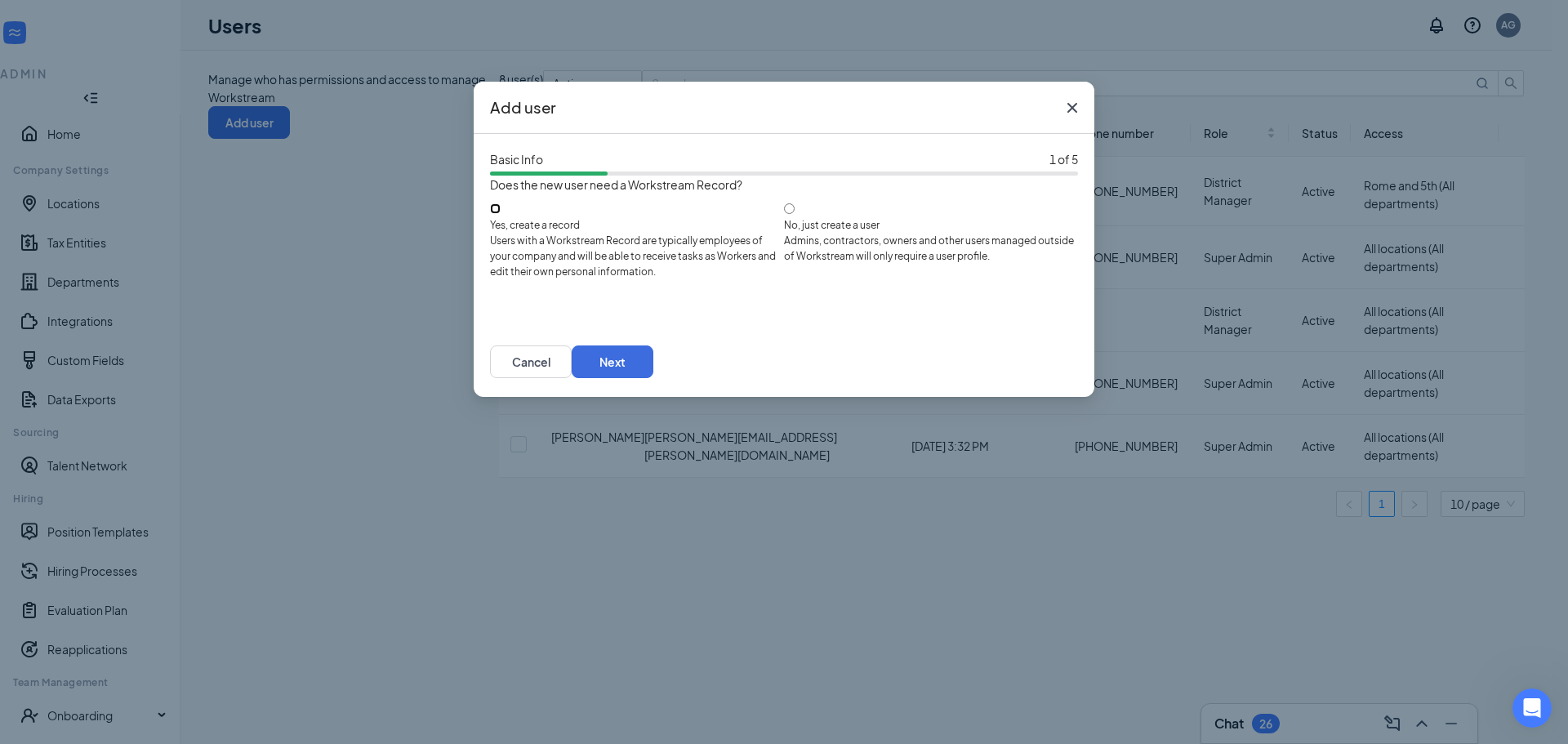
click at [501, 214] on input "Yes, create a record Users with a Workstream Record are typically employees of …" at bounding box center [495, 208] width 11 height 11
radio input "true"
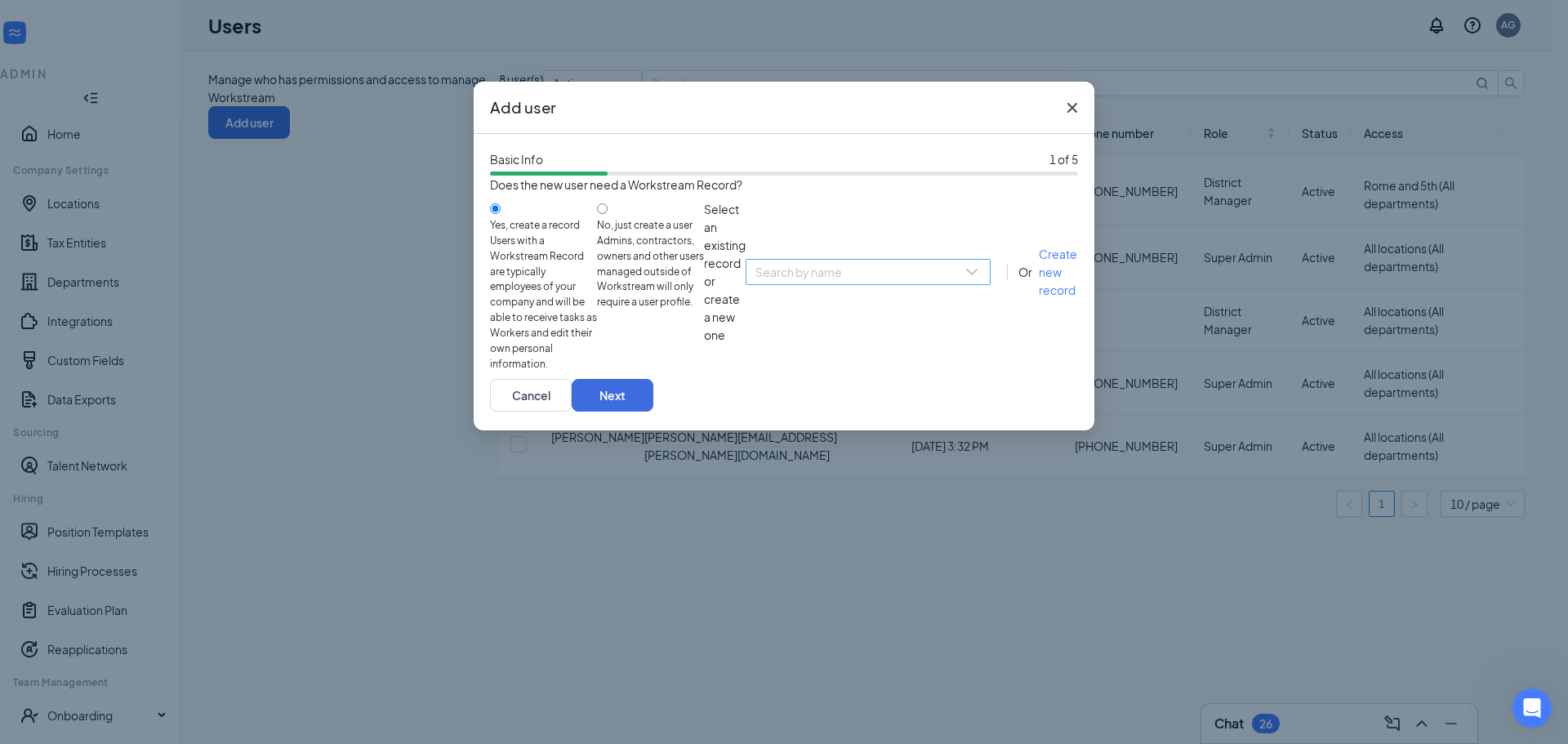
click at [756, 285] on input "search" at bounding box center [862, 272] width 214 height 25
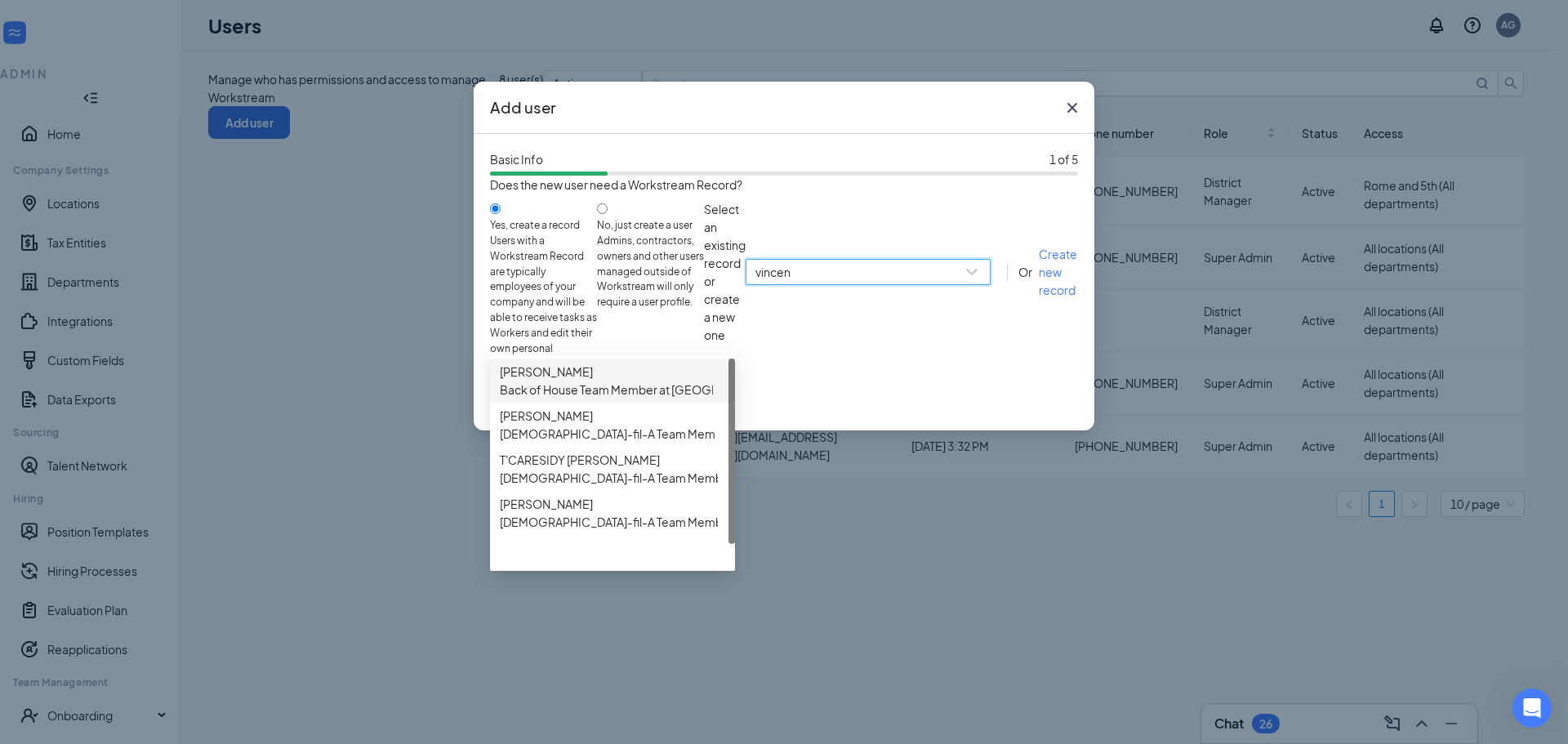
type input "[PERSON_NAME]"
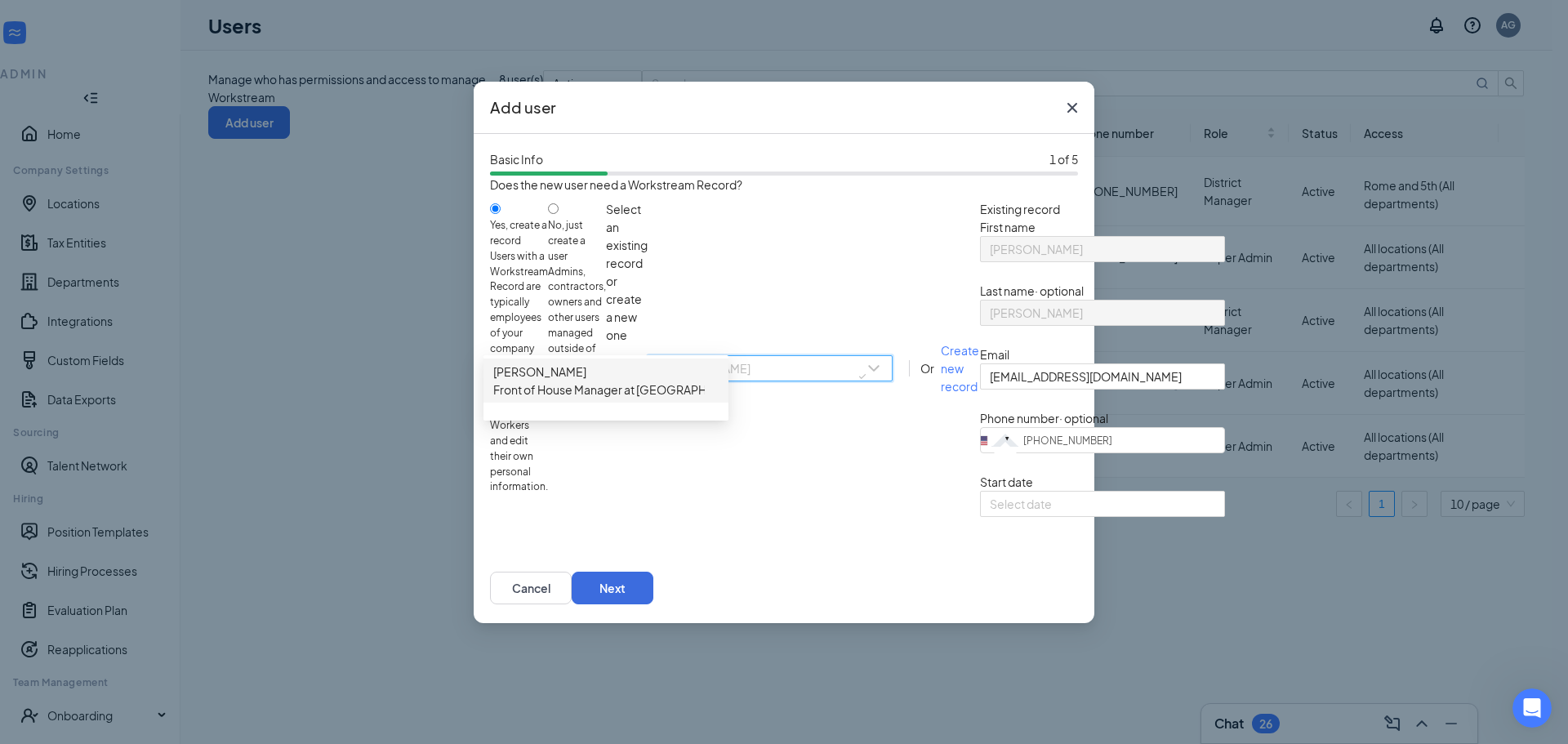
drag, startPoint x: 684, startPoint y: 337, endPoint x: 476, endPoint y: 337, distance: 208.0
click at [476, 337] on div "Basic Info 1 of 5 Does the new user need a Workstream Record? Yes, create a rec…" at bounding box center [784, 344] width 621 height 419
click at [502, 380] on span "[PERSON_NAME]" at bounding box center [645, 372] width 303 height 18
click at [981, 428] on form "First name [PERSON_NAME] Last name · optional [PERSON_NAME] Email [EMAIL_ADDRES…" at bounding box center [1103, 368] width 245 height 299
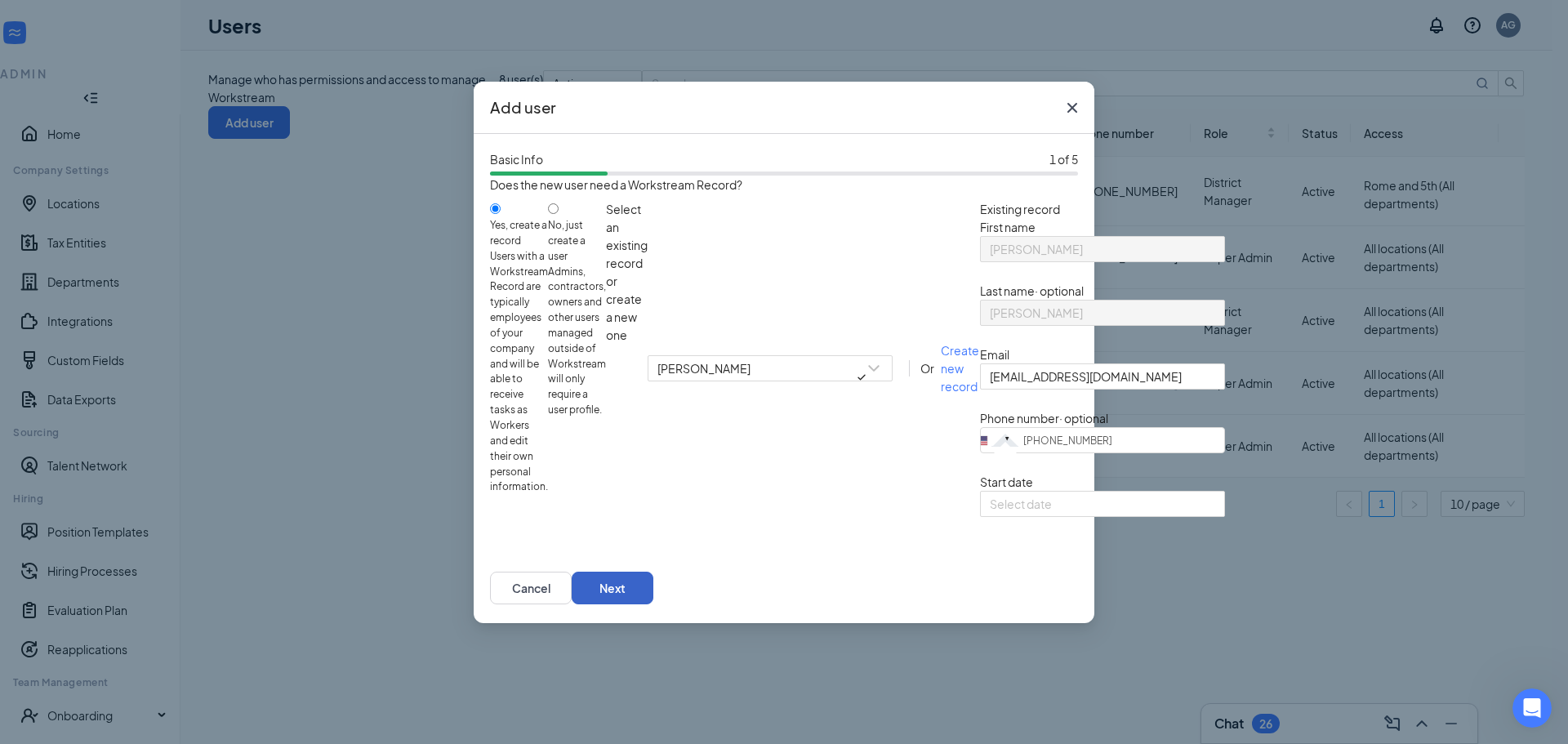
click at [653, 605] on button "Next" at bounding box center [612, 588] width 82 height 33
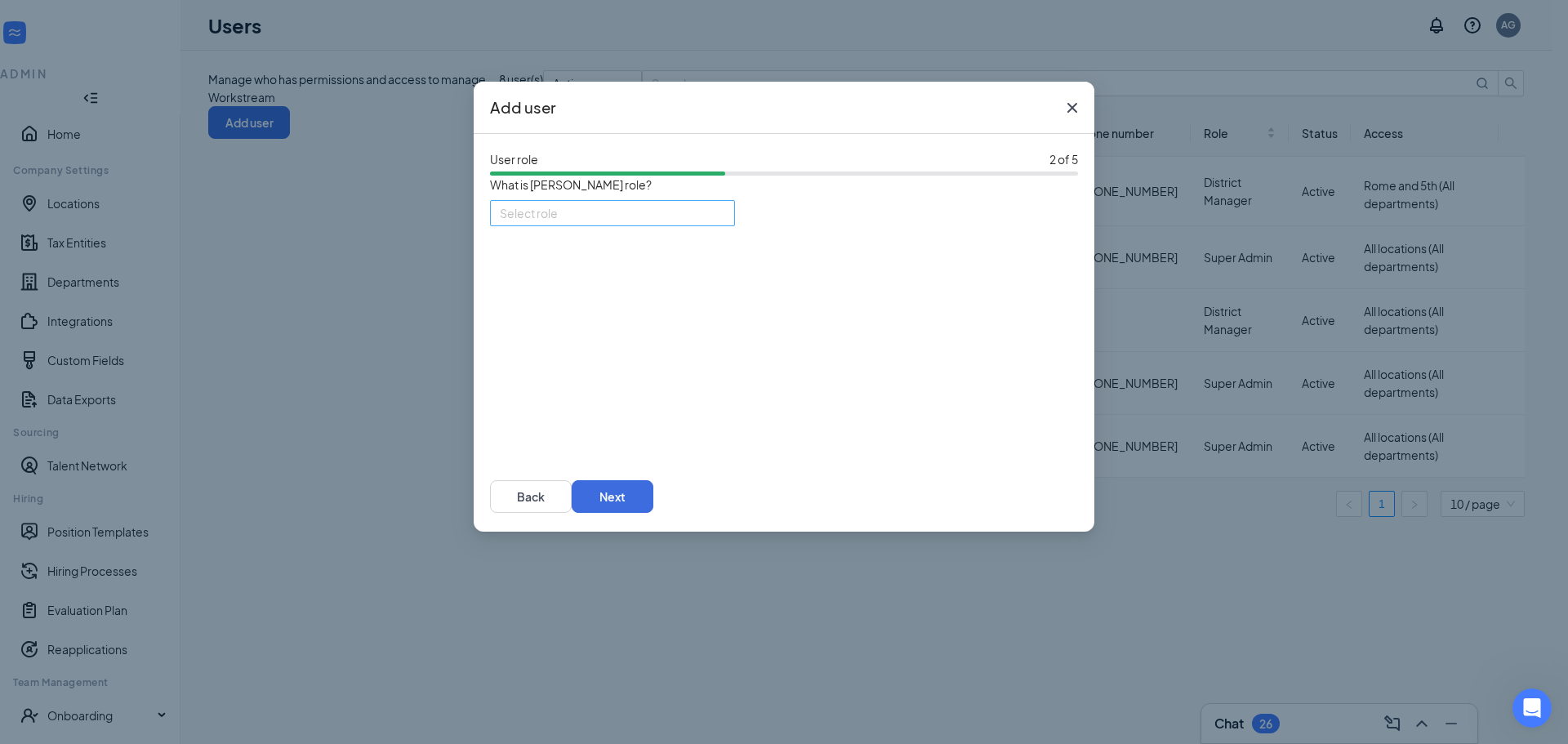
click at [658, 221] on input "search" at bounding box center [606, 213] width 214 height 25
drag, startPoint x: 730, startPoint y: 104, endPoint x: 617, endPoint y: 136, distance: 117.4
click at [617, 136] on div "Add user User role 2 of 5 What is [PERSON_NAME] role? Select role 88821 88822 S…" at bounding box center [784, 307] width 621 height 450
click at [1074, 108] on icon "Cross" at bounding box center [1072, 108] width 20 height 20
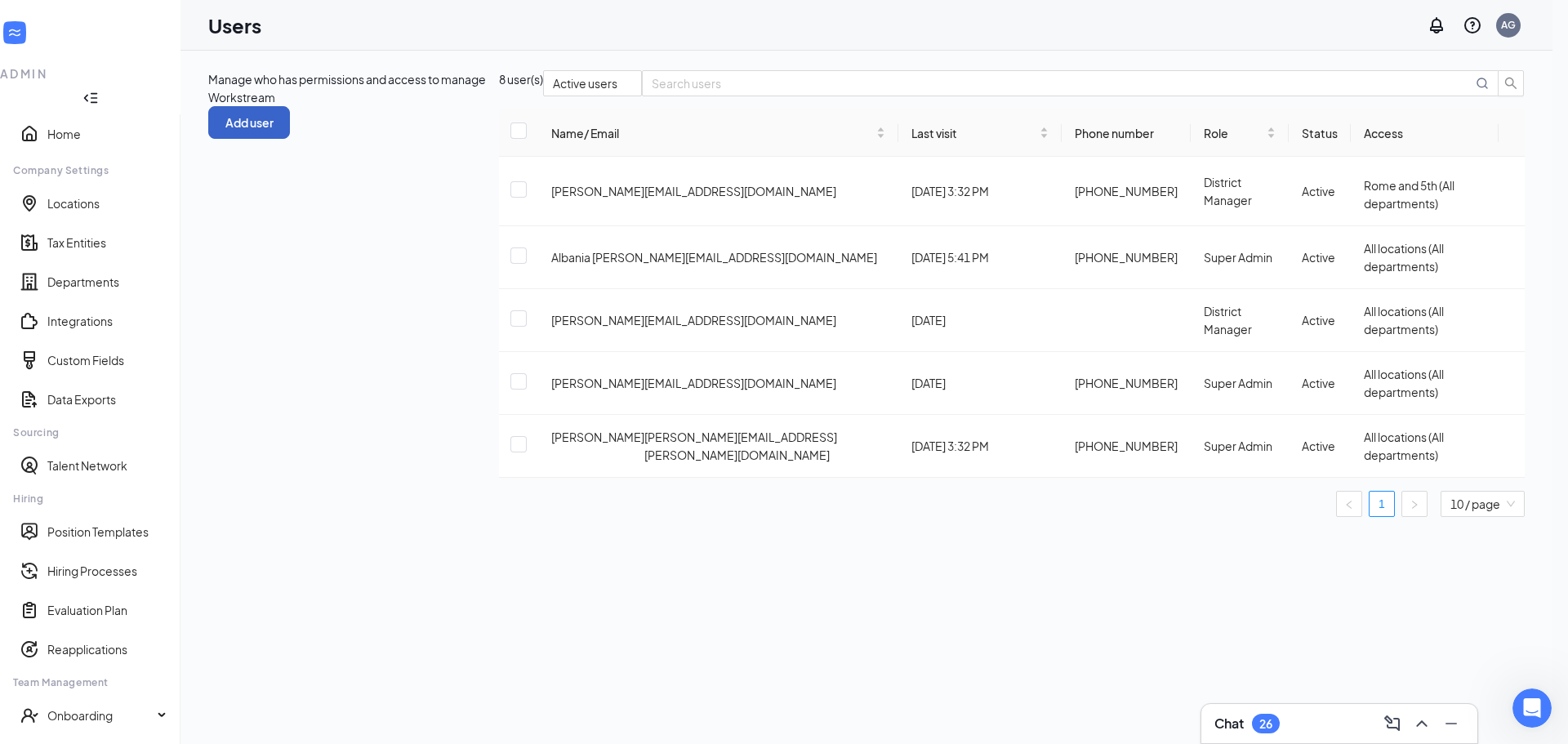
click at [290, 107] on button "Add user" at bounding box center [249, 123] width 82 height 33
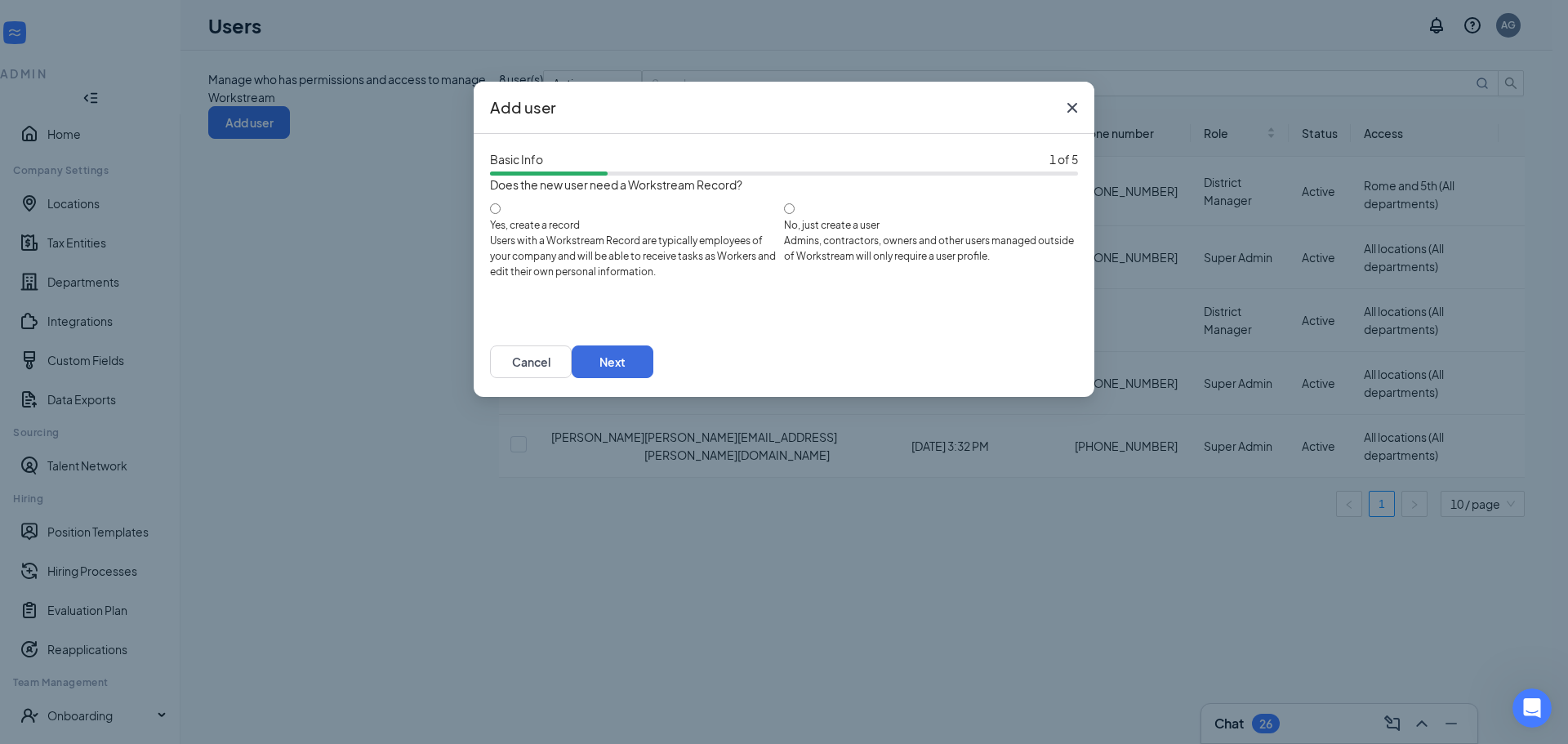
click at [1071, 112] on icon "Cross" at bounding box center [1072, 108] width 20 height 20
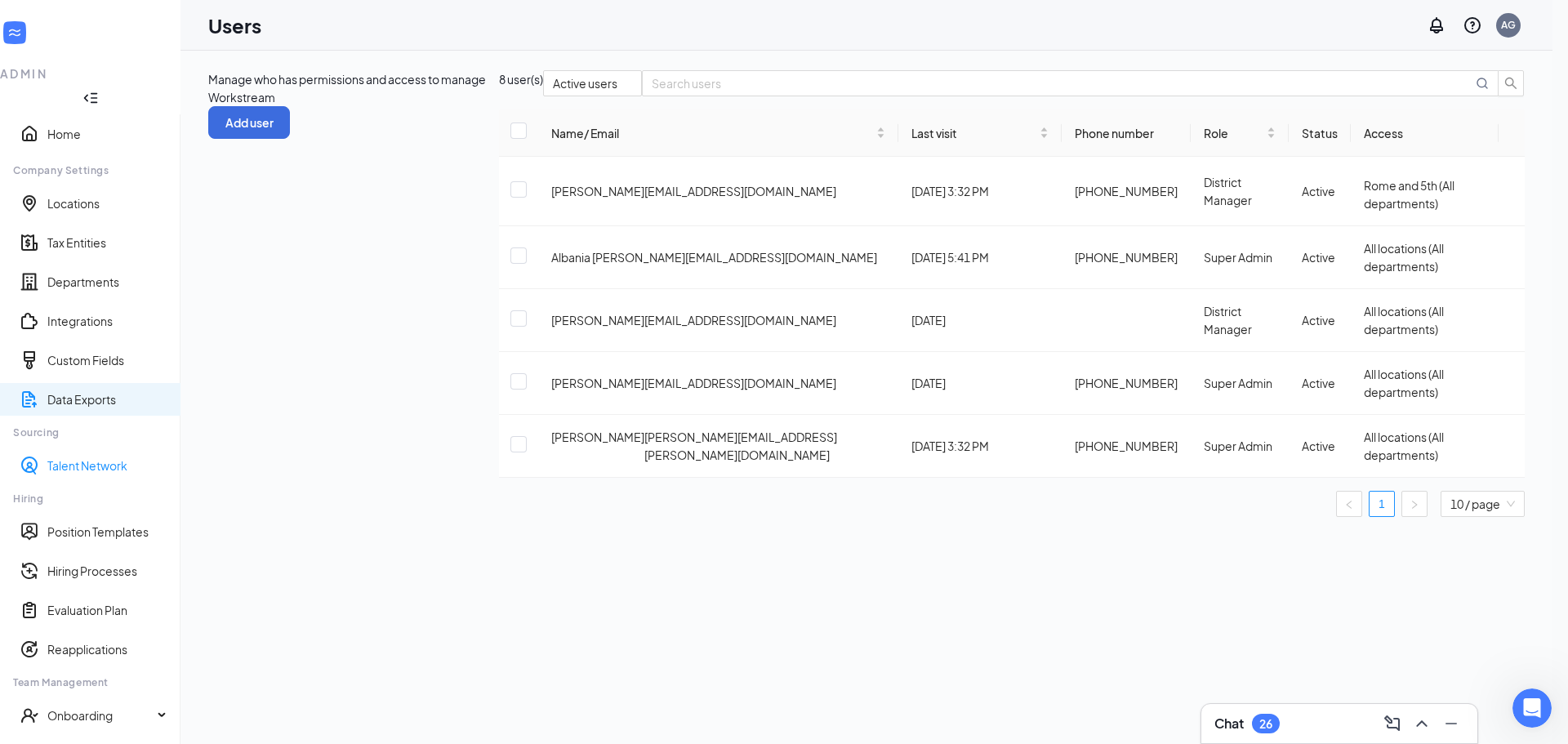
scroll to position [75, 0]
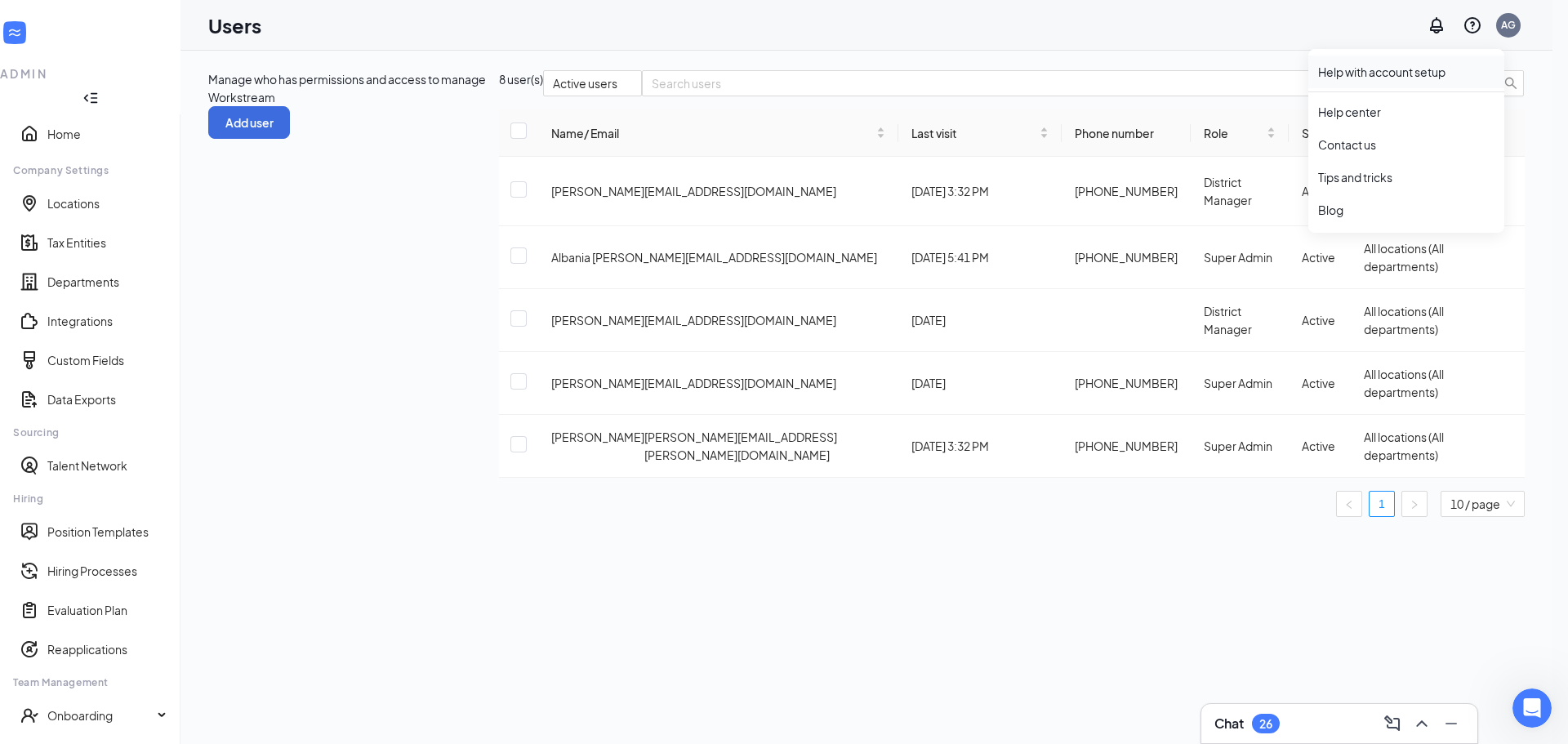
click at [1437, 65] on link "Help with account setup" at bounding box center [1406, 72] width 176 height 16
click at [290, 107] on button "Add user" at bounding box center [249, 123] width 82 height 33
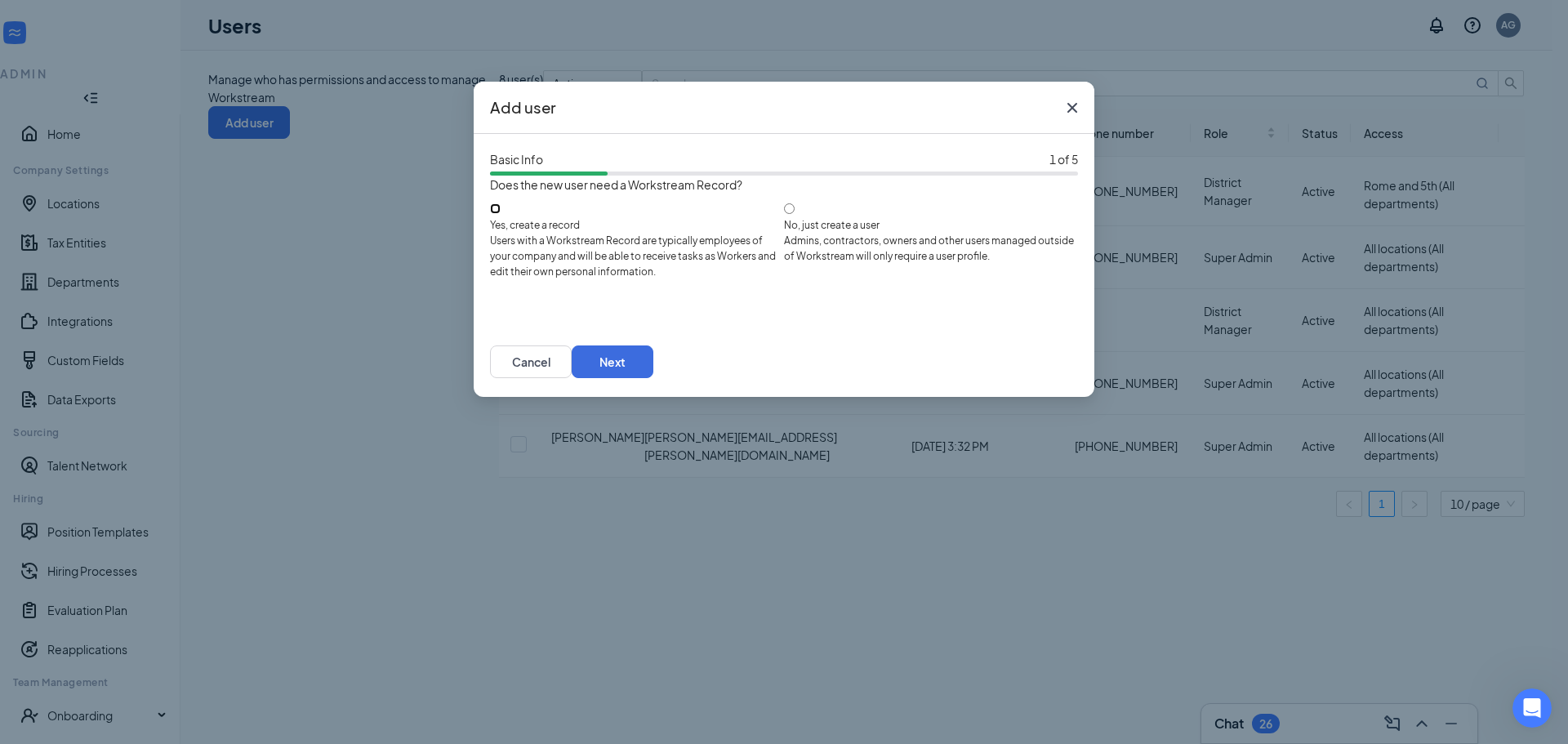
click at [501, 214] on input "Yes, create a record Users with a Workstream Record are typically employees of …" at bounding box center [495, 208] width 11 height 11
radio input "true"
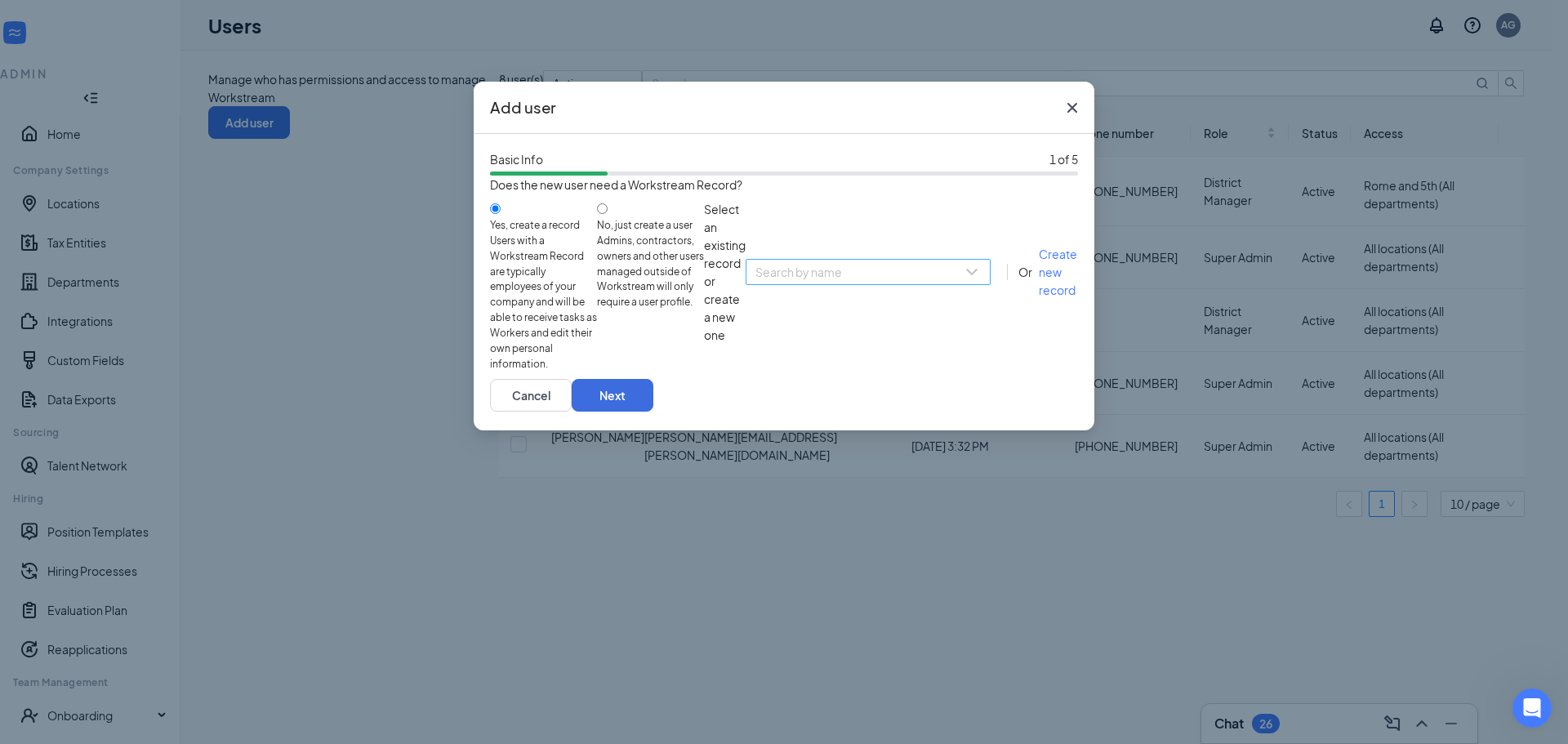
click at [756, 285] on input "search" at bounding box center [862, 272] width 214 height 25
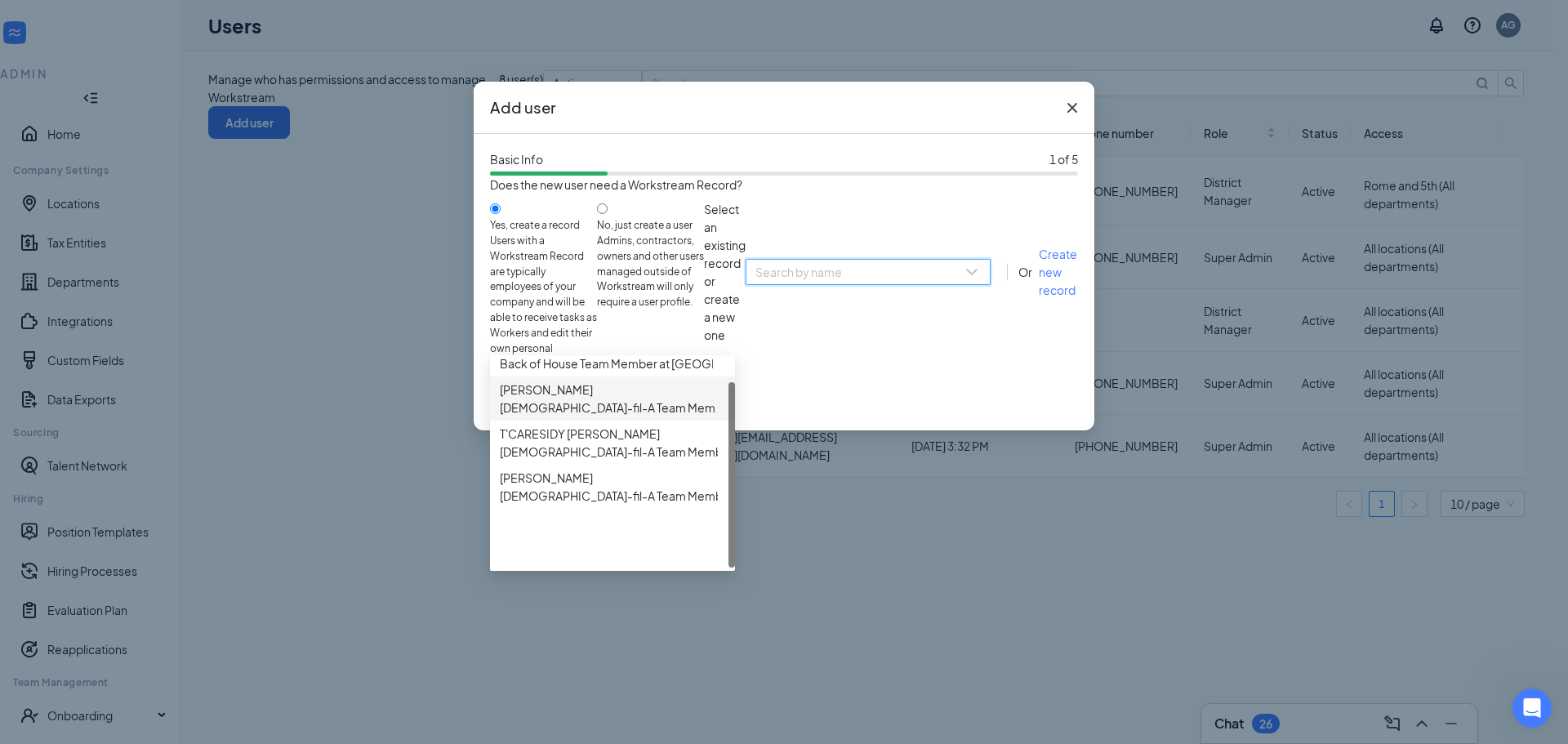
scroll to position [0, 0]
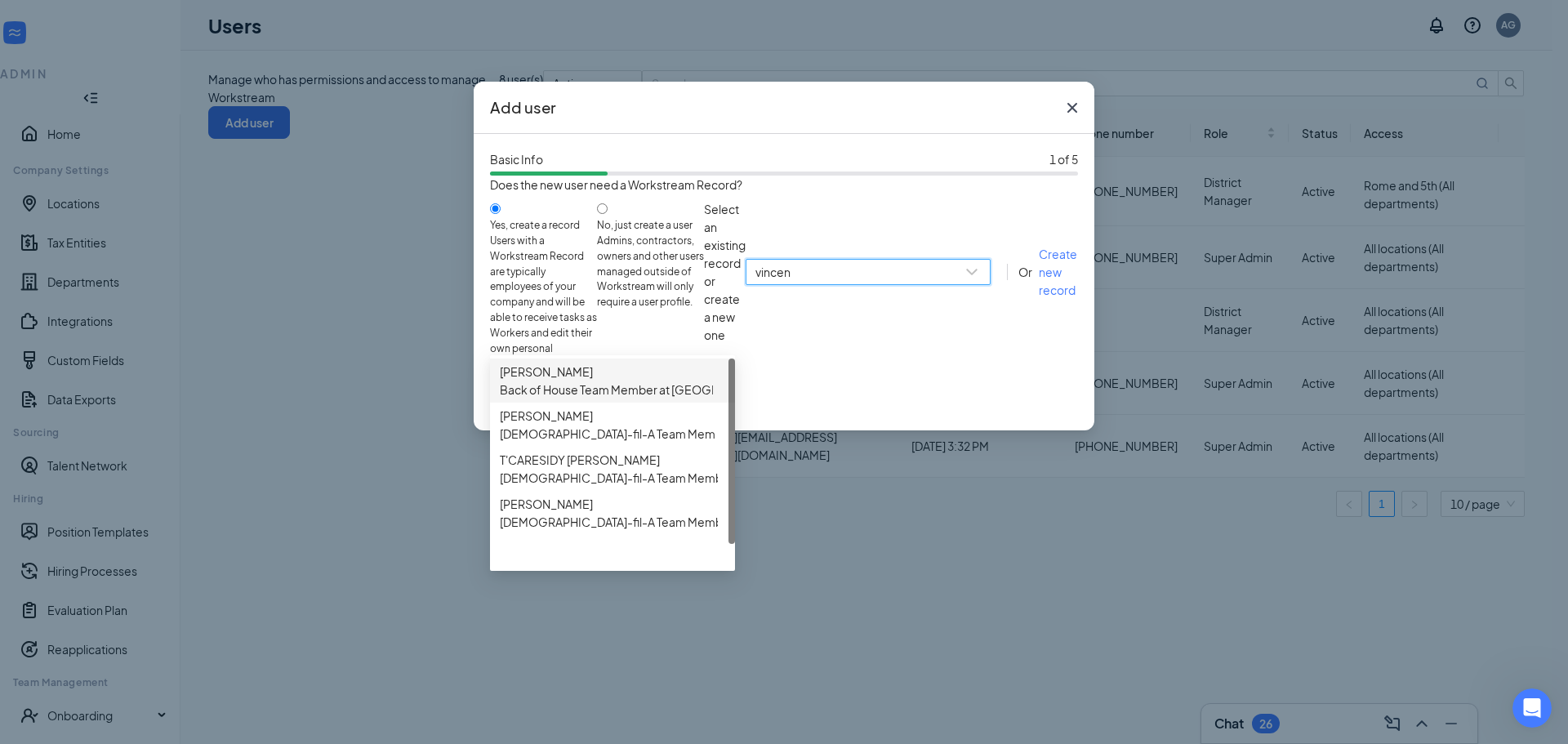
type input "[PERSON_NAME]"
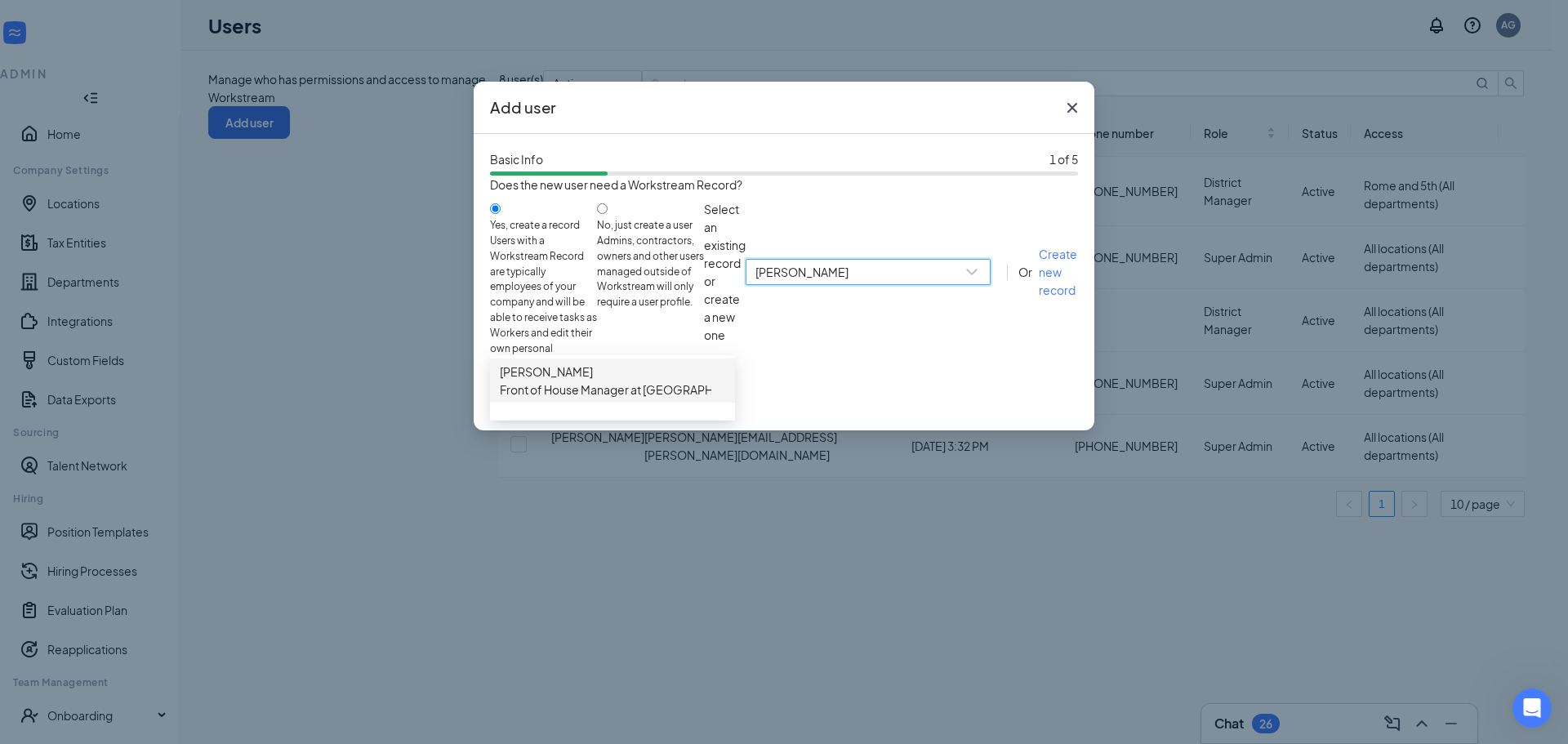
click at [671, 380] on span "[PERSON_NAME]" at bounding box center [651, 372] width 303 height 18
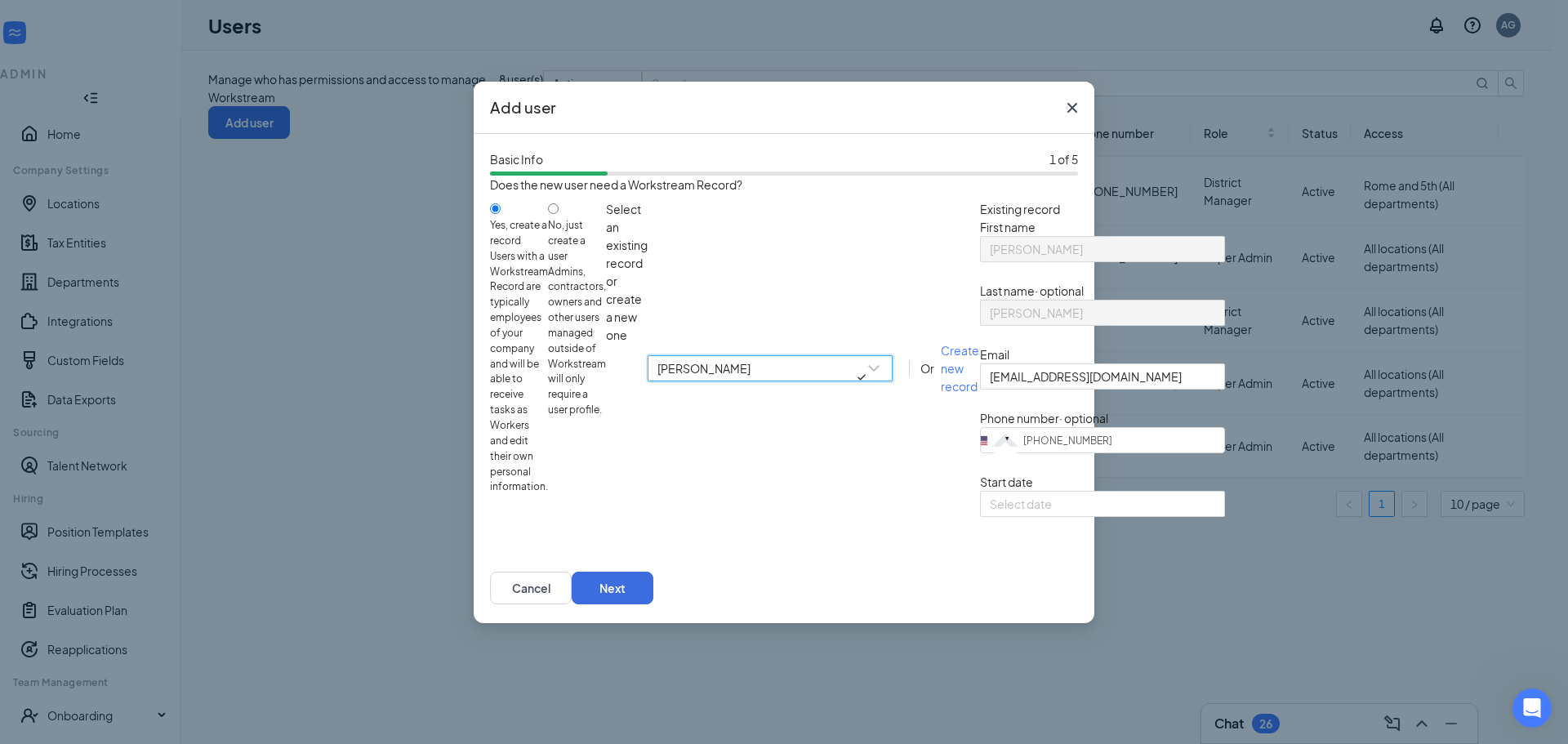
scroll to position [75, 0]
click at [653, 605] on button "Next" at bounding box center [612, 588] width 82 height 33
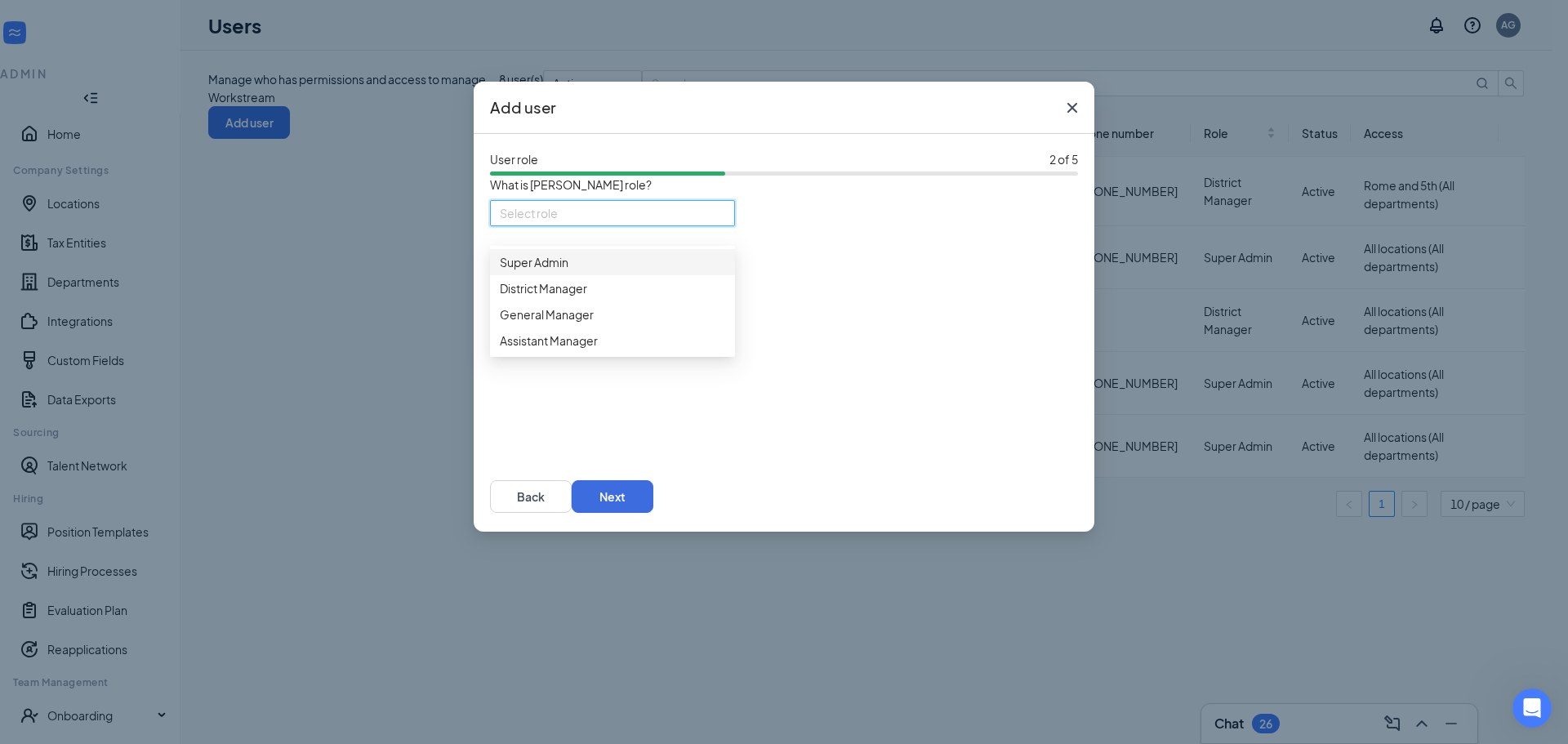
click at [684, 225] on input "search" at bounding box center [606, 213] width 214 height 25
click at [606, 350] on span "Assistant Manager" at bounding box center [612, 341] width 225 height 18
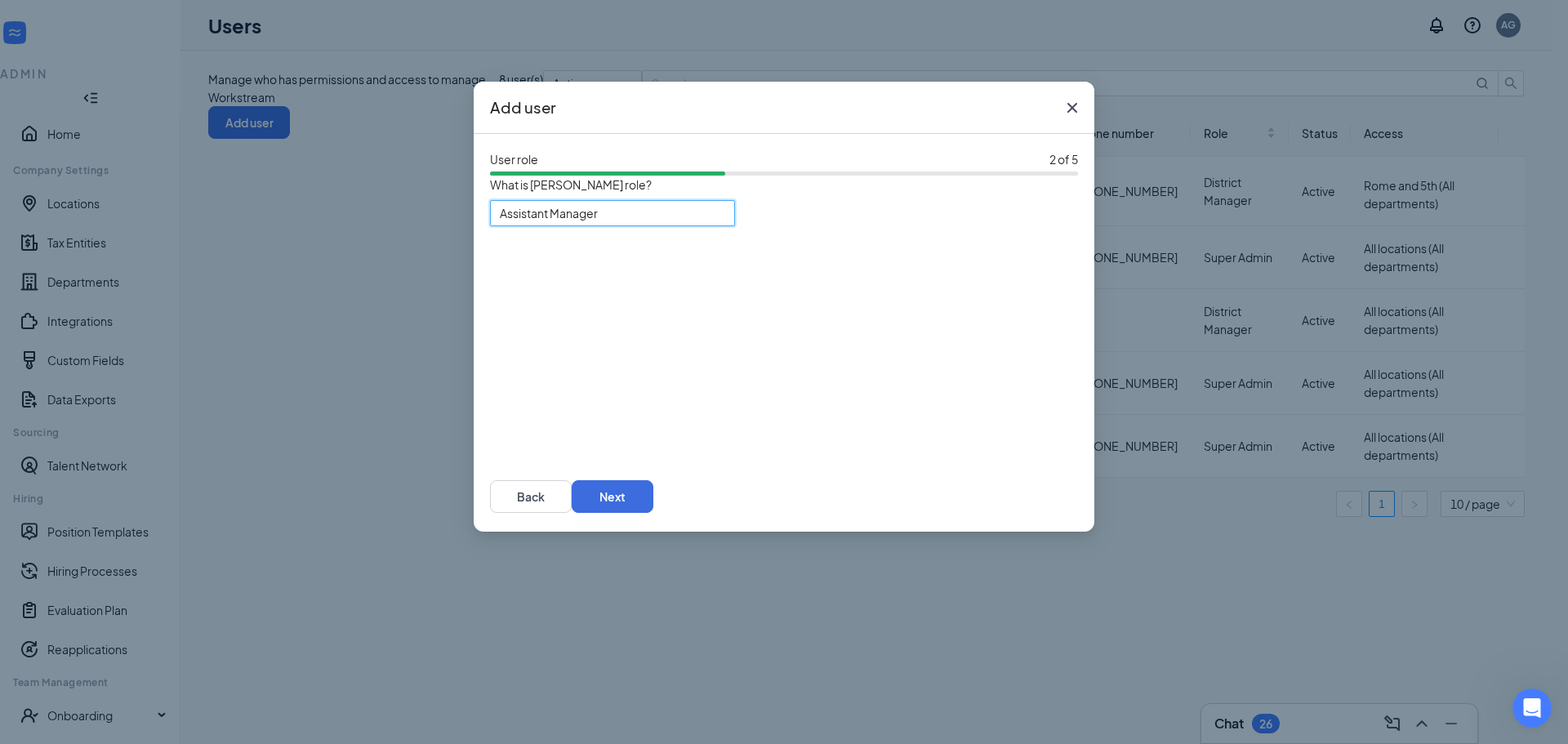
click at [657, 228] on span "Assistant Manager" at bounding box center [605, 223] width 211 height 44
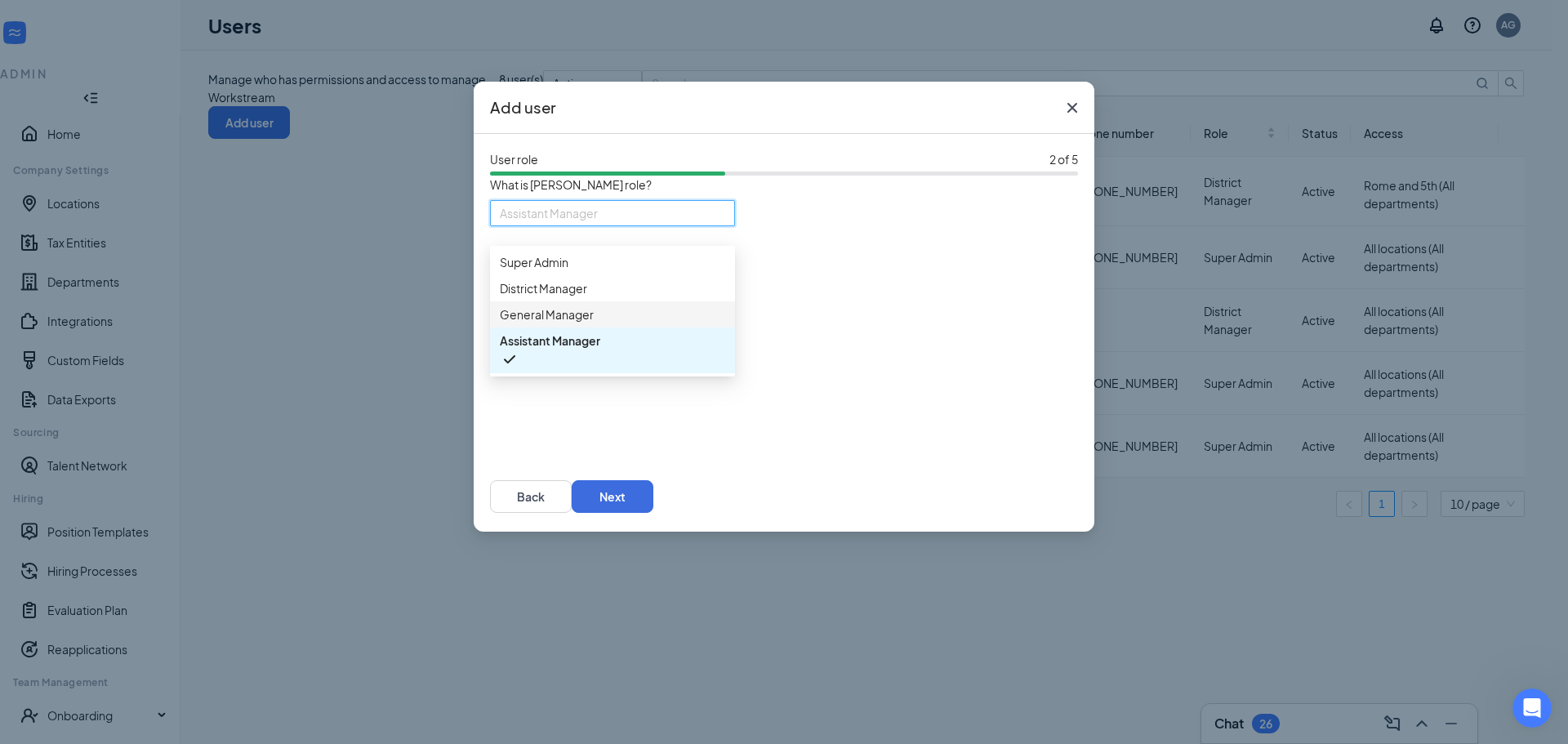
click at [642, 324] on span "General Manager" at bounding box center [612, 315] width 225 height 18
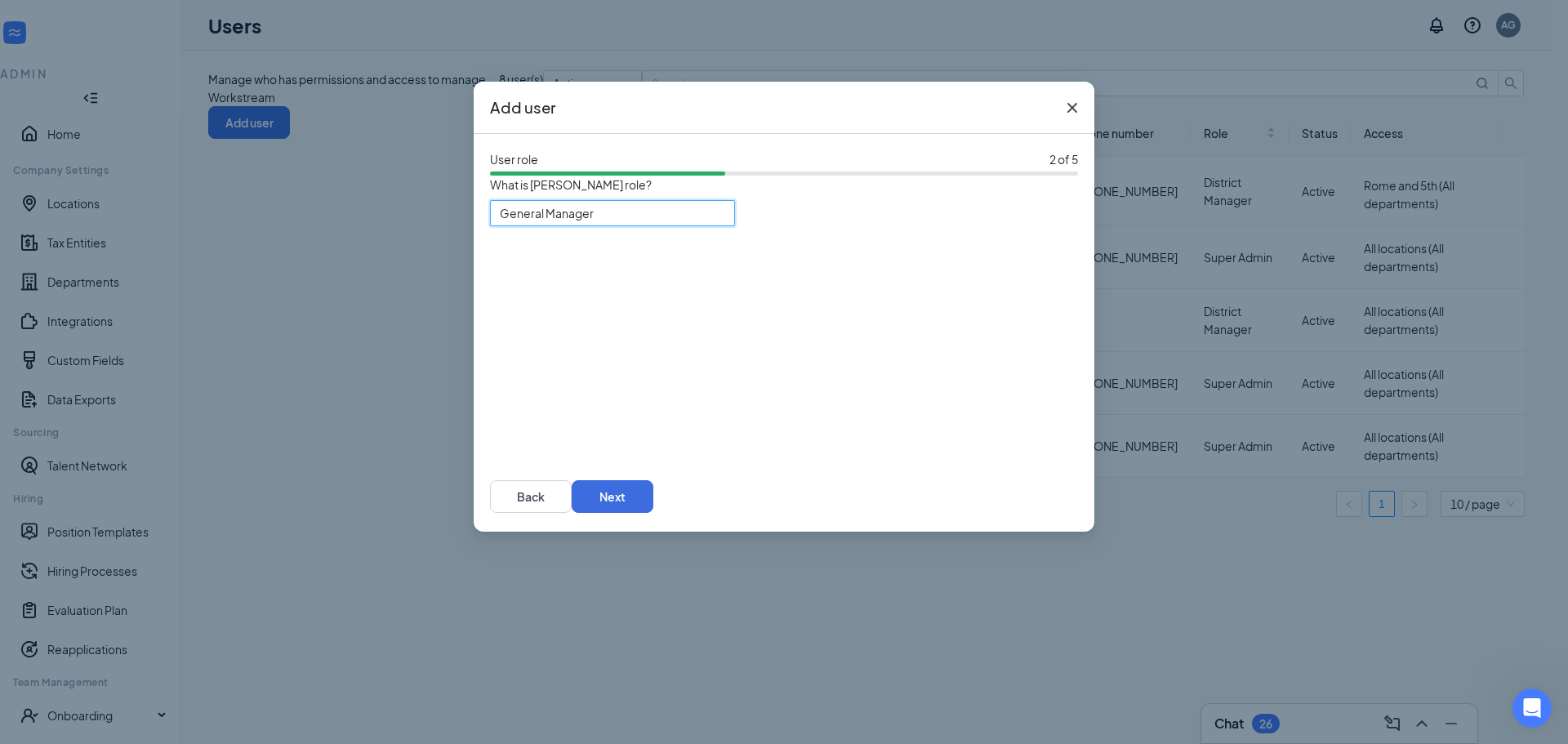
click at [672, 344] on div "88823 General Manager 88822 88823 88824 Super Admin District Manager General Ma…" at bounding box center [784, 323] width 588 height 245
click at [653, 513] on button "Next" at bounding box center [612, 496] width 82 height 33
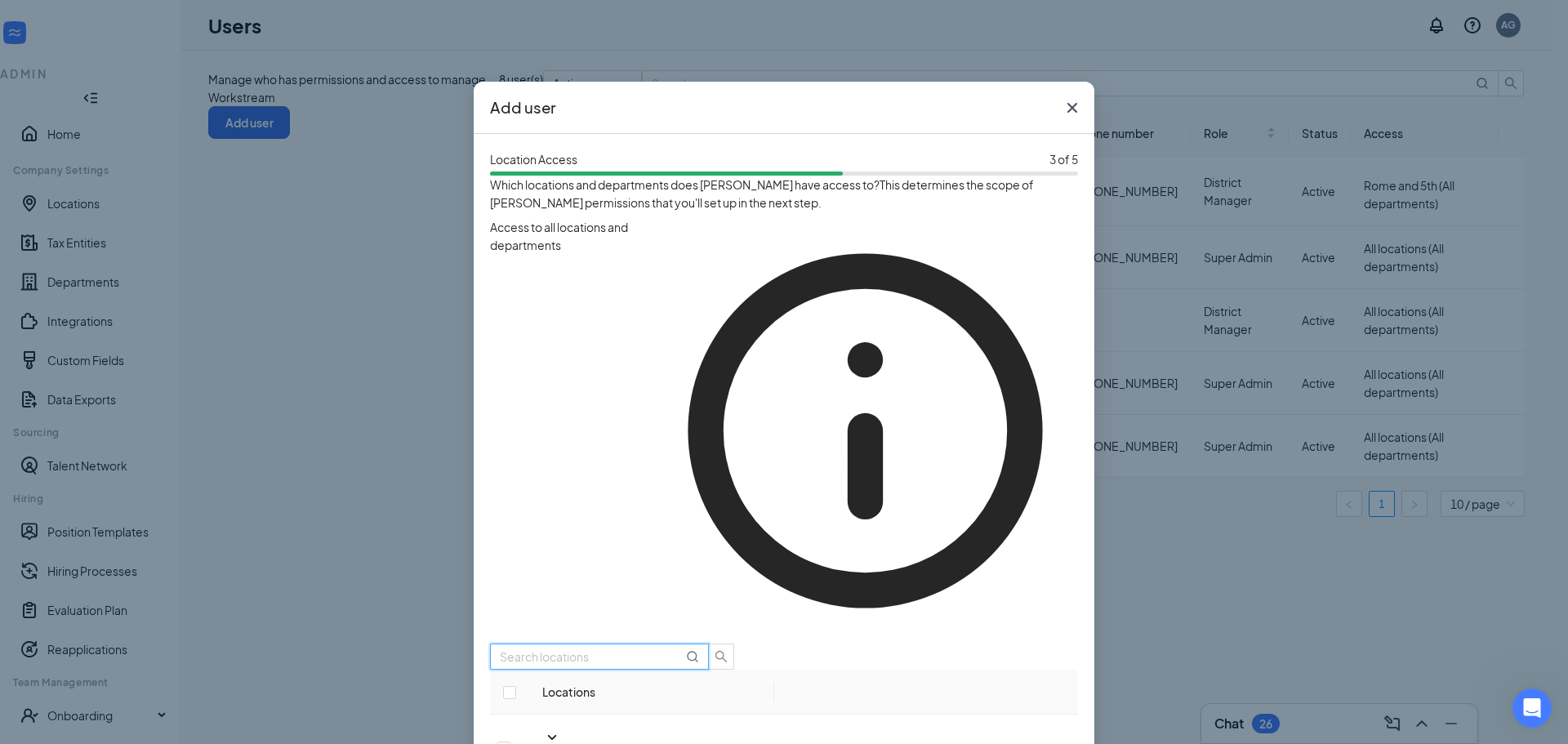
click at [529, 648] on input "text" at bounding box center [591, 657] width 183 height 18
click at [512, 742] on input "checkbox" at bounding box center [504, 749] width 15 height 15
checkbox input "true"
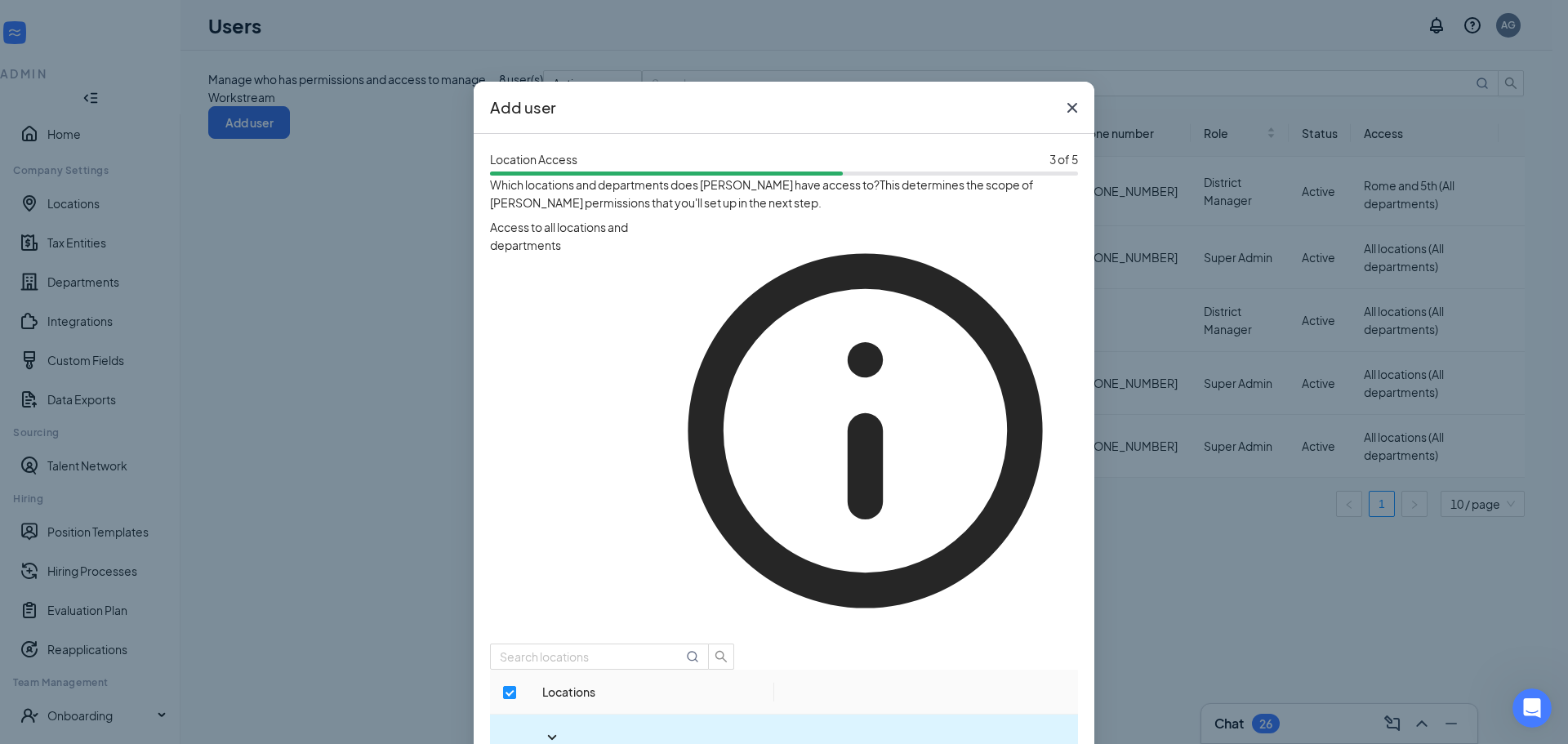
click at [543, 728] on icon "SmallChevronDown" at bounding box center [553, 738] width 20 height 20
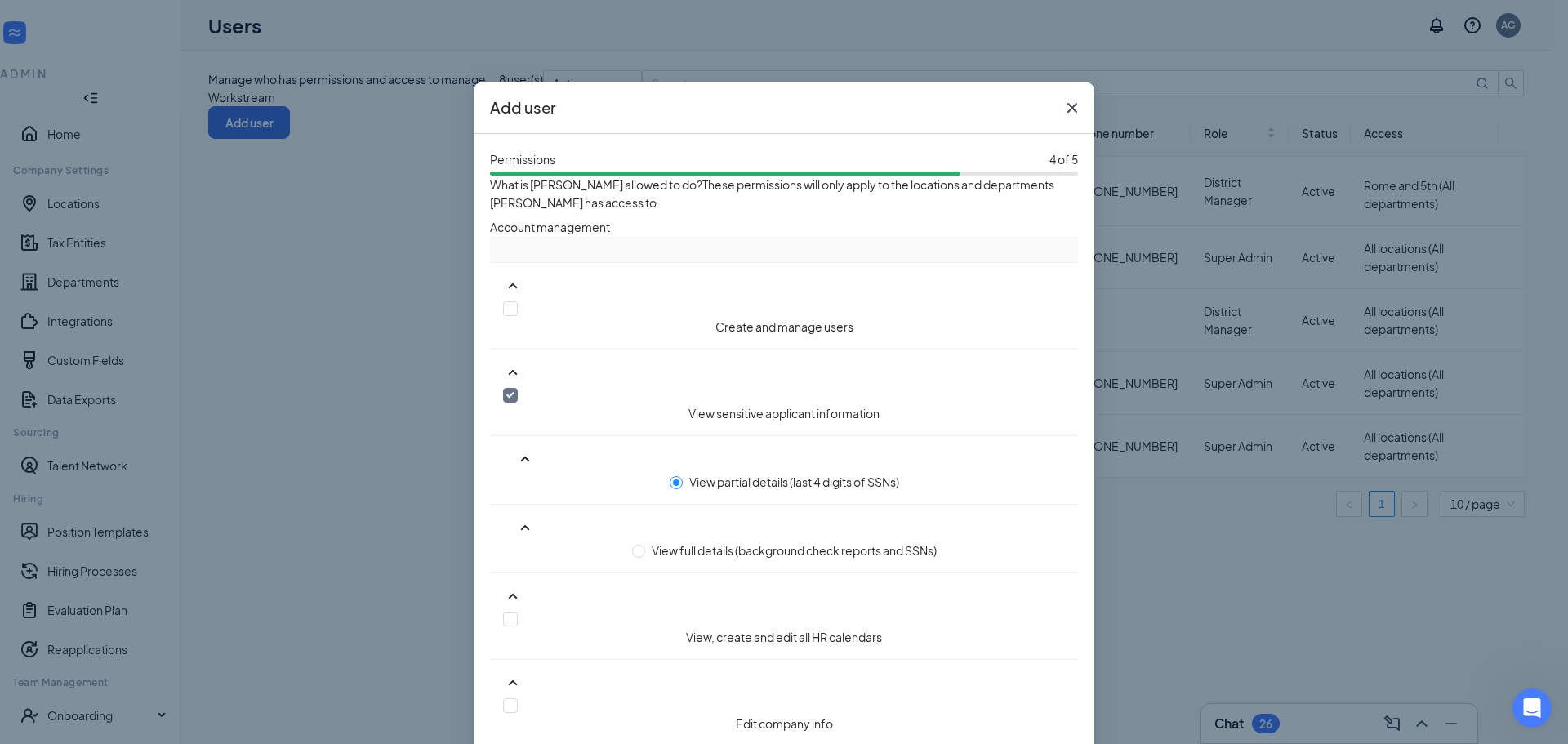
scroll to position [1090, 0]
checkbox input "false"
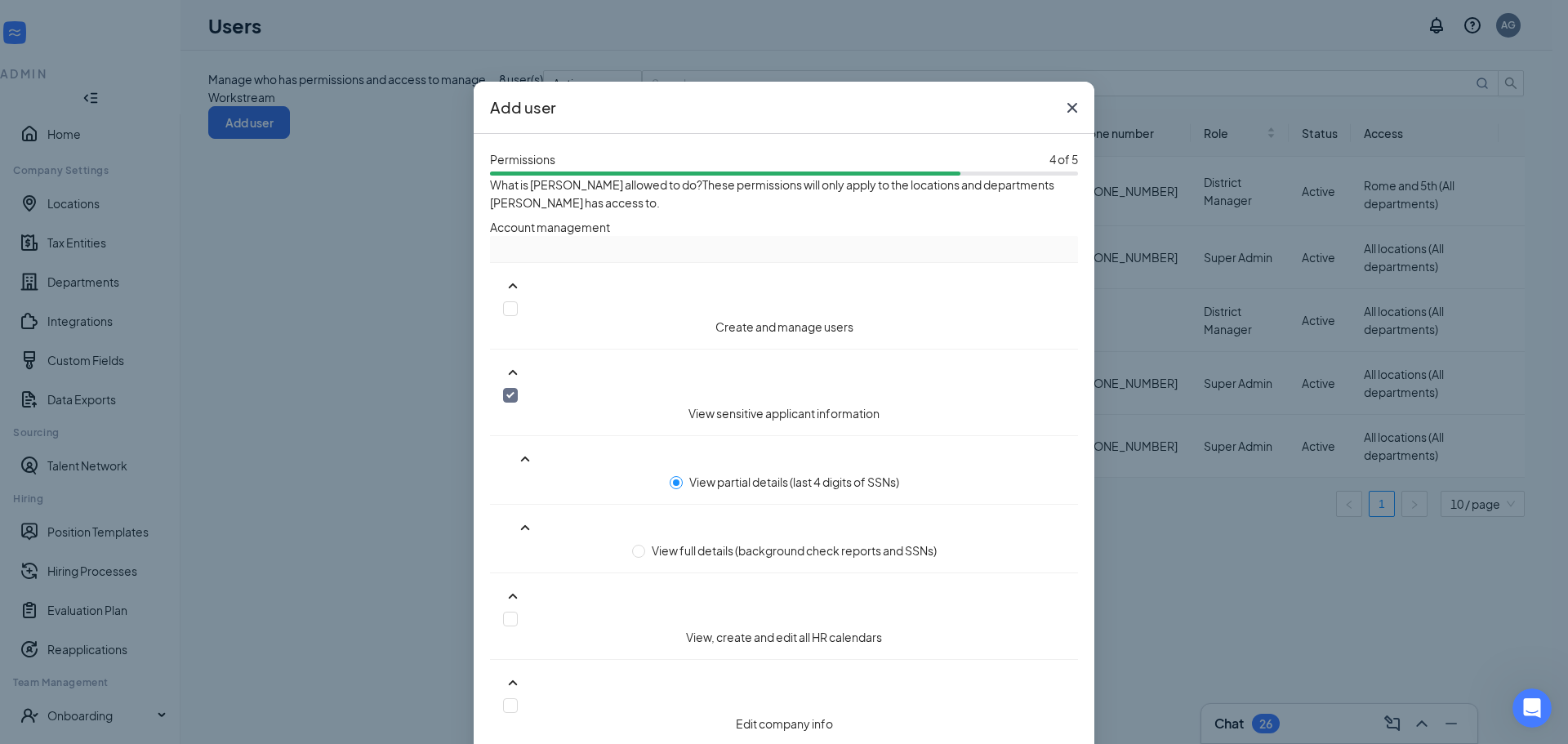
checkbox input "false"
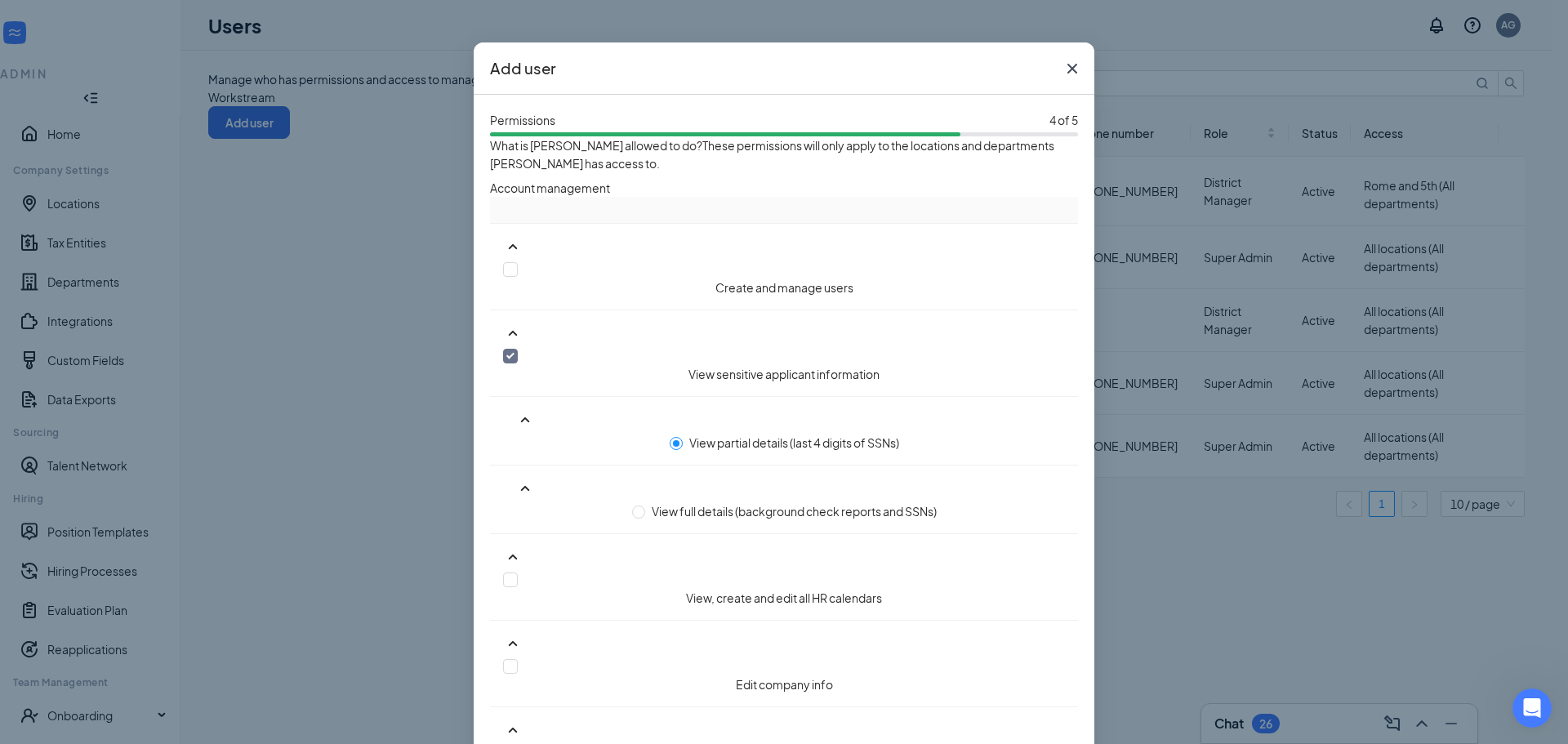
scroll to position [75, 0]
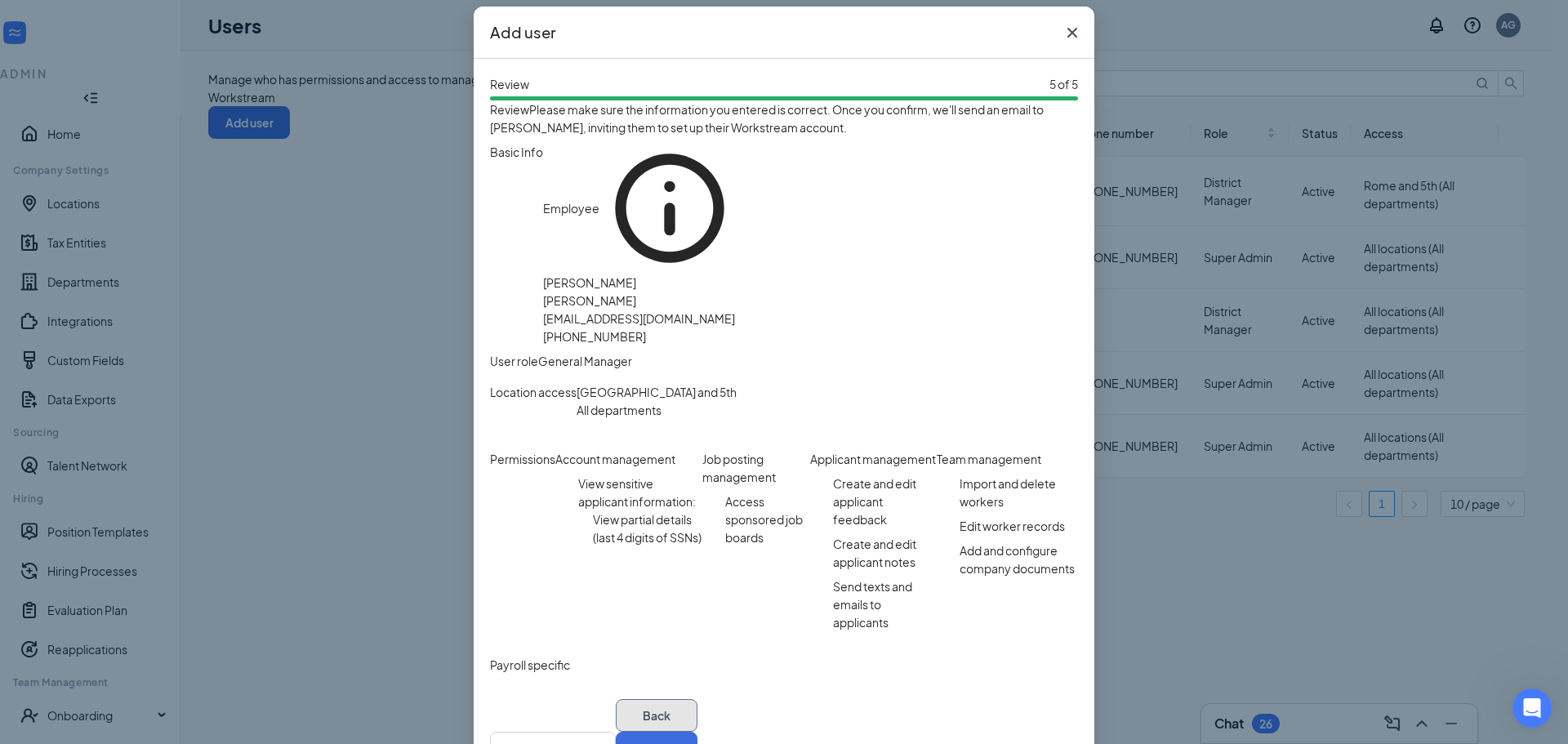
click at [616, 699] on button "Back" at bounding box center [657, 715] width 82 height 33
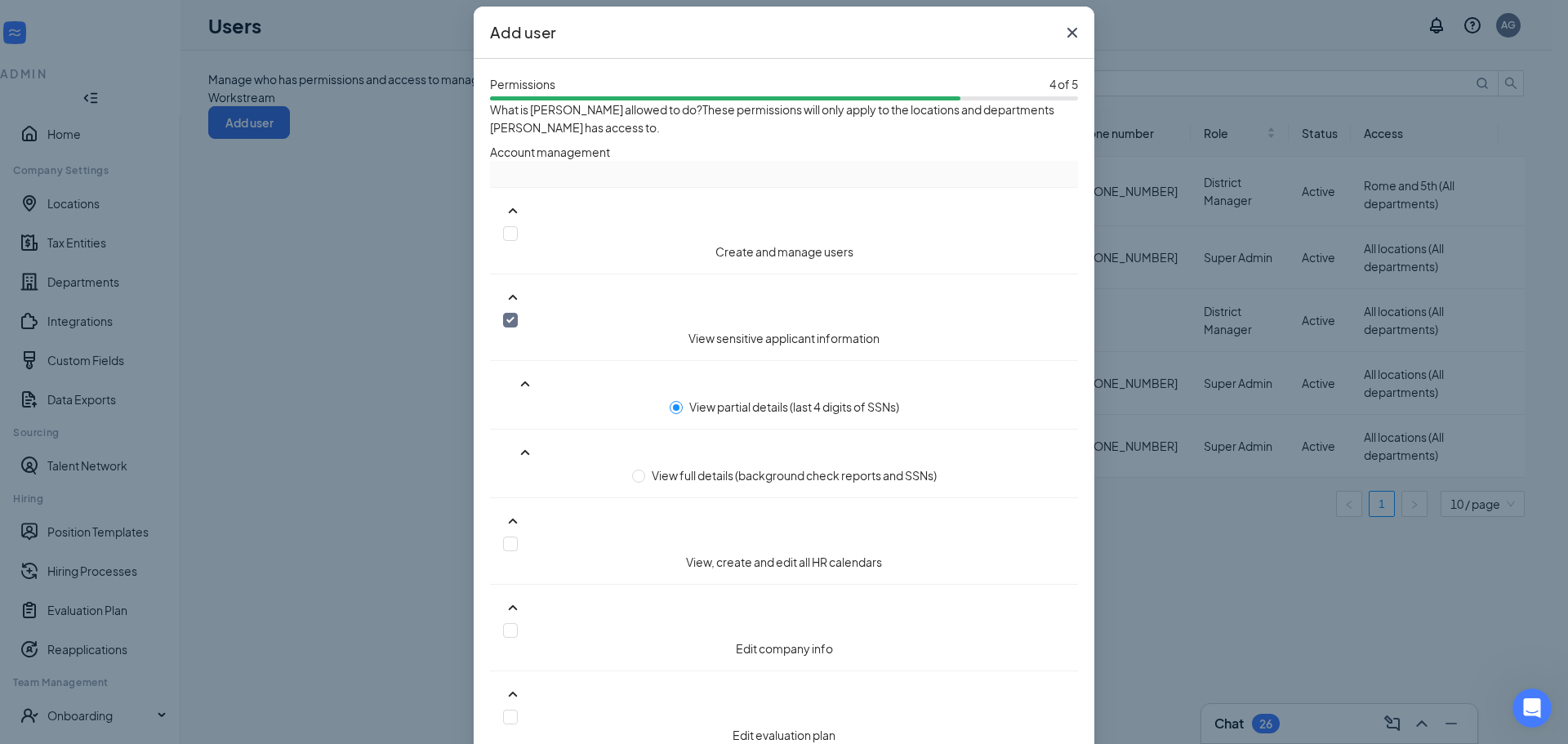
scroll to position [1254, 0]
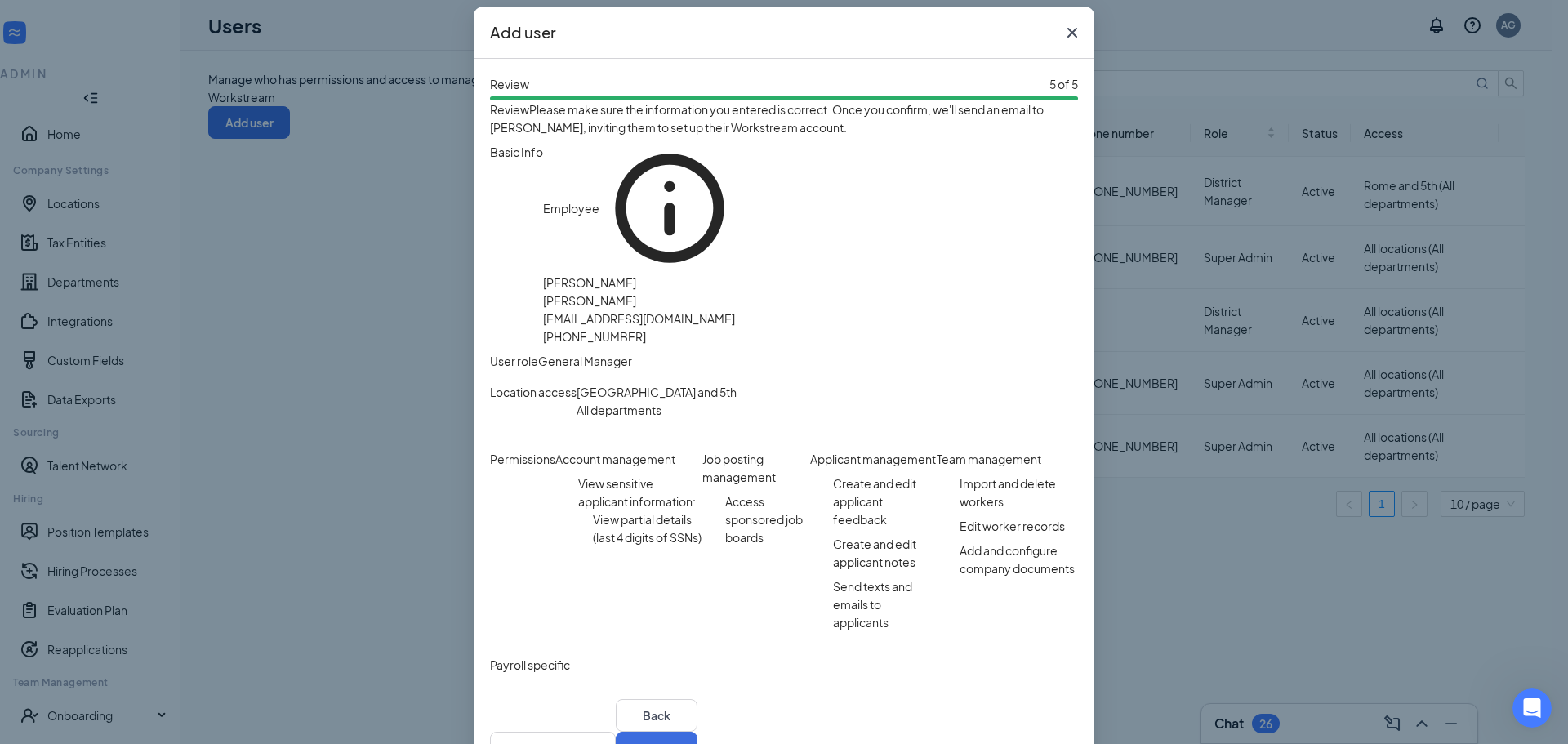
scroll to position [258, 0]
click at [698, 732] on button "Save" at bounding box center [657, 748] width 82 height 33
